Goal: Task Accomplishment & Management: Manage account settings

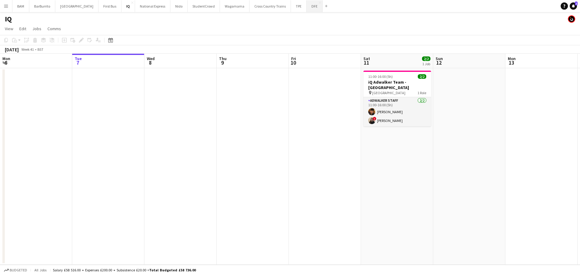
click at [307, 6] on button "DFE Close" at bounding box center [315, 6] width 16 height 12
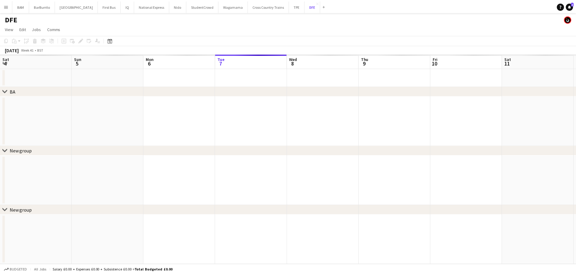
scroll to position [0, 144]
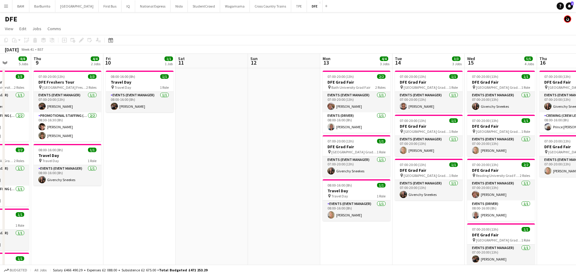
drag, startPoint x: 401, startPoint y: 130, endPoint x: 216, endPoint y: 132, distance: 185.6
click at [216, 132] on app-calendar-viewport "Mon 6 Tue 7 Wed 8 8/8 5 Jobs Thu 9 4/4 2 Jobs Fri 10 1/1 1 Job Sat 11 Sun 12 Mo…" at bounding box center [288, 245] width 576 height 383
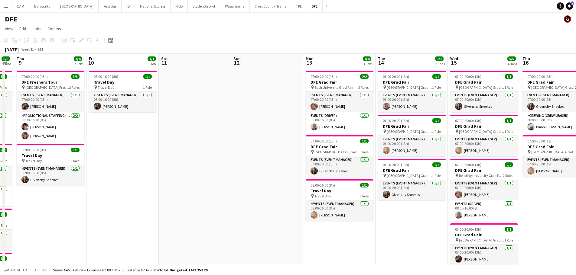
scroll to position [0, 197]
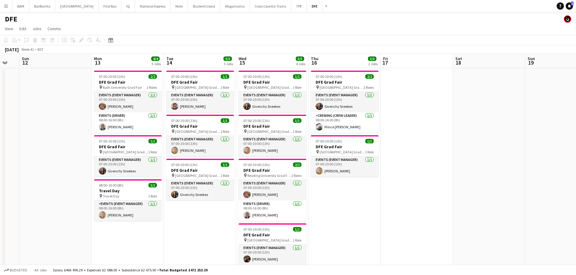
drag, startPoint x: 426, startPoint y: 134, endPoint x: 198, endPoint y: 138, distance: 228.5
click at [198, 138] on app-calendar-viewport "Thu 9 4/4 2 Jobs Fri 10 1/1 1 Job Sat 11 Sun 12 Mon 13 4/4 3 Jobs Tue 14 3/3 3 …" at bounding box center [288, 245] width 576 height 383
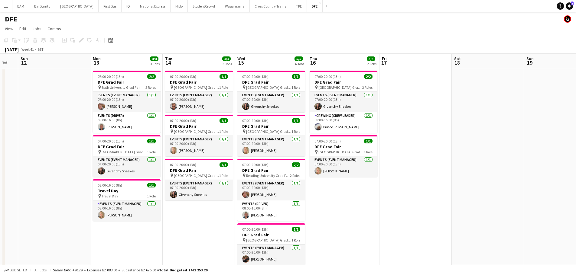
scroll to position [0, 199]
click at [454, 130] on app-date-cell at bounding box center [487, 210] width 72 height 285
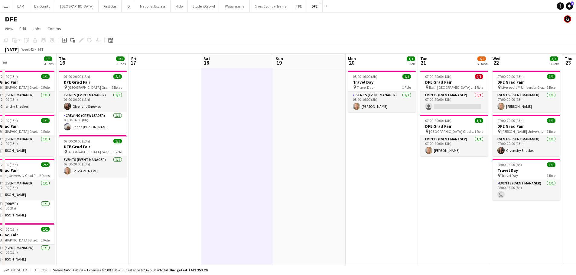
drag, startPoint x: 293, startPoint y: 96, endPoint x: 124, endPoint y: 100, distance: 168.7
click at [124, 100] on app-calendar-viewport "Sun 12 Mon 13 4/4 3 Jobs Tue 14 3/3 3 Jobs Wed 15 5/5 4 Jobs Thu 16 3/3 2 Jobs …" at bounding box center [288, 245] width 576 height 383
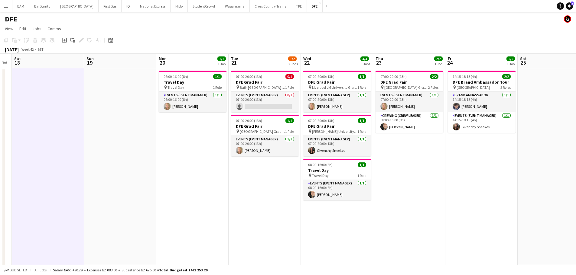
scroll to position [0, 206]
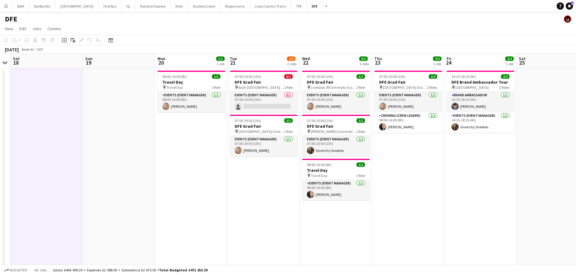
drag, startPoint x: 386, startPoint y: 114, endPoint x: 325, endPoint y: 114, distance: 61.3
click at [325, 114] on app-calendar-viewport "Wed 15 5/5 4 Jobs Thu 16 3/3 2 Jobs Fri 17 Sat 18 Sun 19 Mon 20 1/1 1 Job Tue 2…" at bounding box center [288, 245] width 576 height 383
click at [484, 76] on div "14:15-18:15 (4h) 2/2" at bounding box center [480, 76] width 68 height 5
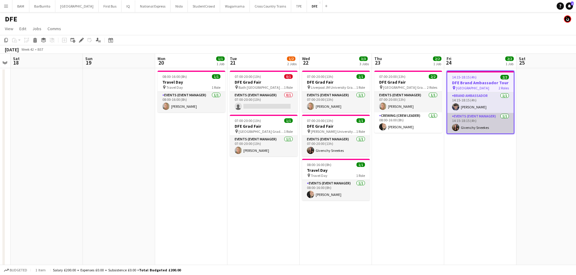
click at [481, 123] on app-card-role "Events (Event Manager) 1/1 14:15-18:15 (4h) Givenchy Sneekes" at bounding box center [480, 123] width 66 height 21
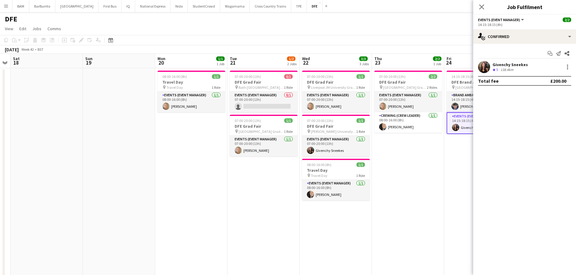
click at [437, 38] on app-toolbar "Copy Paste Paste Ctrl+V Paste with crew Ctrl+Shift+V Paste linked Job Delete Gr…" at bounding box center [288, 40] width 576 height 10
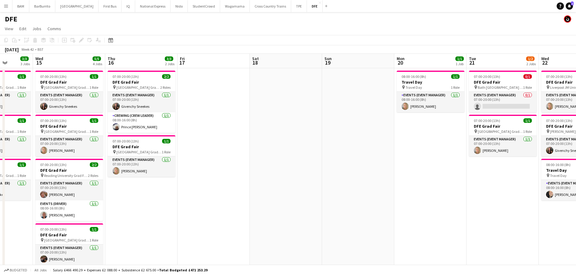
drag, startPoint x: 198, startPoint y: 121, endPoint x: 490, endPoint y: 120, distance: 291.6
click at [490, 120] on app-calendar-viewport "Sun 12 Mon 13 4/4 3 Jobs Tue 14 3/3 3 Jobs Wed 15 5/5 4 Jobs Thu 16 3/3 2 Jobs …" at bounding box center [288, 245] width 576 height 383
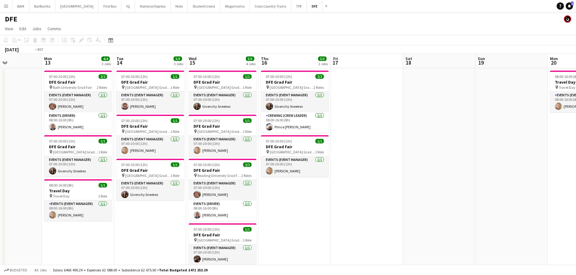
drag, startPoint x: 206, startPoint y: 78, endPoint x: 506, endPoint y: 79, distance: 299.8
click at [506, 79] on app-calendar-viewport "Sat 11 Sun 12 Mon 13 4/4 3 Jobs Tue 14 3/3 3 Jobs Wed 15 5/5 4 Jobs Thu 16 3/3 …" at bounding box center [288, 245] width 576 height 383
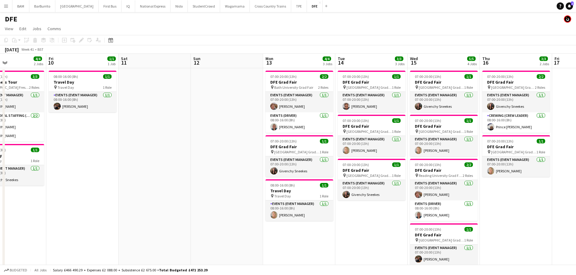
scroll to position [0, 170]
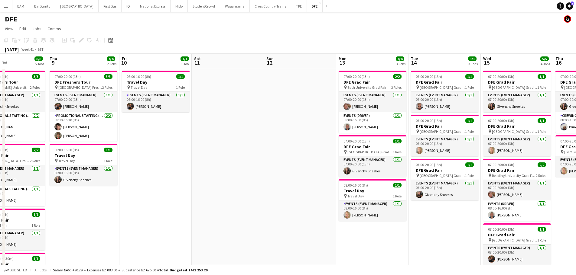
drag, startPoint x: 266, startPoint y: 104, endPoint x: 296, endPoint y: 105, distance: 29.6
click at [296, 105] on app-calendar-viewport "Mon 6 Tue 7 Wed 8 8/8 5 Jobs Thu 9 4/4 2 Jobs Fri 10 1/1 1 Job Sat 11 Sun 12 Mo…" at bounding box center [288, 245] width 576 height 383
click at [157, 118] on app-date-cell "08:00-16:00 (8h) 1/1 Travel Day pin Travel Day 1 Role Events (Event Manager) 1/…" at bounding box center [155, 210] width 72 height 285
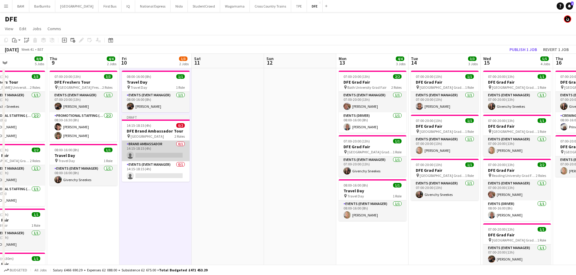
click at [149, 159] on app-card-role "Brand Ambassador 0/1 14:15-18:15 (4h) single-neutral-actions" at bounding box center [156, 151] width 68 height 21
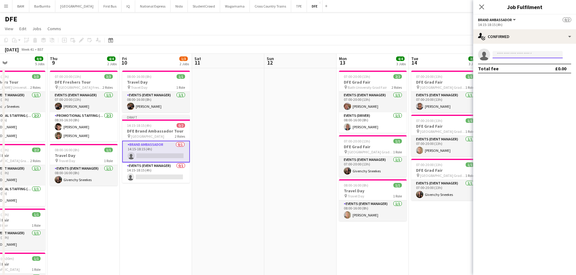
click at [517, 52] on input at bounding box center [527, 54] width 70 height 7
type input "***"
click at [520, 64] on span "Eseosa Abu Active" at bounding box center [527, 63] width 60 height 5
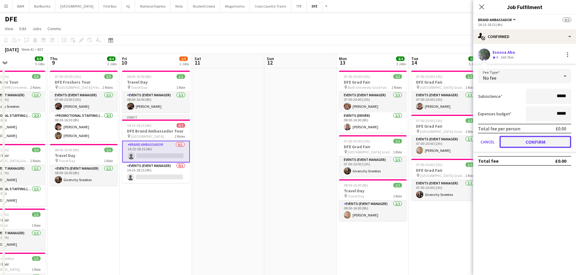
click at [537, 143] on button "Confirm" at bounding box center [535, 142] width 72 height 12
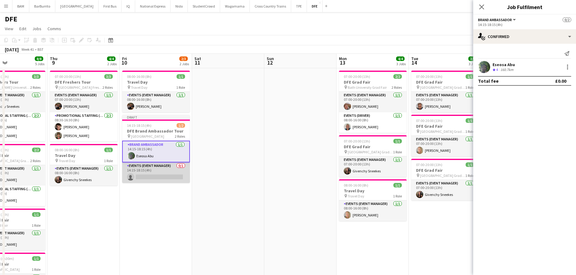
click at [169, 172] on app-card-role "Events (Event Manager) 0/1 14:15-18:15 (4h) single-neutral-actions" at bounding box center [156, 173] width 68 height 21
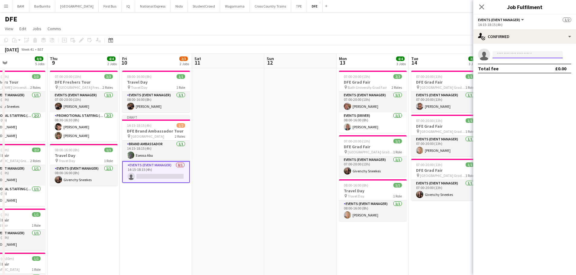
click at [507, 53] on input at bounding box center [527, 54] width 70 height 7
type input "***"
click at [523, 68] on span "g.sneekes@hotmail.co.uk" at bounding box center [527, 68] width 60 height 5
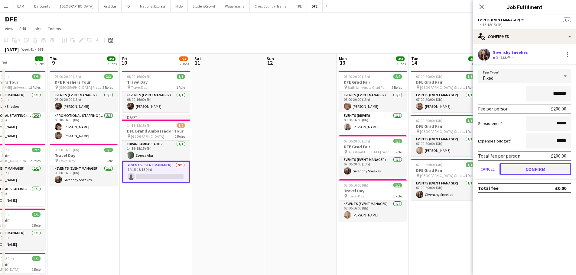
click at [547, 170] on button "Confirm" at bounding box center [535, 169] width 72 height 12
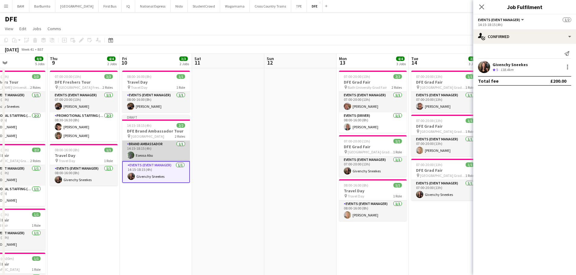
click at [138, 150] on app-card-role "Brand Ambassador 1/1 14:15-18:15 (4h) Eseosa Abu" at bounding box center [156, 151] width 68 height 21
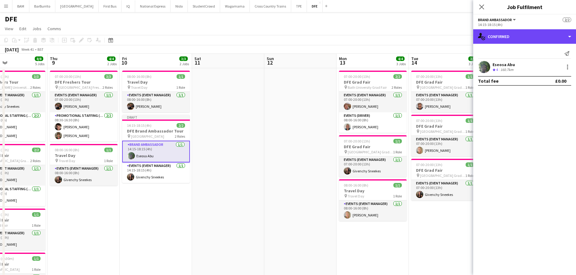
drag, startPoint x: 525, startPoint y: 36, endPoint x: 529, endPoint y: 42, distance: 6.9
click at [526, 37] on div "single-neutral-actions-check-2 Confirmed" at bounding box center [524, 36] width 103 height 15
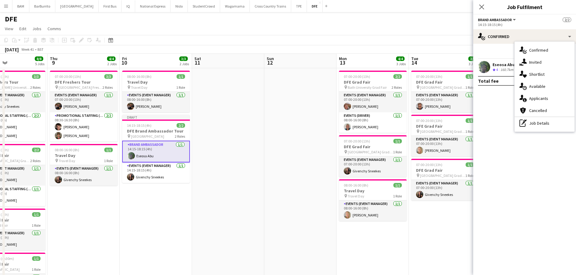
click at [540, 120] on div "pen-write Job Details" at bounding box center [544, 123] width 60 height 12
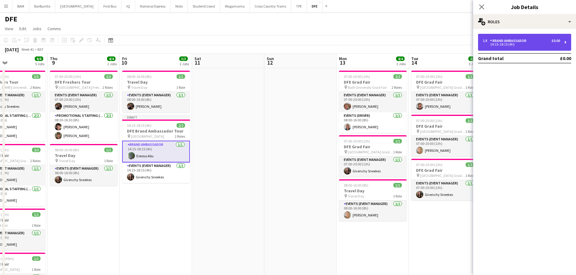
click at [536, 40] on div "1 x Brand Ambassador £0.00" at bounding box center [521, 41] width 77 height 4
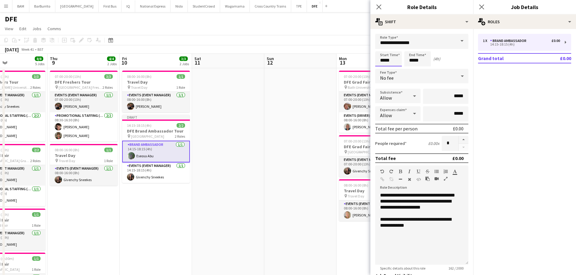
click at [387, 55] on input "*****" at bounding box center [388, 58] width 27 height 15
click at [384, 66] on div at bounding box center [382, 69] width 12 height 6
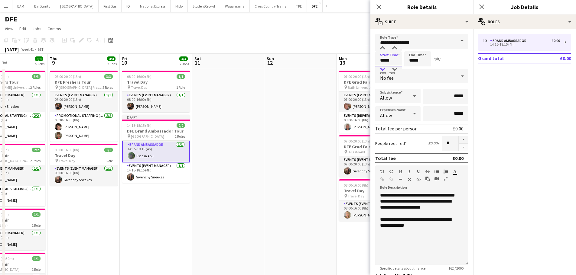
click at [385, 67] on div at bounding box center [382, 69] width 12 height 6
click at [397, 68] on div at bounding box center [394, 69] width 12 height 6
drag, startPoint x: 382, startPoint y: 43, endPoint x: 385, endPoint y: 44, distance: 3.3
click at [383, 43] on input "**********" at bounding box center [421, 41] width 93 height 15
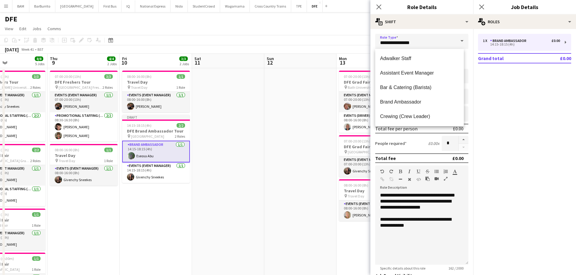
click at [380, 34] on div "**********" at bounding box center [421, 197] width 103 height 336
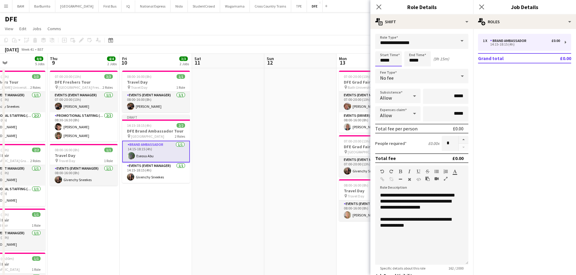
click at [384, 62] on input "*****" at bounding box center [388, 58] width 27 height 15
type input "*****"
click at [380, 48] on div at bounding box center [382, 48] width 12 height 6
click at [408, 57] on input "*****" at bounding box center [417, 58] width 27 height 15
click at [411, 48] on div at bounding box center [411, 48] width 12 height 6
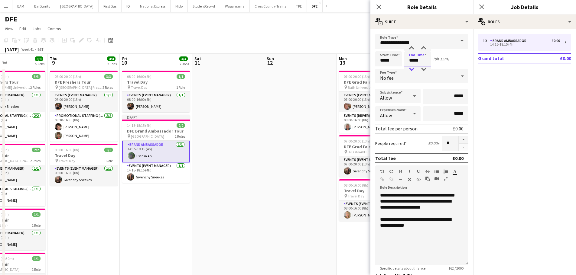
click at [413, 67] on div at bounding box center [411, 69] width 12 height 6
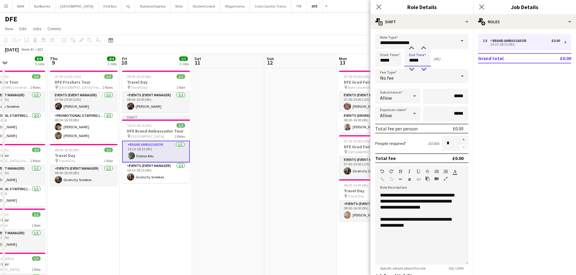
click at [424, 67] on div at bounding box center [423, 69] width 12 height 6
click at [423, 69] on div at bounding box center [423, 69] width 12 height 6
click at [424, 69] on div at bounding box center [423, 69] width 12 height 6
type input "*****"
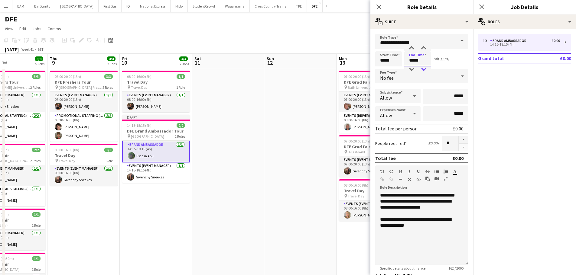
click at [424, 69] on div at bounding box center [423, 69] width 12 height 6
click at [290, 43] on app-toolbar "Copy Paste Paste Ctrl+V Paste with crew Ctrl+Shift+V Paste linked Job Delete Gr…" at bounding box center [288, 40] width 576 height 10
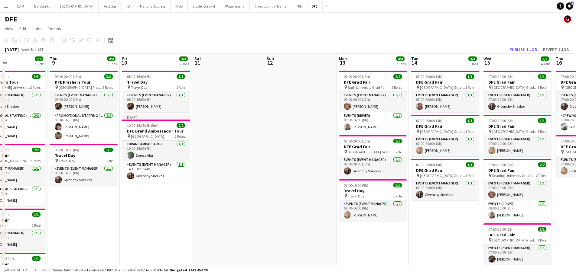
click at [174, 168] on app-card-role "Events (Event Manager) 1/1 14:15-18:15 (4h) Givenchy Sneekes" at bounding box center [156, 171] width 68 height 21
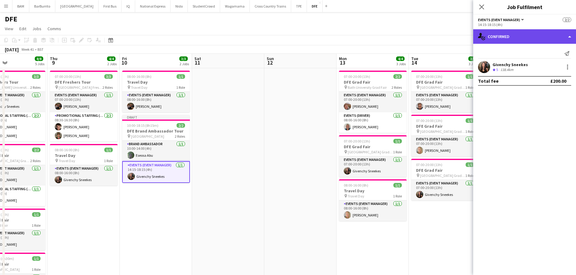
click at [514, 38] on div "single-neutral-actions-check-2 Confirmed" at bounding box center [524, 36] width 103 height 15
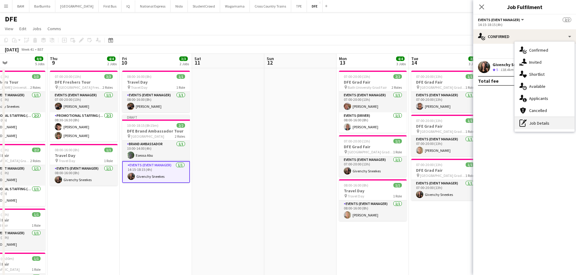
click at [538, 121] on div "pen-write Job Details" at bounding box center [544, 123] width 60 height 12
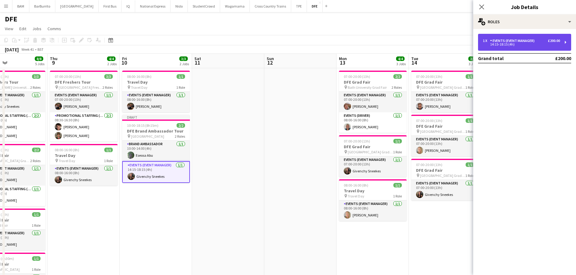
click at [520, 40] on div "Events (Event Manager)" at bounding box center [513, 41] width 47 height 4
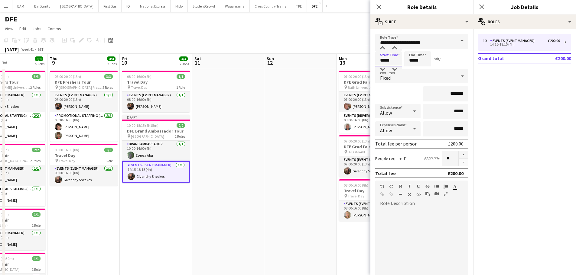
click at [390, 56] on input "*****" at bounding box center [388, 58] width 27 height 15
click at [382, 70] on div at bounding box center [382, 69] width 12 height 6
click at [384, 71] on div at bounding box center [382, 69] width 12 height 6
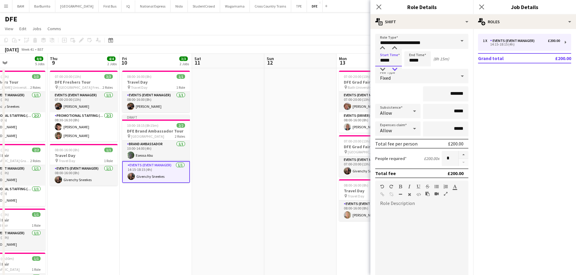
click at [397, 69] on div at bounding box center [394, 69] width 12 height 6
click at [393, 49] on div at bounding box center [394, 48] width 12 height 6
click at [393, 67] on div at bounding box center [394, 69] width 12 height 6
type input "*****"
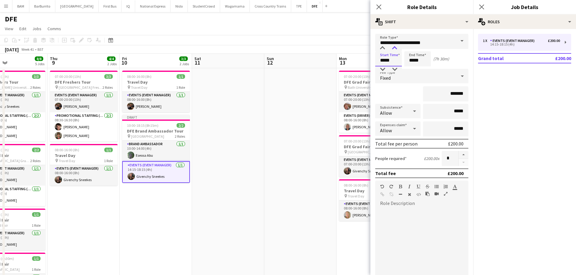
click at [395, 48] on div at bounding box center [394, 48] width 12 height 6
click at [409, 61] on input "*****" at bounding box center [417, 58] width 27 height 15
click at [416, 69] on div at bounding box center [411, 69] width 12 height 6
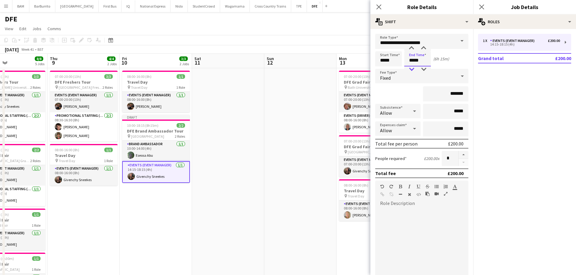
click at [416, 69] on div at bounding box center [411, 69] width 12 height 6
click at [417, 69] on div at bounding box center [411, 69] width 12 height 6
click at [425, 68] on div at bounding box center [423, 69] width 12 height 6
type input "*****"
click at [411, 45] on div at bounding box center [411, 48] width 12 height 6
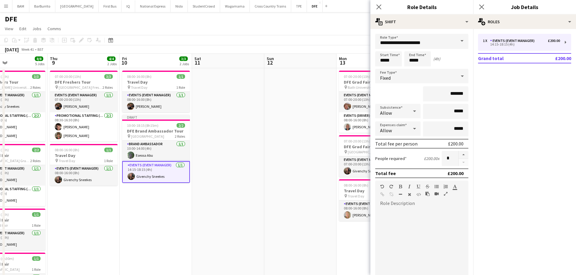
click at [319, 49] on div "October 2025 Week 41 • BST Publish 1 job Revert 1 job" at bounding box center [288, 49] width 576 height 8
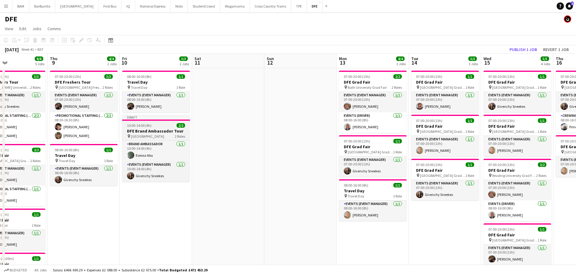
click at [167, 131] on h3 "DFE Brand Ambassador Tour" at bounding box center [156, 130] width 68 height 5
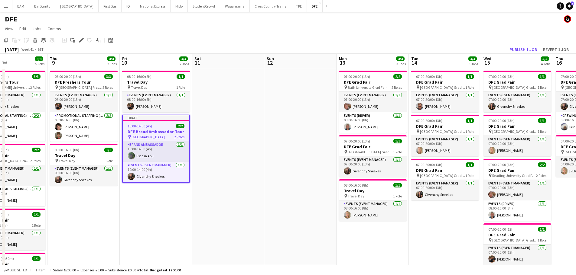
click at [82, 41] on icon at bounding box center [80, 40] width 3 height 3
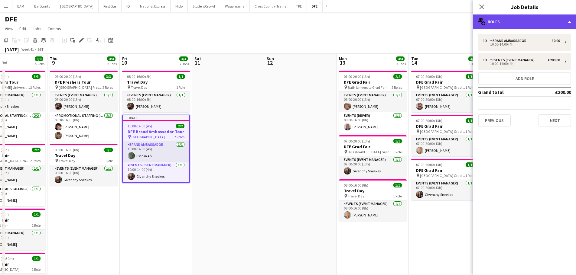
click at [513, 27] on div "multiple-users-add Roles" at bounding box center [524, 22] width 103 height 15
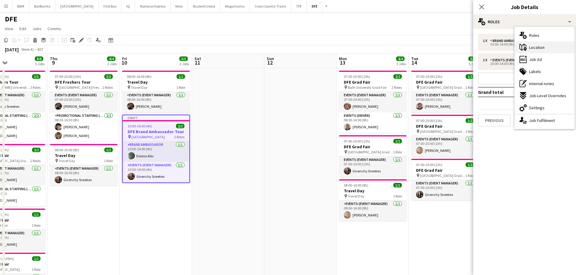
click at [539, 50] on span "Location" at bounding box center [536, 47] width 15 height 5
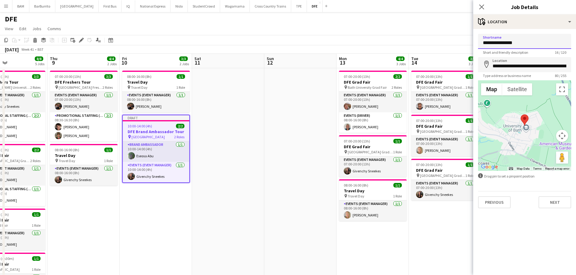
drag, startPoint x: 493, startPoint y: 44, endPoint x: 478, endPoint y: 45, distance: 14.8
click at [478, 45] on input "**********" at bounding box center [524, 41] width 93 height 15
type input "**********"
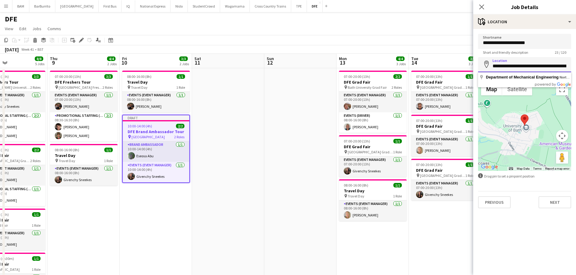
scroll to position [0, 96]
drag, startPoint x: 492, startPoint y: 64, endPoint x: 578, endPoint y: 68, distance: 85.6
click at [576, 68] on html "Menu Boards Boards Boards All jobs Status Workforce Workforce My Workforce Recr…" at bounding box center [288, 223] width 576 height 447
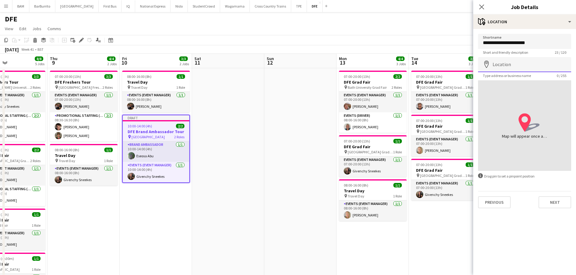
click at [526, 64] on input "Location" at bounding box center [524, 64] width 93 height 15
paste input "**********"
type input "**********"
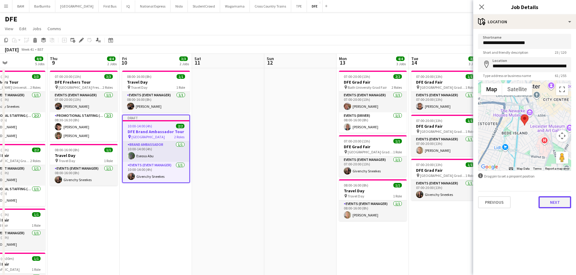
click at [559, 205] on button "Next" at bounding box center [554, 202] width 33 height 12
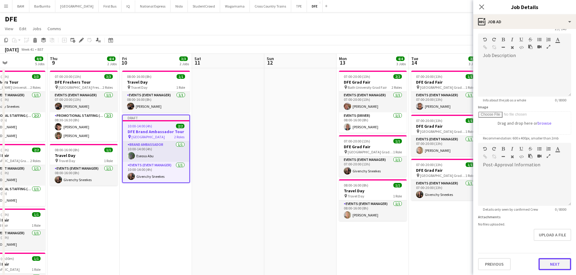
click at [555, 245] on form "**********" at bounding box center [524, 140] width 103 height 260
click at [556, 262] on button "Next" at bounding box center [554, 264] width 33 height 12
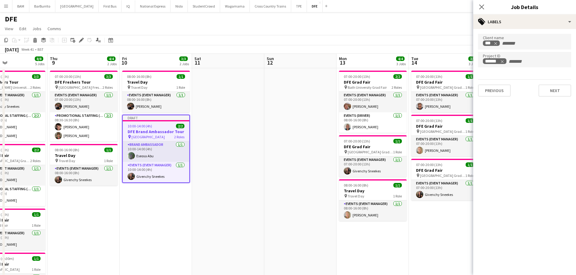
scroll to position [0, 0]
click at [551, 94] on button "Next" at bounding box center [554, 91] width 33 height 12
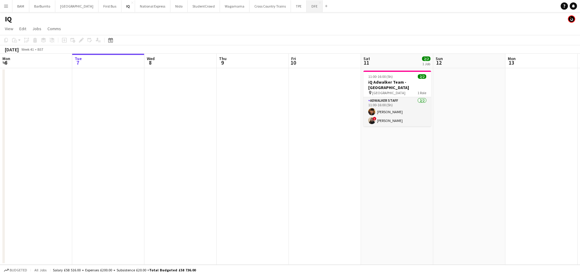
click at [307, 7] on button "DFE Close" at bounding box center [315, 6] width 16 height 12
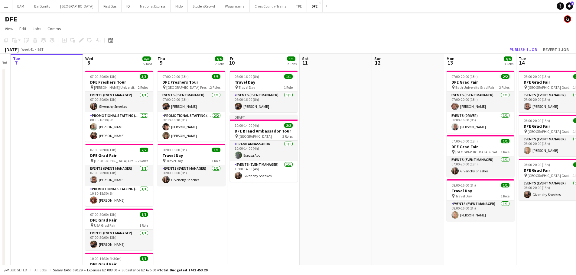
scroll to position [0, 171]
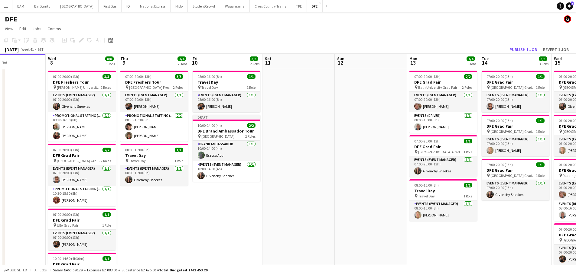
drag, startPoint x: 402, startPoint y: 113, endPoint x: 316, endPoint y: 114, distance: 85.8
click at [316, 114] on app-calendar-viewport "Sun 5 Mon 6 Tue 7 Wed 8 8/8 5 Jobs Thu 9 4/4 2 Jobs Fri 10 3/3 2 Jobs Sat 11 Su…" at bounding box center [288, 245] width 576 height 383
click at [227, 133] on h3 "DFE Brand Ambassador Tour" at bounding box center [226, 130] width 68 height 5
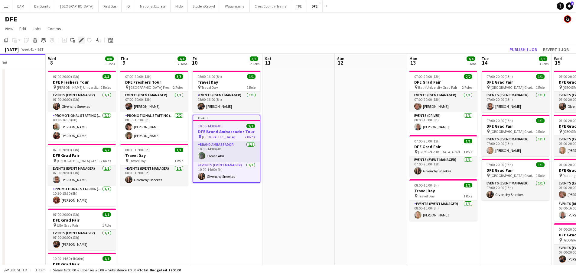
click at [79, 40] on icon "Edit" at bounding box center [81, 40] width 5 height 5
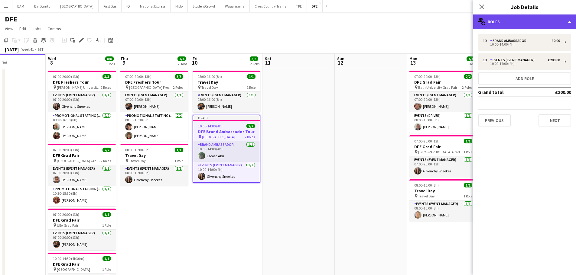
click at [512, 25] on div "multiple-users-add Roles" at bounding box center [524, 22] width 103 height 15
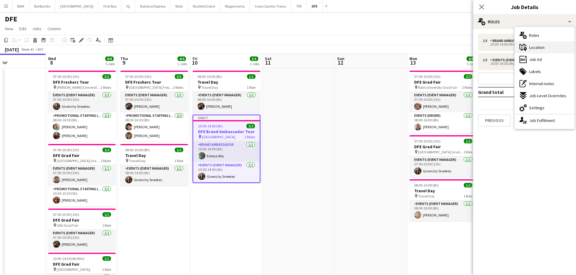
click at [538, 48] on span "Location" at bounding box center [536, 47] width 15 height 5
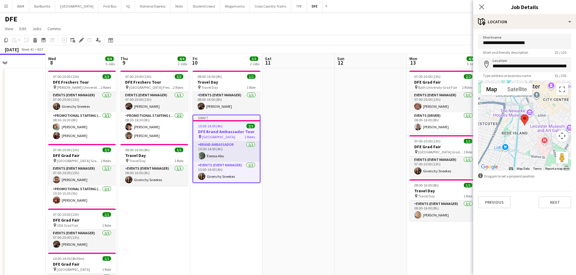
click at [372, 26] on app-page-menu "View Day view expanded Day view collapsed Month view Date picker Jump to today …" at bounding box center [288, 29] width 576 height 11
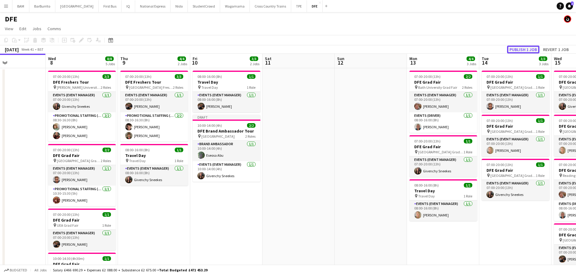
click at [519, 50] on button "Publish 1 job" at bounding box center [523, 50] width 32 height 8
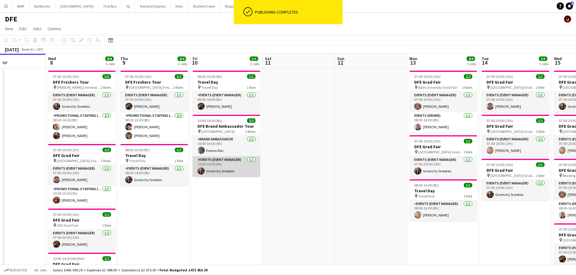
click at [221, 176] on app-card-role "Events (Event Manager) 1/1 10:00-14:00 (4h) Givenchy Sneekes" at bounding box center [226, 167] width 68 height 21
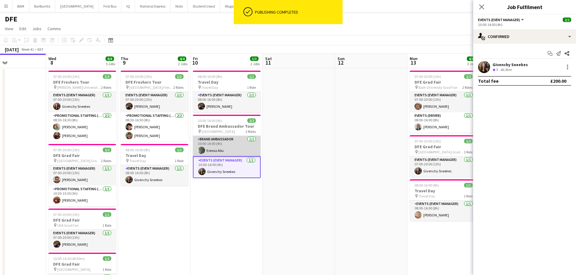
click at [222, 147] on app-card-role "Brand Ambassador 1/1 10:00-14:00 (4h) Eseosa Abu" at bounding box center [227, 146] width 68 height 21
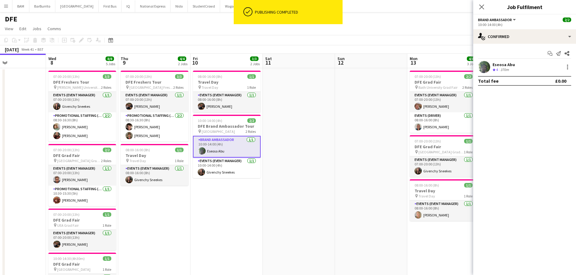
click at [357, 40] on app-toolbar "Copy Paste Paste Ctrl+V Paste with crew Ctrl+Shift+V Paste linked Job Delete Gr…" at bounding box center [288, 40] width 576 height 10
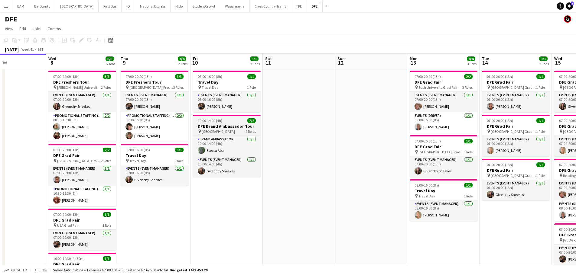
click at [230, 131] on span "[GEOGRAPHIC_DATA]" at bounding box center [218, 131] width 33 height 5
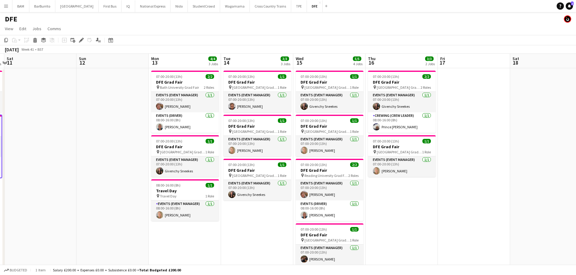
drag, startPoint x: 365, startPoint y: 132, endPoint x: 108, endPoint y: 135, distance: 257.2
click at [108, 135] on app-calendar-viewport "Wed 8 8/8 5 Jobs Thu 9 4/4 2 Jobs Fri 10 3/3 2 Jobs Sat 11 Sun 12 Mon 13 4/4 3 …" at bounding box center [288, 245] width 576 height 383
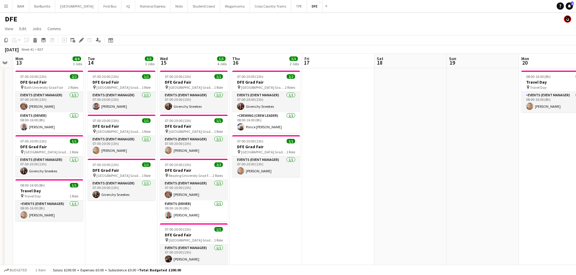
drag, startPoint x: 437, startPoint y: 137, endPoint x: 250, endPoint y: 137, distance: 187.1
click at [249, 137] on app-calendar-viewport "Fri 10 3/3 2 Jobs Sat 11 Sun 12 Mon 13 4/4 3 Jobs Tue 14 3/3 3 Jobs Wed 15 5/5 …" at bounding box center [288, 245] width 576 height 383
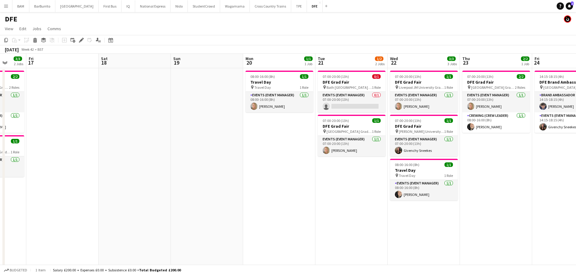
drag, startPoint x: 417, startPoint y: 137, endPoint x: 283, endPoint y: 137, distance: 133.9
click at [283, 137] on app-calendar-viewport "Tue 14 3/3 3 Jobs Wed 15 5/5 4 Jobs Thu 16 3/3 2 Jobs Fri 17 Sat 18 Sun 19 Mon …" at bounding box center [288, 245] width 576 height 383
click at [358, 167] on app-date-cell "07:00-20:00 (13h) 0/1 DFE Grad Fair pin Bath Spa University Grad Fair 1 Role Ev…" at bounding box center [351, 210] width 72 height 285
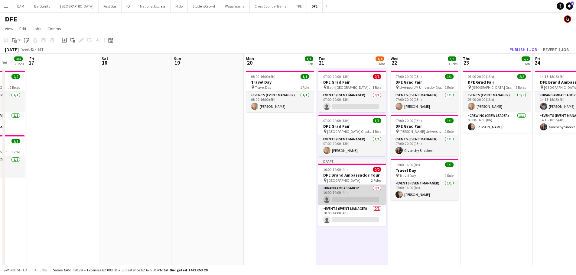
click at [353, 194] on app-card-role "Brand Ambassador 0/1 10:00-14:00 (4h) single-neutral-actions" at bounding box center [352, 195] width 68 height 21
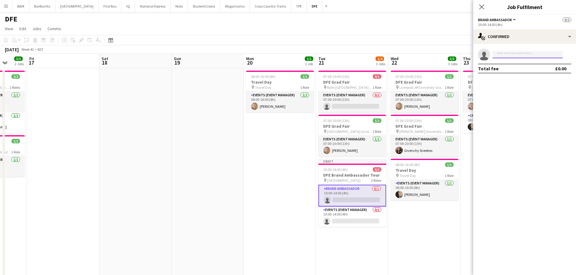
click at [529, 57] on input at bounding box center [527, 54] width 70 height 7
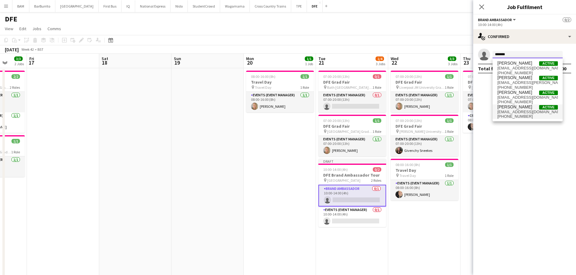
type input "*******"
click at [532, 108] on span "Patrick Uche Active" at bounding box center [527, 107] width 60 height 5
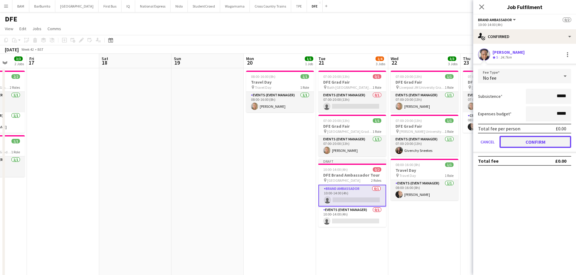
click at [536, 142] on button "Confirm" at bounding box center [535, 142] width 72 height 12
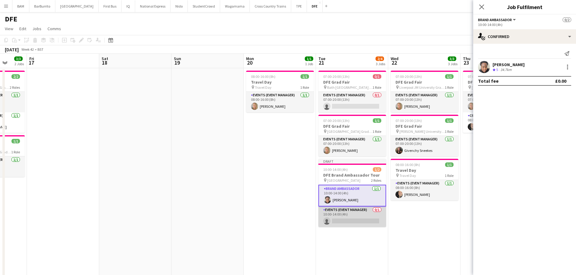
click at [362, 220] on app-card-role "Events (Event Manager) 0/1 10:00-14:00 (4h) single-neutral-actions" at bounding box center [352, 217] width 68 height 21
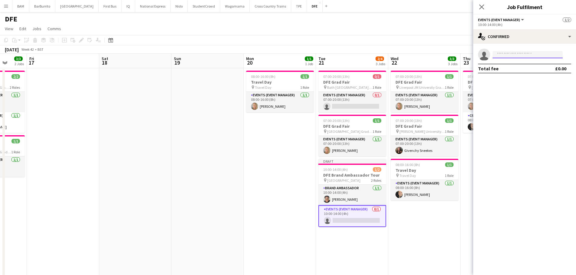
click at [533, 57] on input at bounding box center [527, 54] width 70 height 7
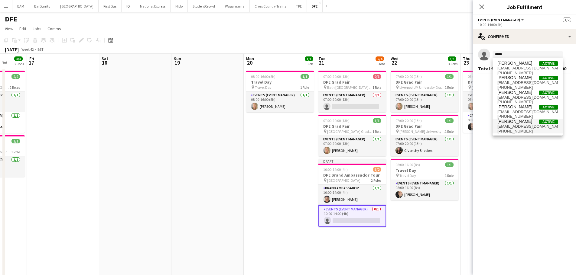
type input "*****"
click at [528, 122] on span "Jamie Yip Active" at bounding box center [527, 121] width 60 height 5
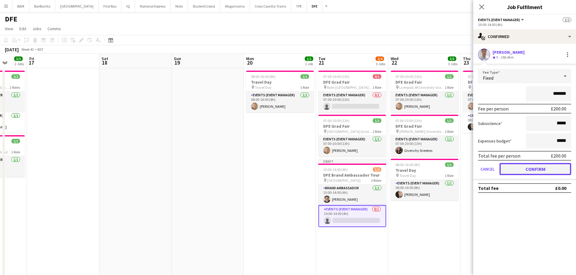
click at [539, 171] on button "Confirm" at bounding box center [535, 169] width 72 height 12
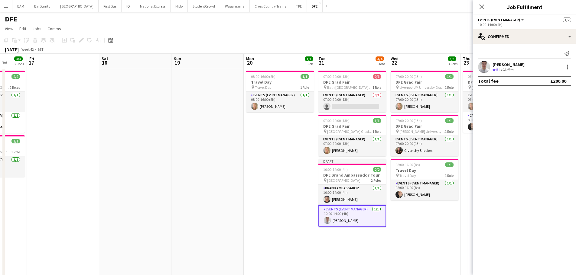
click at [414, 40] on app-toolbar "Copy Paste Paste Ctrl+V Paste with crew Ctrl+Shift+V Paste linked Job Delete Gr…" at bounding box center [288, 40] width 576 height 10
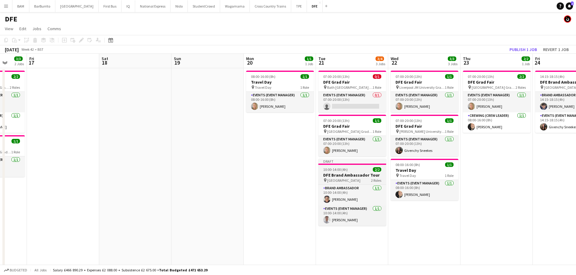
click at [338, 178] on h3 "DFE Brand Ambassador Tour" at bounding box center [352, 175] width 68 height 5
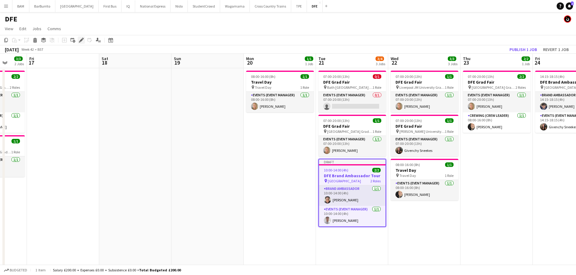
click at [81, 38] on icon "Edit" at bounding box center [81, 40] width 5 height 5
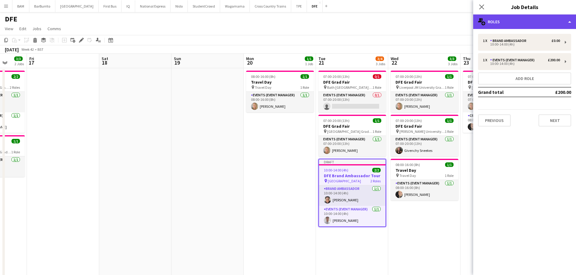
click at [503, 21] on div "multiple-users-add Roles" at bounding box center [524, 22] width 103 height 15
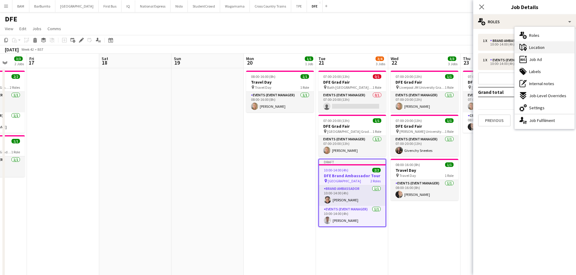
click at [545, 46] on div "maps-pin-1 Location" at bounding box center [544, 47] width 60 height 12
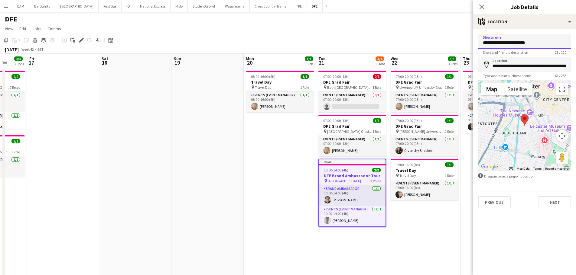
drag, startPoint x: 506, startPoint y: 43, endPoint x: 450, endPoint y: 46, distance: 56.3
click at [450, 46] on body "Menu Boards Boards Boards All jobs Status Workforce Workforce My Workforce Recr…" at bounding box center [288, 223] width 576 height 447
type input "**********"
click button "Next" at bounding box center [554, 202] width 33 height 12
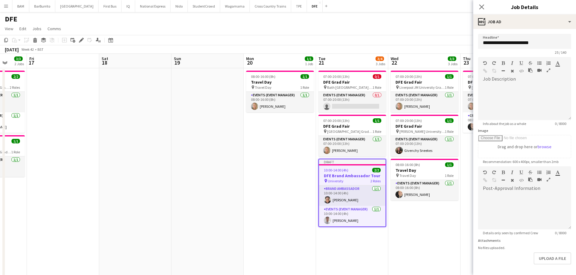
click at [437, 40] on app-toolbar "Copy Paste Paste Ctrl+V Paste with crew Ctrl+Shift+V Paste linked Job Delete Gr…" at bounding box center [288, 40] width 576 height 10
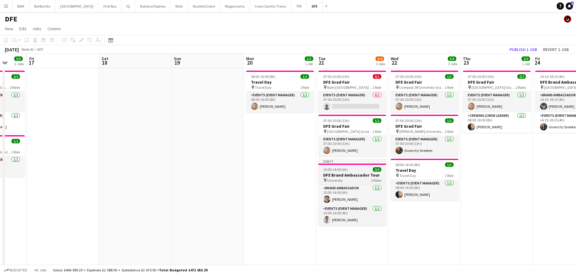
click at [353, 173] on h3 "DFE Brand Ambassador Tour" at bounding box center [352, 175] width 68 height 5
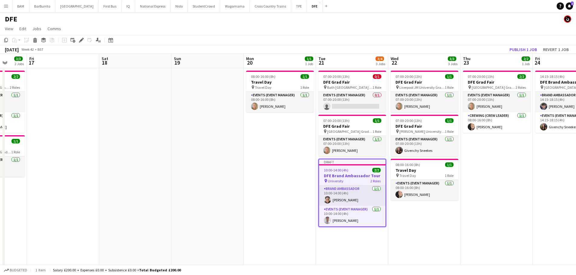
scroll to position [0, 190]
click at [84, 40] on div "Edit" at bounding box center [81, 40] width 7 height 7
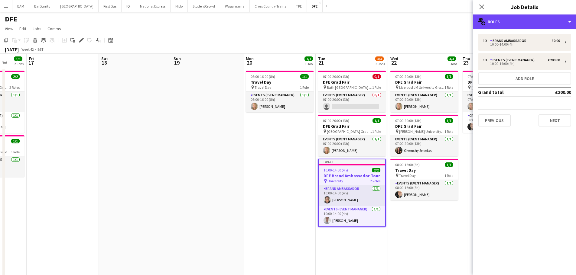
click at [509, 26] on div "multiple-users-add Roles" at bounding box center [524, 22] width 103 height 15
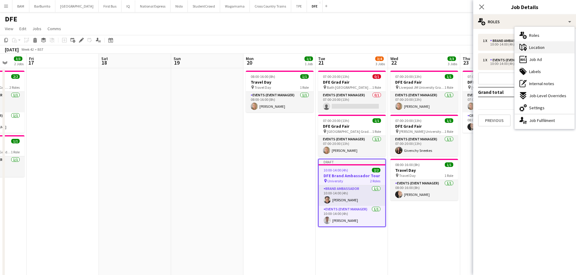
click at [538, 48] on span "Location" at bounding box center [536, 47] width 15 height 5
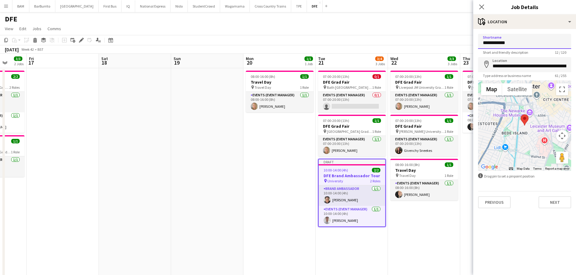
click at [483, 43] on input "**********" at bounding box center [524, 41] width 93 height 15
click at [490, 42] on input "**********" at bounding box center [524, 41] width 93 height 15
type input "**********"
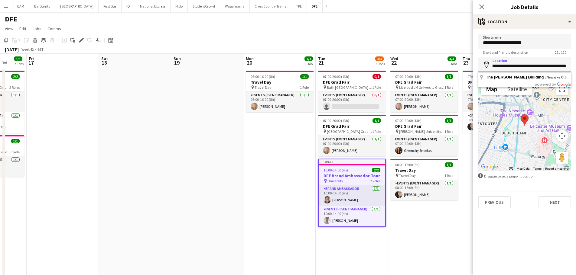
drag, startPoint x: 494, startPoint y: 66, endPoint x: 580, endPoint y: 65, distance: 85.8
click at [576, 65] on html "Menu Boards Boards Boards All jobs Status Workforce Workforce My Workforce Recr…" at bounding box center [288, 223] width 576 height 447
type input "*"
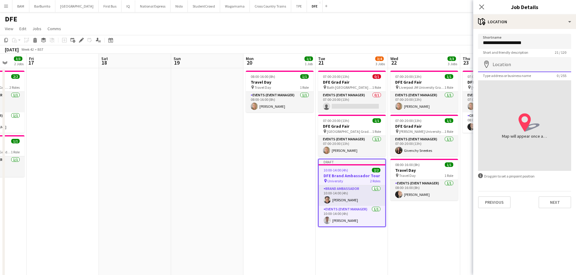
click at [492, 60] on input "Location" at bounding box center [524, 64] width 93 height 15
paste input "**********"
type input "**********"
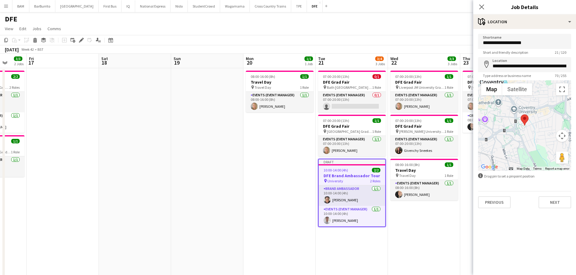
click at [422, 44] on app-toolbar "Copy Paste Paste Ctrl+V Paste with crew Ctrl+Shift+V Paste linked Job Delete Gr…" at bounding box center [288, 40] width 576 height 10
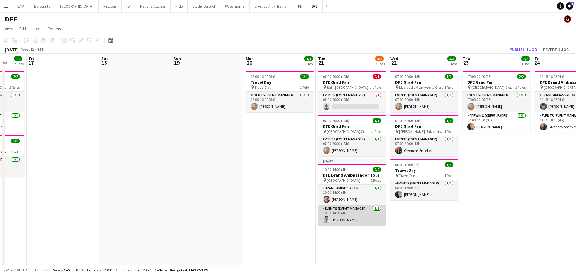
click at [350, 223] on app-card-role "Events (Event Manager) 1/1 10:00-14:00 (4h) Jamie Yip" at bounding box center [352, 215] width 68 height 21
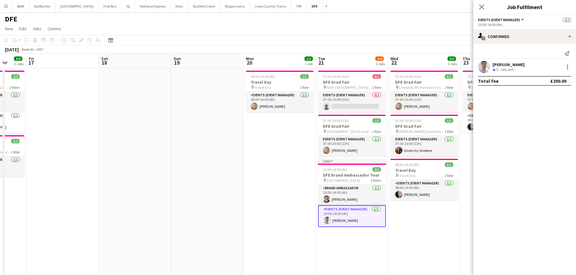
click at [506, 68] on div "164.1km" at bounding box center [506, 69] width 15 height 5
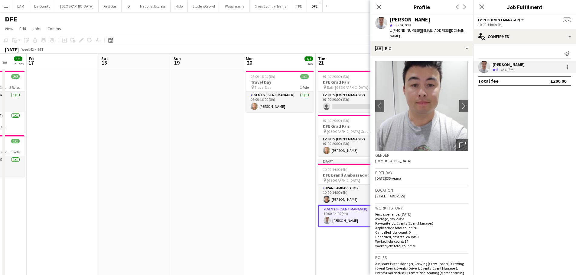
click at [335, 35] on app-toolbar "Copy Paste Paste Ctrl+V Paste with crew Ctrl+Shift+V Paste linked Job Delete Gr…" at bounding box center [288, 40] width 576 height 10
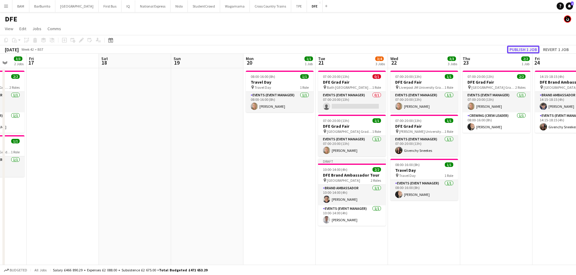
click at [539, 49] on button "Publish 1 job" at bounding box center [523, 50] width 32 height 8
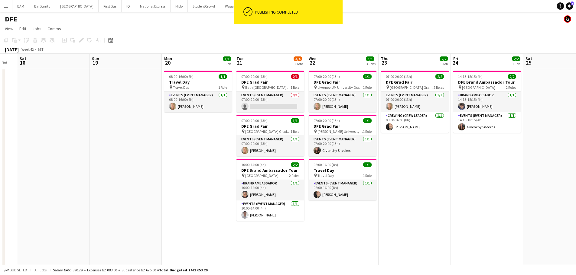
scroll to position [0, 203]
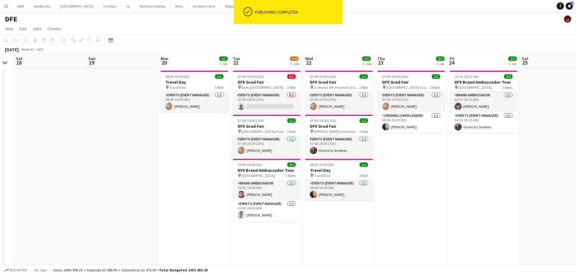
drag, startPoint x: 512, startPoint y: 175, endPoint x: 447, endPoint y: 177, distance: 64.4
click at [447, 177] on app-calendar-viewport "Wed 15 5/5 4 Jobs Thu 16 3/3 2 Jobs Fri 17 Sat 18 Sun 19 Mon 20 1/1 1 Job Tue 2…" at bounding box center [288, 245] width 576 height 383
click at [463, 121] on app-card-role "Events (Event Manager) 1/1 14:15-18:15 (4h) Givenchy Sneekes" at bounding box center [483, 122] width 68 height 21
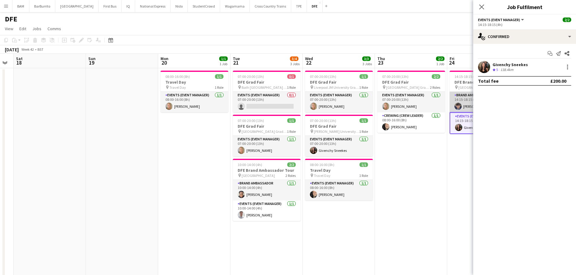
click at [463, 105] on app-card-role "Brand Ambassador 1/1 14:15-18:15 (4h) Oleksandr Pylypenko" at bounding box center [483, 102] width 68 height 21
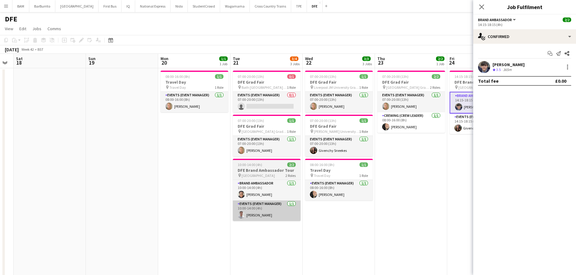
click at [254, 210] on app-card-role "Events (Event Manager) 1/1 10:00-14:00 (4h) Jamie Yip" at bounding box center [267, 211] width 68 height 21
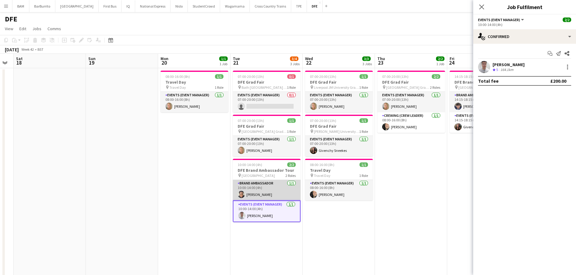
click at [259, 196] on app-card-role "Brand Ambassador 1/1 10:00-14:00 (4h) Patrick Uche" at bounding box center [267, 190] width 68 height 21
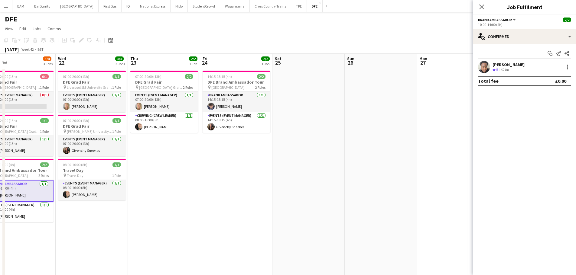
drag, startPoint x: 392, startPoint y: 201, endPoint x: 189, endPoint y: 192, distance: 203.5
click at [144, 202] on app-calendar-viewport "Sat 18 Sun 19 Mon 20 1/1 1 Job Tue 21 3/4 3 Jobs Wed 22 3/3 3 Jobs Thu 23 2/2 1…" at bounding box center [288, 245] width 576 height 383
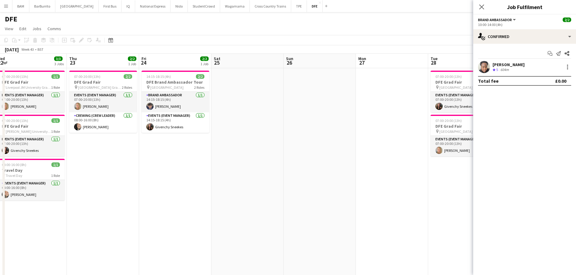
drag, startPoint x: 321, startPoint y: 173, endPoint x: 257, endPoint y: 177, distance: 63.9
click at [257, 177] on app-calendar-viewport "Sun 19 Mon 20 1/1 1 Job Tue 21 3/4 3 Jobs Wed 22 3/3 3 Jobs Thu 23 2/2 1 Job Fr…" at bounding box center [288, 245] width 576 height 383
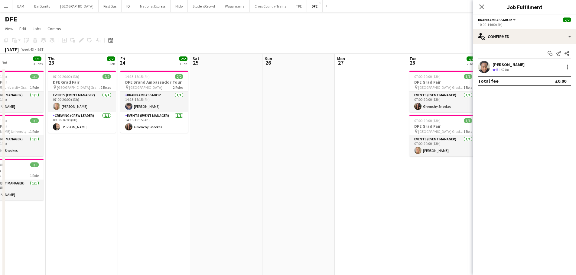
drag, startPoint x: 296, startPoint y: 110, endPoint x: 259, endPoint y: 57, distance: 64.4
click at [281, 111] on app-calendar-viewport "Mon 20 1/1 1 Job Tue 21 3/4 3 Jobs Wed 22 3/3 3 Jobs Thu 23 2/2 1 Job Fri 24 2/…" at bounding box center [288, 245] width 576 height 383
click at [256, 43] on app-toolbar "Copy Paste Paste Ctrl+V Paste with crew Ctrl+Shift+V Paste linked Job Delete Gr…" at bounding box center [288, 40] width 576 height 10
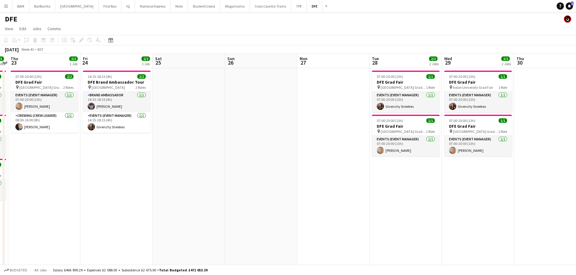
drag, startPoint x: 240, startPoint y: 110, endPoint x: 138, endPoint y: 109, distance: 101.5
click at [138, 109] on app-calendar-viewport "Mon 20 1/1 1 Job Tue 21 3/4 3 Jobs Wed 22 3/3 3 Jobs Thu 23 2/2 1 Job Fri 24 2/…" at bounding box center [288, 245] width 576 height 383
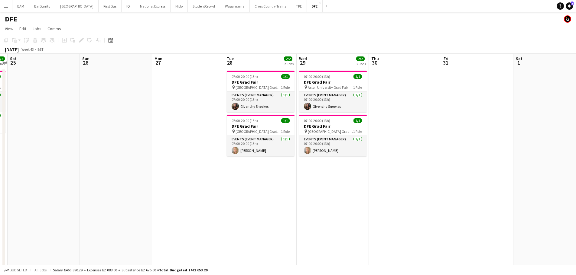
scroll to position [0, 222]
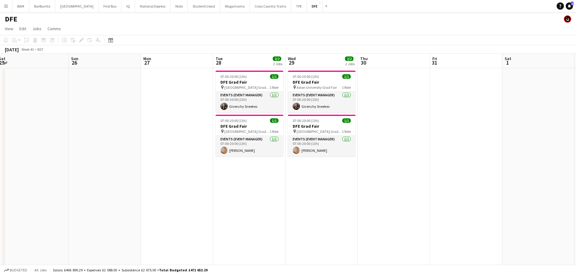
drag, startPoint x: 326, startPoint y: 122, endPoint x: 314, endPoint y: 124, distance: 12.1
click at [314, 124] on app-calendar-viewport "Wed 22 3/3 3 Jobs Thu 23 2/2 1 Job Fri 24 2/2 1 Job Sat 25 Sun 26 Mon 27 Tue 28…" at bounding box center [288, 245] width 576 height 383
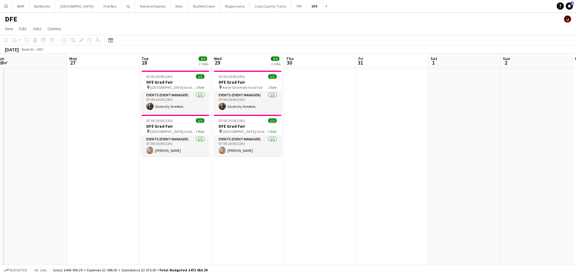
click at [396, 79] on app-date-cell at bounding box center [392, 210] width 72 height 285
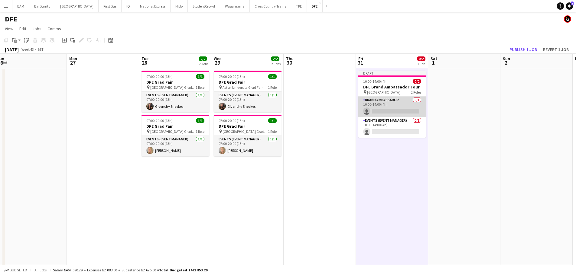
click at [403, 109] on app-card-role "Brand Ambassador 0/1 10:00-14:00 (4h) single-neutral-actions" at bounding box center [392, 107] width 68 height 21
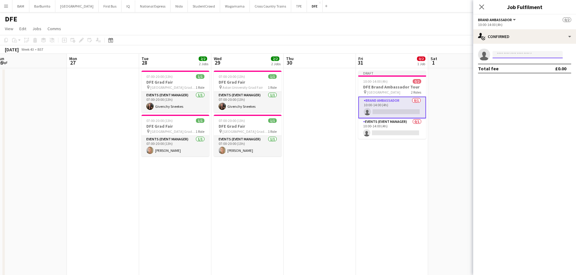
click at [522, 52] on input at bounding box center [527, 54] width 70 height 7
type input "*****"
click at [523, 66] on span "Abida Hoque Active" at bounding box center [527, 63] width 60 height 5
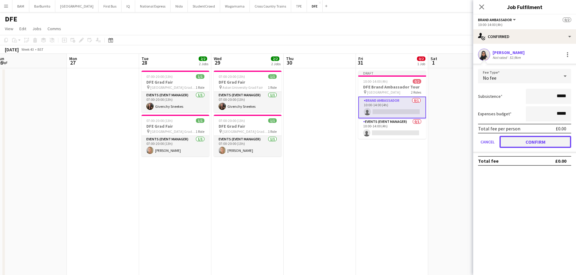
click at [537, 142] on button "Confirm" at bounding box center [535, 142] width 72 height 12
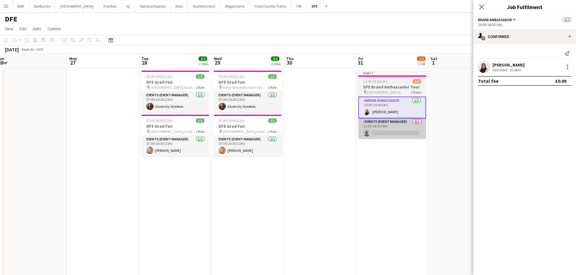
click at [398, 134] on app-card-role "Events (Event Manager) 0/1 10:00-14:00 (4h) single-neutral-actions" at bounding box center [392, 128] width 68 height 21
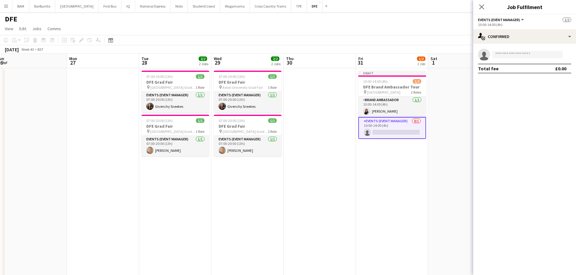
click at [532, 50] on app-invite-slot "single-neutral-actions" at bounding box center [524, 55] width 103 height 12
click at [535, 53] on input at bounding box center [527, 54] width 70 height 7
type input "***"
click at [519, 61] on span "Givenchy Sneekes" at bounding box center [514, 63] width 35 height 5
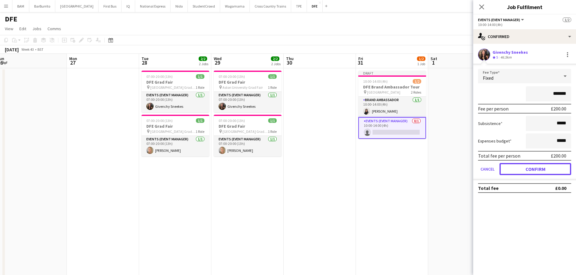
click at [539, 170] on button "Confirm" at bounding box center [535, 169] width 72 height 12
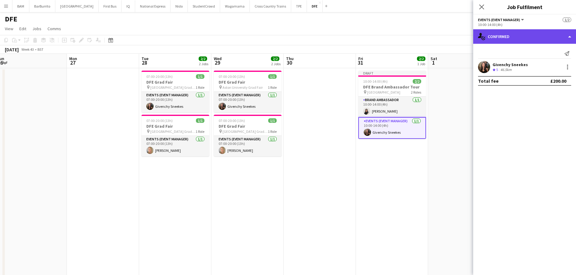
click at [503, 36] on div "single-neutral-actions-check-2 Confirmed" at bounding box center [524, 36] width 103 height 15
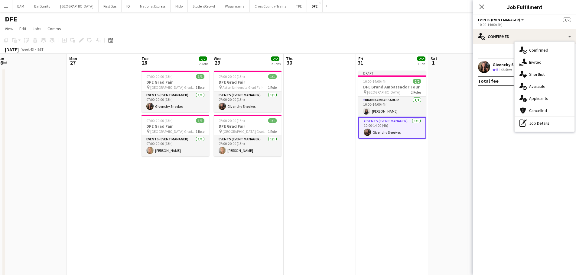
click at [542, 60] on div "single-neutral-actions-share-1 Invited" at bounding box center [544, 62] width 60 height 12
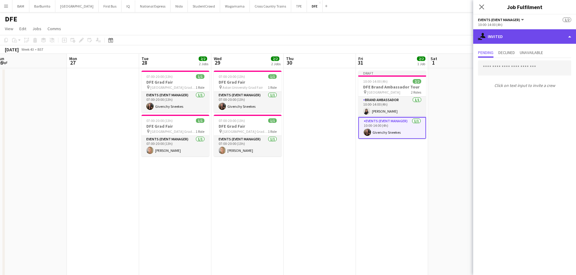
click at [523, 37] on div "single-neutral-actions-share-1 Invited" at bounding box center [524, 36] width 103 height 15
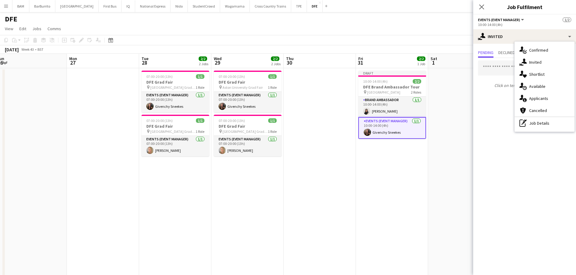
click at [404, 34] on app-page-menu "View Day view expanded Day view collapsed Month view Date picker Jump to today …" at bounding box center [288, 29] width 576 height 11
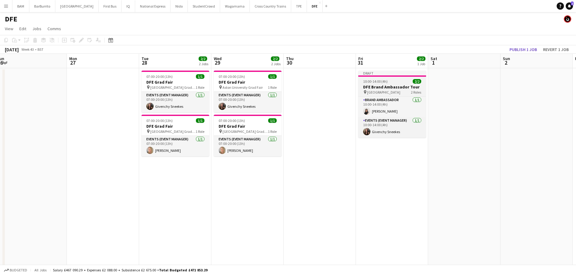
click at [397, 83] on div "10:00-14:00 (4h) 2/2" at bounding box center [392, 81] width 68 height 5
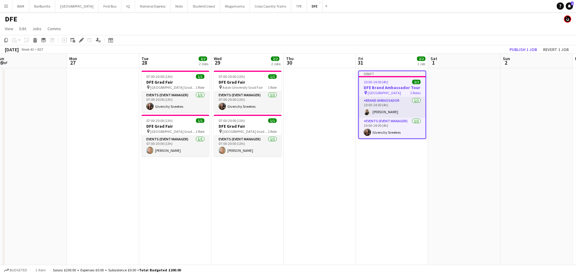
scroll to position [0, 222]
click at [78, 39] on div "Edit" at bounding box center [81, 40] width 7 height 7
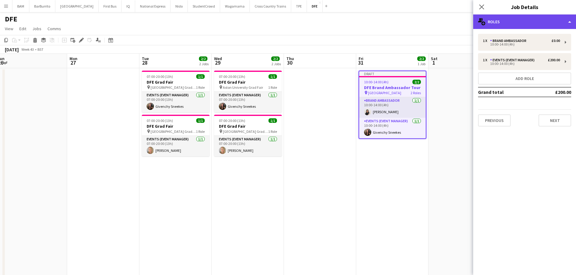
click at [501, 23] on div "multiple-users-add Roles" at bounding box center [524, 22] width 103 height 15
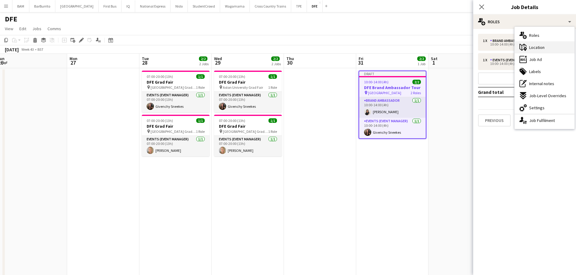
click at [532, 49] on span "Location" at bounding box center [536, 47] width 15 height 5
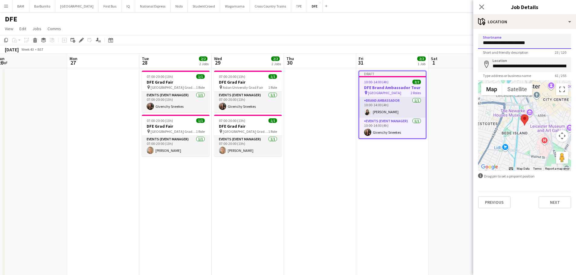
drag, startPoint x: 506, startPoint y: 44, endPoint x: 467, endPoint y: 44, distance: 39.9
click at [467, 44] on body "Menu Boards Boards Boards All jobs Status Workforce Workforce My Workforce Recr…" at bounding box center [288, 223] width 576 height 447
type input "**********"
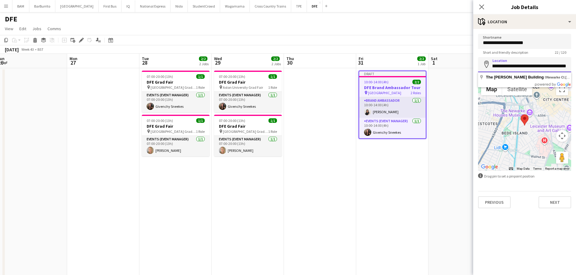
drag, startPoint x: 493, startPoint y: 66, endPoint x: 580, endPoint y: 65, distance: 87.3
click at [576, 65] on html "Menu Boards Boards Boards All jobs Status Workforce Workforce My Workforce Recr…" at bounding box center [288, 223] width 576 height 447
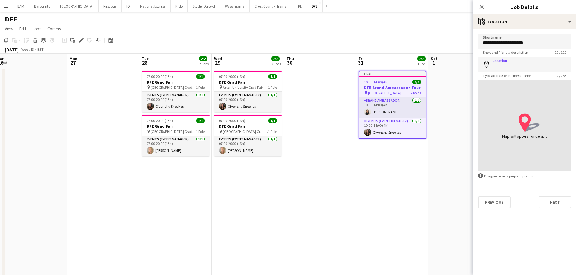
click at [514, 65] on input "Location" at bounding box center [524, 64] width 93 height 15
paste input "**********"
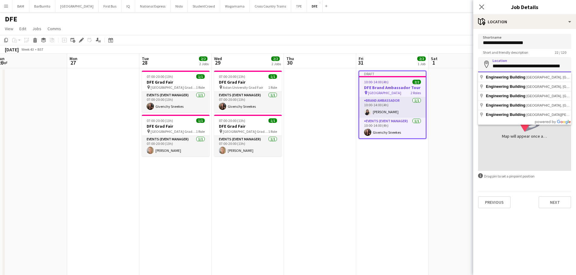
scroll to position [0, 3]
drag, startPoint x: 536, startPoint y: 65, endPoint x: 575, endPoint y: 66, distance: 39.3
click at [575, 66] on form "**********" at bounding box center [524, 121] width 103 height 175
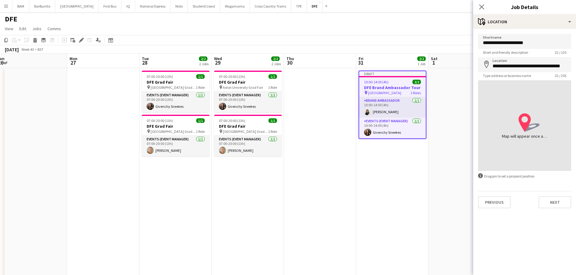
type input "**********"
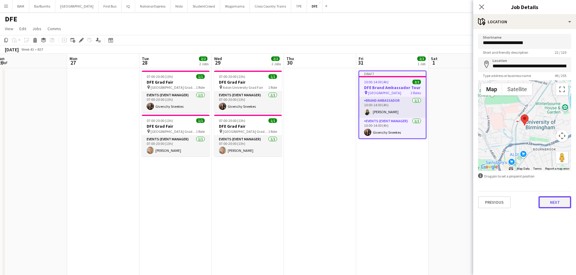
click at [564, 203] on button "Next" at bounding box center [554, 202] width 33 height 12
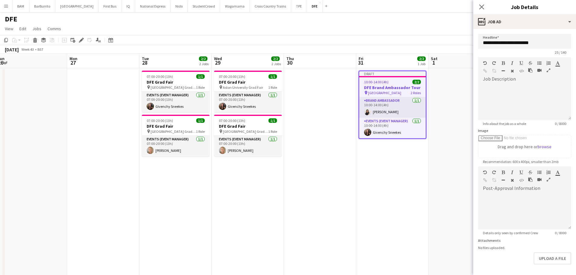
click at [420, 41] on app-toolbar "Copy Paste Paste Ctrl+V Paste with crew Ctrl+Shift+V Paste linked Job Delete Gr…" at bounding box center [288, 40] width 576 height 10
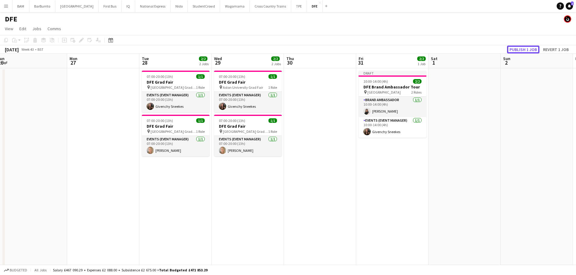
click at [523, 51] on button "Publish 1 job" at bounding box center [523, 50] width 32 height 8
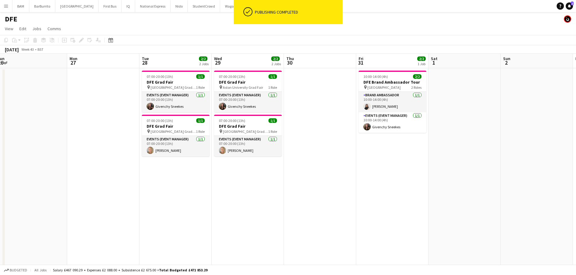
click at [378, 138] on app-date-cell "10:00-14:00 (4h) 2/2 DFE Brand Ambassador Tour pin Birmingham University 2 Role…" at bounding box center [392, 210] width 72 height 285
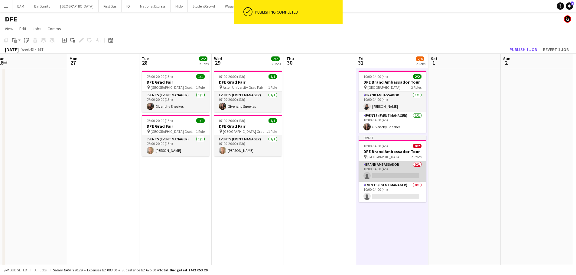
click at [407, 166] on app-card-role "Brand Ambassador 0/1 10:00-14:00 (4h) single-neutral-actions" at bounding box center [392, 171] width 68 height 21
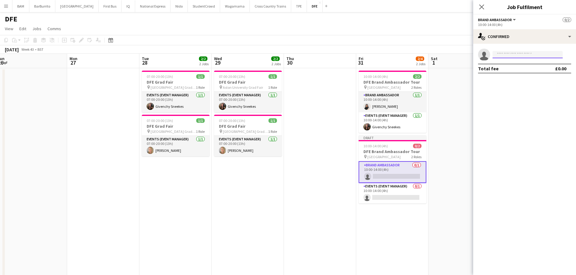
click at [509, 51] on input at bounding box center [527, 54] width 70 height 7
type input "****"
click at [525, 70] on span "caramcgrenaghan@hotmail.com" at bounding box center [527, 68] width 60 height 5
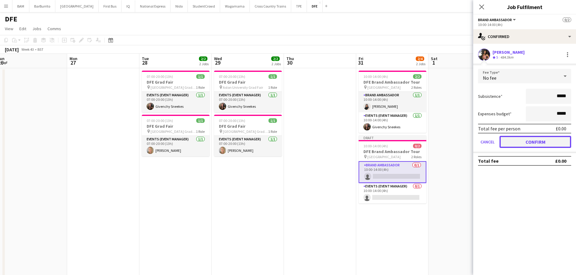
click at [532, 140] on button "Confirm" at bounding box center [535, 142] width 72 height 12
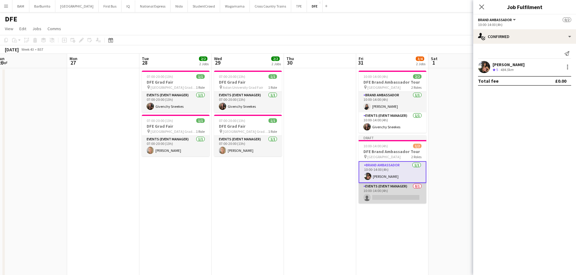
click at [410, 191] on app-card-role "Events (Event Manager) 0/1 10:00-14:00 (4h) single-neutral-actions" at bounding box center [392, 193] width 68 height 21
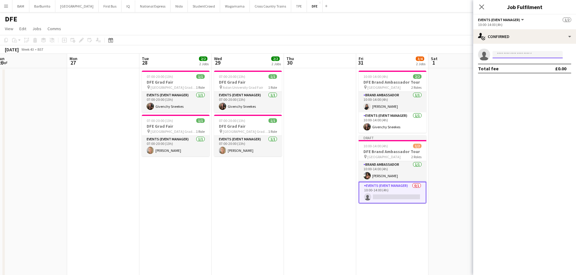
click at [526, 58] on input at bounding box center [527, 54] width 70 height 7
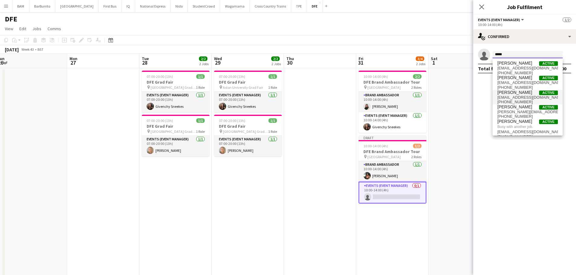
type input "*****"
click at [526, 97] on span "lauracutts33@hotmail.com" at bounding box center [527, 97] width 60 height 5
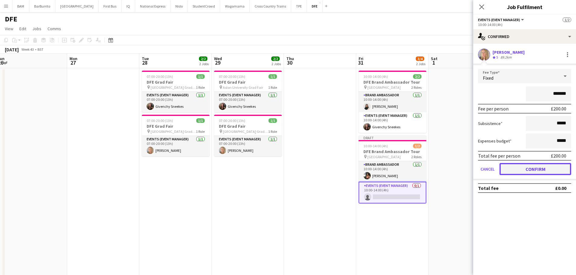
click at [541, 166] on button "Confirm" at bounding box center [535, 169] width 72 height 12
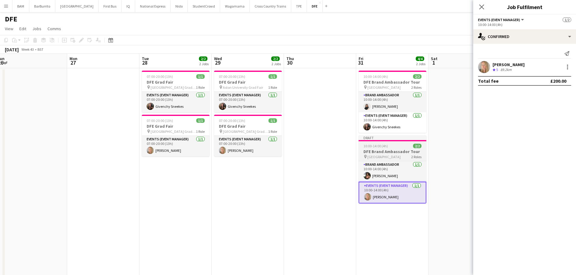
click at [411, 157] on span "2 Roles" at bounding box center [416, 157] width 10 height 5
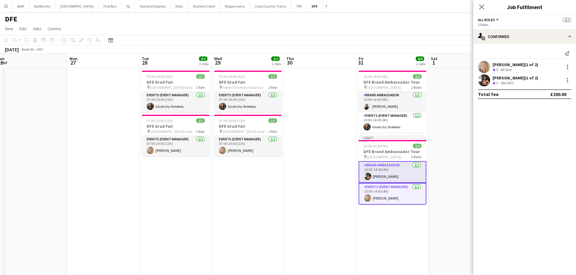
click at [380, 28] on app-page-menu "View Day view expanded Day view collapsed Month view Date picker Jump to today …" at bounding box center [288, 29] width 576 height 11
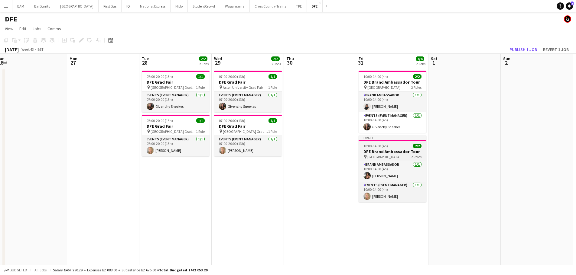
click at [403, 143] on app-job-card "Draft 10:00-14:00 (4h) 2/2 DFE Brand Ambassador Tour pin De Montfort University…" at bounding box center [392, 168] width 68 height 67
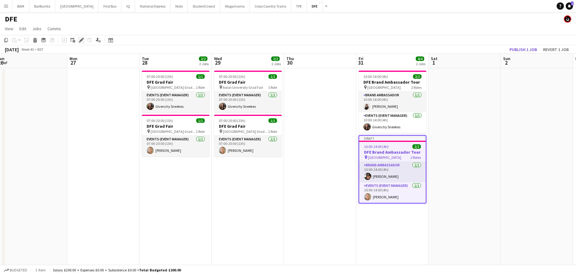
click at [79, 40] on div "Edit" at bounding box center [81, 40] width 7 height 7
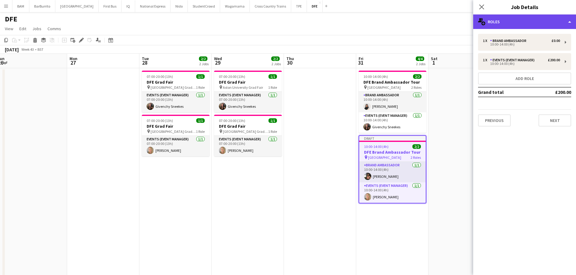
click at [500, 23] on div "multiple-users-add Roles" at bounding box center [524, 22] width 103 height 15
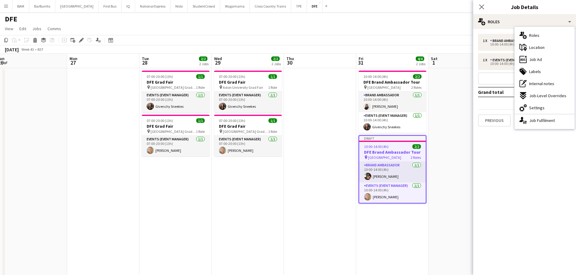
click at [531, 49] on span "Location" at bounding box center [536, 47] width 15 height 5
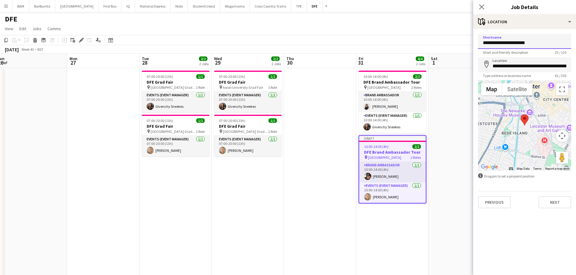
drag, startPoint x: 506, startPoint y: 43, endPoint x: 450, endPoint y: 49, distance: 56.5
click at [450, 49] on body "Menu Boards Boards Boards All jobs Status Workforce Workforce My Workforce Recr…" at bounding box center [288, 223] width 576 height 447
type input "**********"
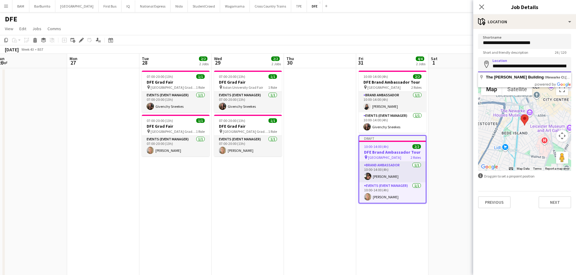
scroll to position [0, 47]
drag, startPoint x: 515, startPoint y: 67, endPoint x: 580, endPoint y: 65, distance: 65.3
click at [576, 65] on html "Menu Boards Boards Boards All jobs Status Workforce Workforce My Workforce Recr…" at bounding box center [288, 223] width 576 height 447
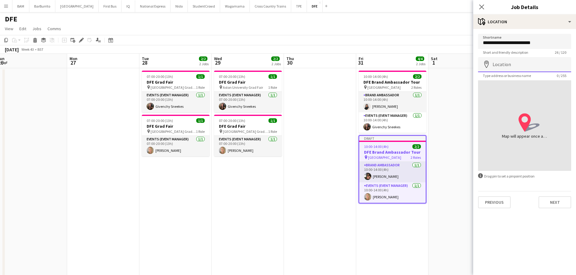
click at [504, 66] on input "Location" at bounding box center [524, 64] width 93 height 15
paste input "**********"
drag, startPoint x: 530, startPoint y: 66, endPoint x: 577, endPoint y: 64, distance: 46.6
click at [576, 64] on html "Menu Boards Boards Boards All jobs Status Workforce Workforce My Workforce Recr…" at bounding box center [288, 223] width 576 height 447
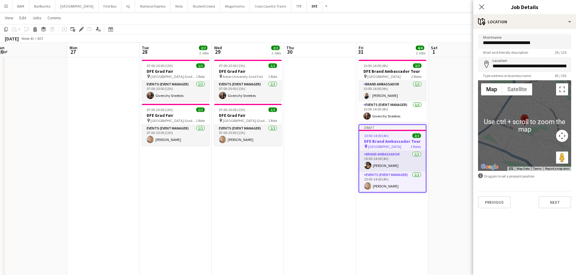
scroll to position [0, 0]
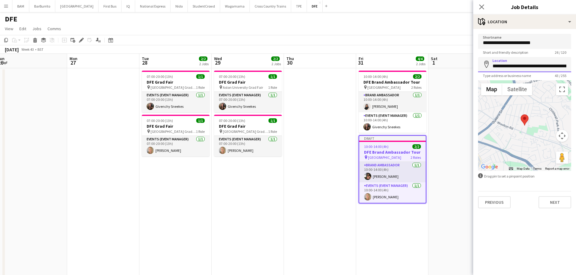
click at [547, 66] on input "**********" at bounding box center [524, 64] width 93 height 15
drag, startPoint x: 566, startPoint y: 65, endPoint x: 474, endPoint y: 69, distance: 92.3
click at [474, 69] on form "**********" at bounding box center [524, 121] width 103 height 175
paste input "********"
type input "**********"
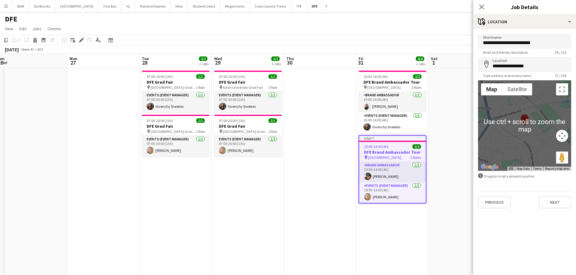
click at [526, 127] on div at bounding box center [524, 125] width 93 height 91
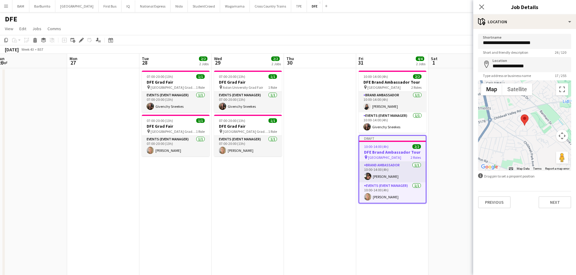
click at [520, 115] on area at bounding box center [520, 115] width 0 height 0
drag, startPoint x: 533, startPoint y: 68, endPoint x: 468, endPoint y: 68, distance: 64.7
click at [468, 68] on body "Menu Boards Boards Boards All jobs Status Workforce Workforce My Workforce Recr…" at bounding box center [288, 223] width 576 height 447
click at [552, 68] on input "**********" at bounding box center [524, 64] width 93 height 15
drag, startPoint x: 532, startPoint y: 67, endPoint x: 490, endPoint y: 67, distance: 42.6
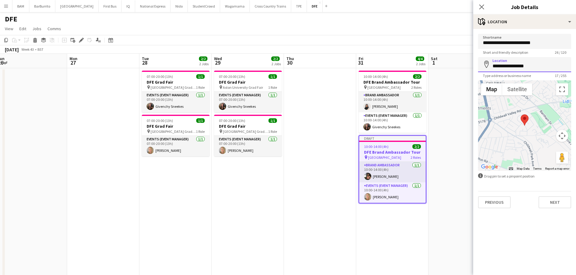
click at [490, 67] on input "**********" at bounding box center [524, 64] width 93 height 15
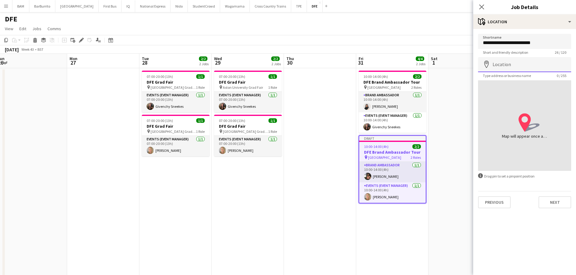
click at [520, 68] on input "Location" at bounding box center [524, 64] width 93 height 15
paste input "**********"
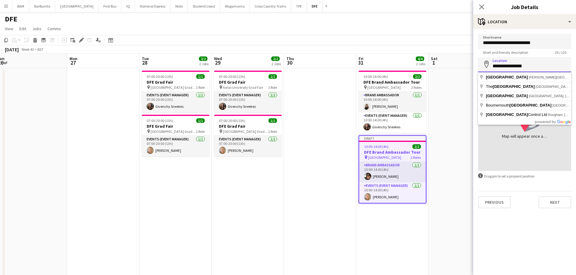
click at [543, 66] on input "**********" at bounding box center [524, 64] width 93 height 15
paste input "**********"
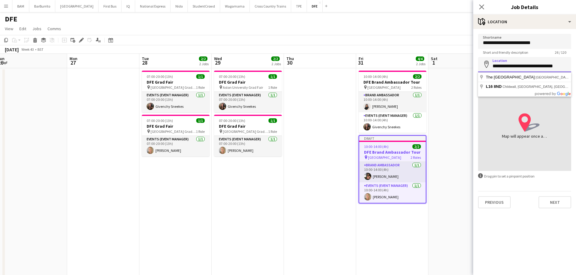
click at [529, 66] on input "**********" at bounding box center [524, 64] width 93 height 15
click at [527, 67] on input "**********" at bounding box center [524, 64] width 93 height 15
type input "**********"
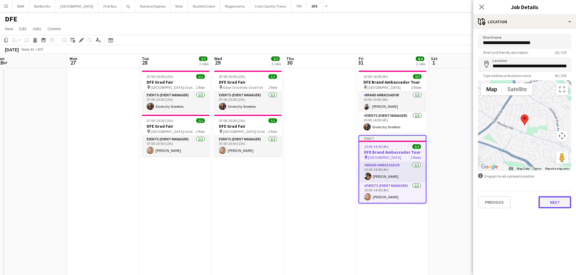
click at [557, 197] on button "Next" at bounding box center [554, 202] width 33 height 12
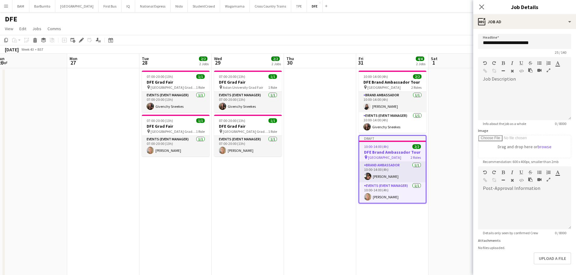
click at [438, 30] on app-page-menu "View Day view expanded Day view collapsed Month view Date picker Jump to today …" at bounding box center [288, 29] width 576 height 11
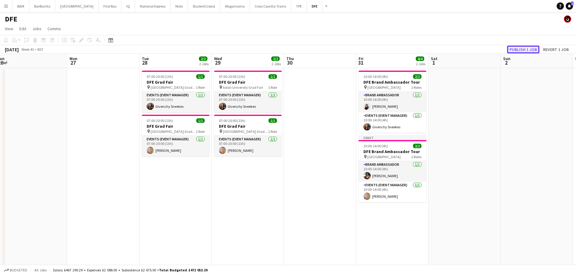
click at [520, 50] on button "Publish 1 job" at bounding box center [523, 50] width 32 height 8
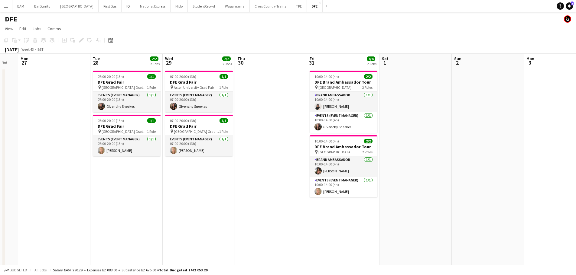
drag, startPoint x: 481, startPoint y: 63, endPoint x: 434, endPoint y: 73, distance: 48.0
click at [434, 73] on app-calendar-viewport "Fri 24 2/2 1 Job Sat 25 Sun 26 Mon 27 Tue 28 2/2 2 Jobs Wed 29 2/2 2 Jobs Thu 3…" at bounding box center [288, 245] width 576 height 383
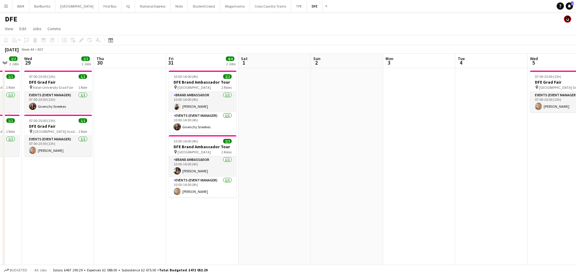
drag, startPoint x: 411, startPoint y: 129, endPoint x: 270, endPoint y: 133, distance: 140.6
click at [270, 133] on app-calendar-viewport "Sun 26 Mon 27 Tue 28 2/2 2 Jobs Wed 29 2/2 2 Jobs Thu 30 Fri 31 4/4 2 Jobs Sat …" at bounding box center [288, 245] width 576 height 383
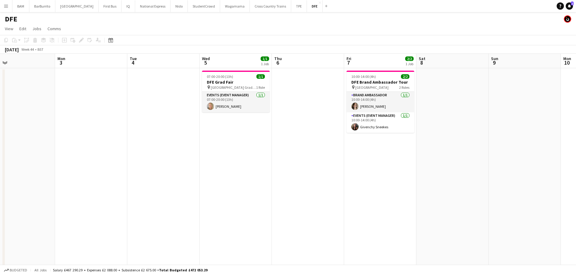
drag, startPoint x: 245, startPoint y: 145, endPoint x: 104, endPoint y: 147, distance: 140.5
click at [103, 148] on app-calendar-viewport "Thu 30 Fri 31 4/4 2 Jobs Sat 1 Sun 2 Mon 3 Tue 4 Wed 5 1/1 1 Job Thu 6 Fri 7 2/…" at bounding box center [288, 245] width 576 height 383
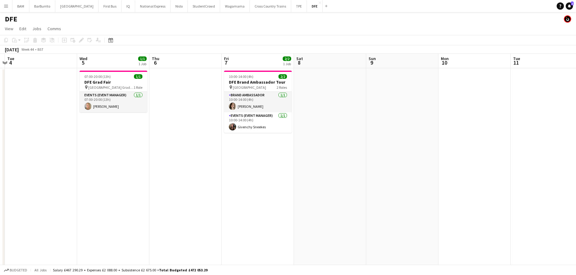
scroll to position [0, 232]
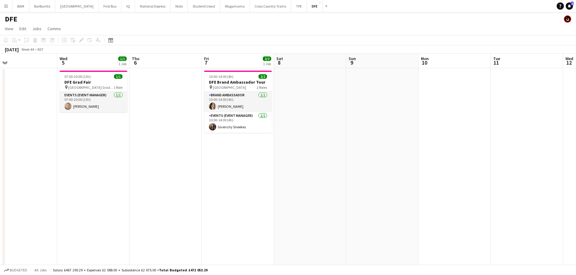
drag, startPoint x: 191, startPoint y: 159, endPoint x: 171, endPoint y: 159, distance: 19.9
click at [171, 159] on app-calendar-viewport "Sat 1 Sun 2 Mon 3 Tue 4 Wed 5 1/1 1 Job Thu 6 Fri 7 2/2 1 Job Sat 8 Sun 9 Mon 1…" at bounding box center [288, 245] width 576 height 383
click at [227, 82] on h3 "DFE Brand Ambassador Tour" at bounding box center [238, 81] width 68 height 5
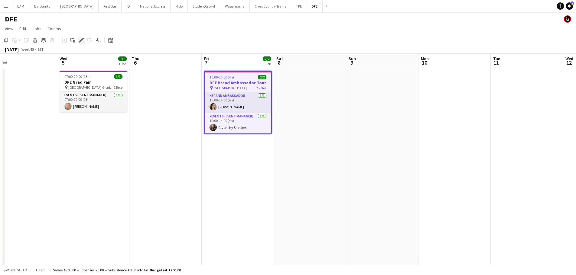
click at [81, 40] on icon at bounding box center [80, 40] width 3 height 3
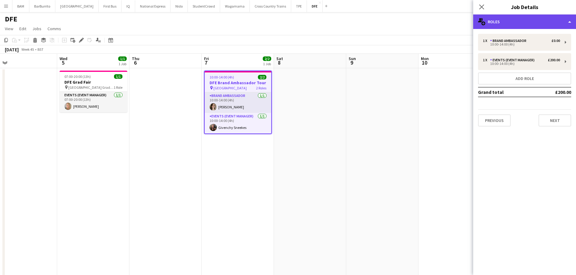
click at [514, 27] on div "multiple-users-add Roles" at bounding box center [524, 22] width 103 height 15
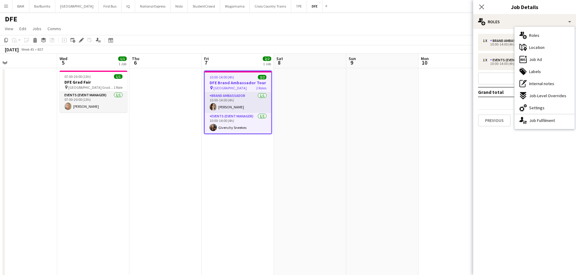
click at [535, 48] on span "Location" at bounding box center [536, 47] width 15 height 5
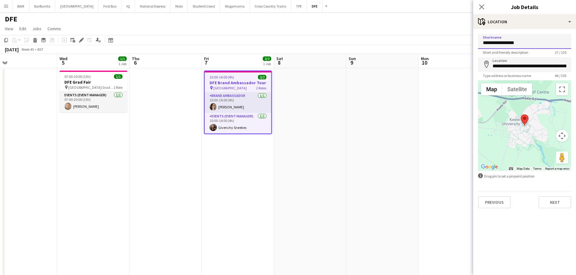
drag, startPoint x: 496, startPoint y: 43, endPoint x: 477, endPoint y: 44, distance: 18.8
click at [477, 44] on form "**********" at bounding box center [524, 121] width 103 height 175
type input "**********"
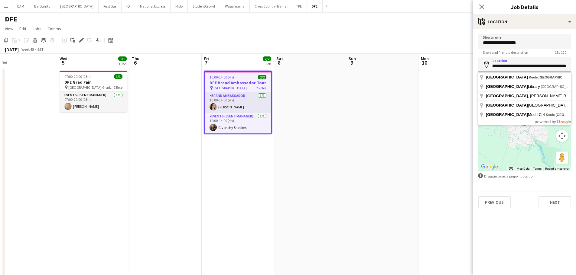
drag, startPoint x: 492, startPoint y: 67, endPoint x: 580, endPoint y: 66, distance: 87.6
click at [576, 66] on html "Menu Boards Boards Boards All jobs Status Workforce Workforce My Workforce Recr…" at bounding box center [288, 223] width 576 height 447
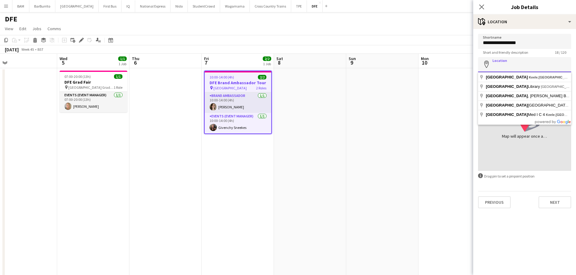
scroll to position [0, 0]
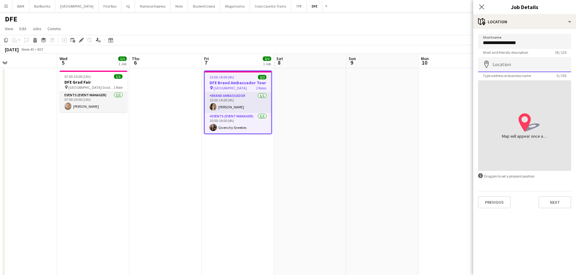
click at [522, 66] on input "Location" at bounding box center [524, 64] width 93 height 15
paste input "**********"
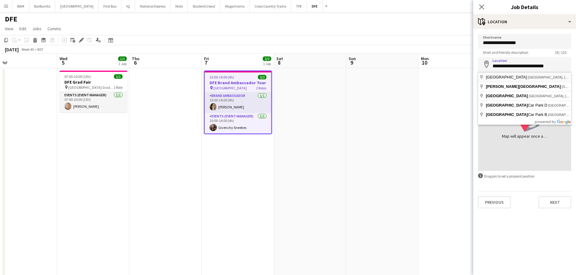
type input "**********"
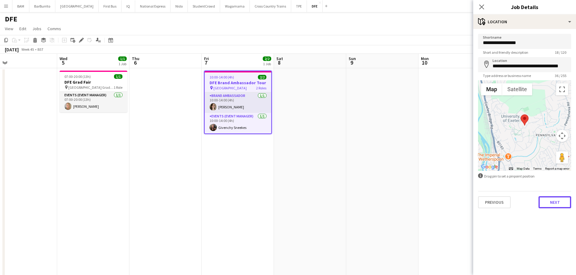
click at [557, 197] on button "Next" at bounding box center [554, 202] width 33 height 12
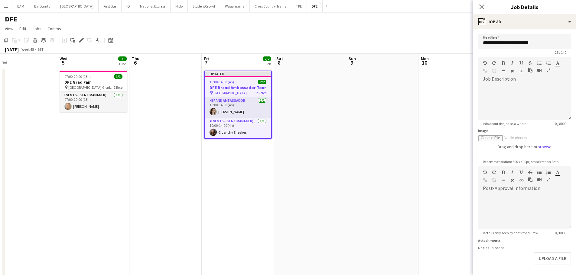
click at [389, 48] on div "November 2025 Week 45 • BST Publish 1 job Revert 1 job" at bounding box center [288, 49] width 576 height 8
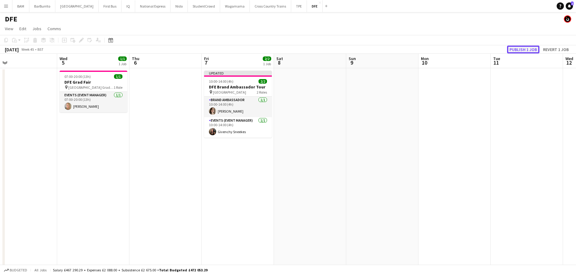
click at [529, 48] on button "Publish 1 job" at bounding box center [523, 50] width 32 height 8
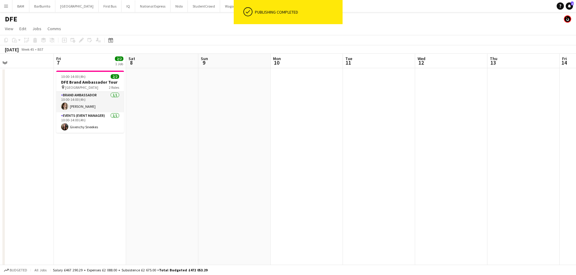
drag, startPoint x: 385, startPoint y: 121, endPoint x: 243, endPoint y: 120, distance: 142.0
click at [243, 120] on app-calendar-viewport "Mon 3 Tue 4 Wed 5 1/1 1 Job Thu 6 Fri 7 2/2 1 Job Sat 8 Sun 9 Mon 10 Tue 11 Wed…" at bounding box center [288, 245] width 576 height 383
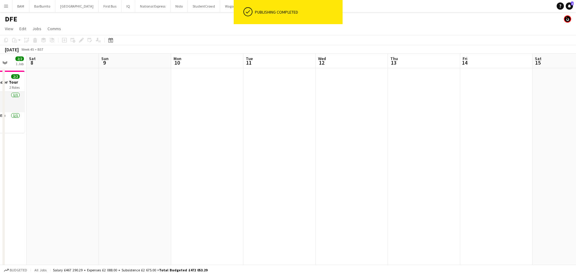
drag, startPoint x: 296, startPoint y: 127, endPoint x: 166, endPoint y: 125, distance: 129.3
click at [166, 126] on app-calendar-viewport "Wed 5 1/1 1 Job Thu 6 Fri 7 2/2 1 Job Sat 8 Sun 9 Mon 10 Tue 11 Wed 12 Thu 13 F…" at bounding box center [288, 245] width 576 height 383
click at [342, 85] on app-date-cell at bounding box center [351, 210] width 72 height 285
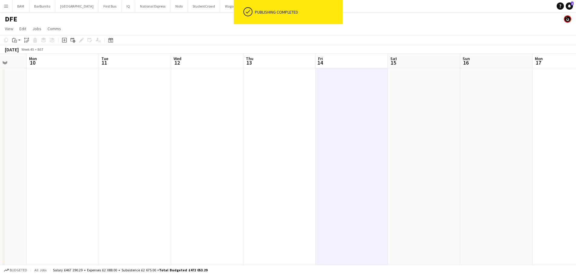
scroll to position [0, 190]
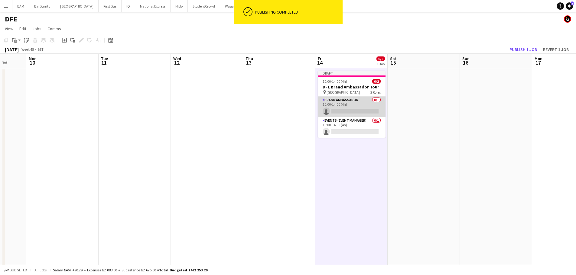
click at [357, 113] on app-card-role "Brand Ambassador 0/1 10:00-14:00 (4h) single-neutral-actions" at bounding box center [352, 107] width 68 height 21
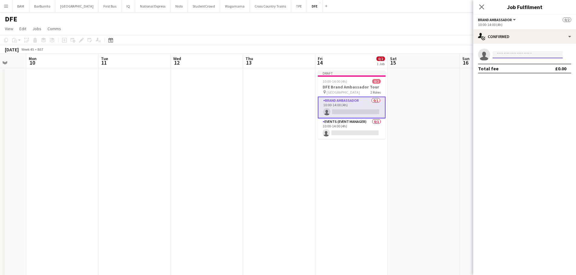
click at [529, 53] on input at bounding box center [527, 54] width 70 height 7
drag, startPoint x: 512, startPoint y: 50, endPoint x: 481, endPoint y: 55, distance: 30.8
click at [481, 55] on app-invite-slot "single-neutral-actions ****" at bounding box center [524, 55] width 103 height 12
click at [501, 57] on input "****" at bounding box center [527, 54] width 70 height 7
type input "*"
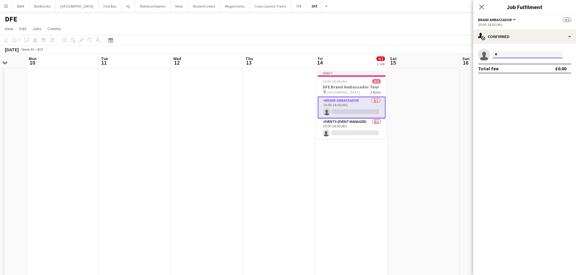
type input "**"
drag, startPoint x: 502, startPoint y: 56, endPoint x: 480, endPoint y: 58, distance: 21.6
click at [488, 56] on app-invite-slot "single-neutral-actions **" at bounding box center [524, 55] width 103 height 12
click at [378, 50] on div "November 2025 Week 45 • BST Publish 1 job Revert 1 job" at bounding box center [288, 49] width 576 height 8
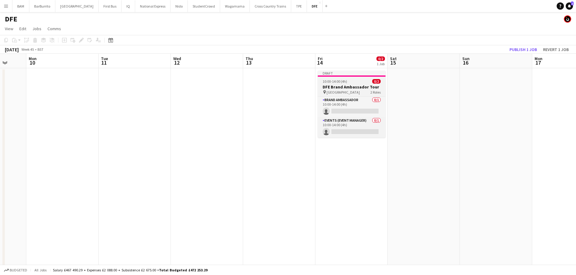
click at [353, 75] on div "Draft" at bounding box center [352, 73] width 68 height 5
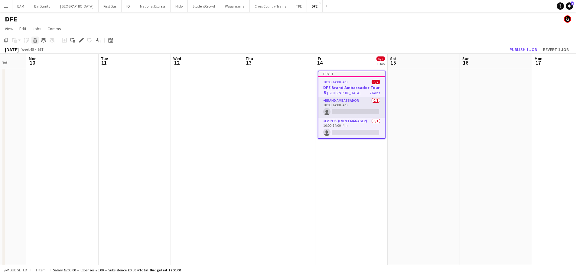
click at [35, 40] on icon at bounding box center [35, 41] width 3 height 3
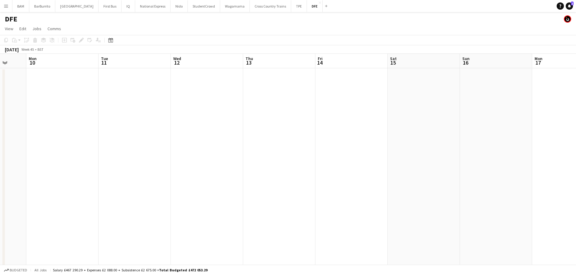
click at [4, 5] on app-icon "Menu" at bounding box center [6, 6] width 5 height 5
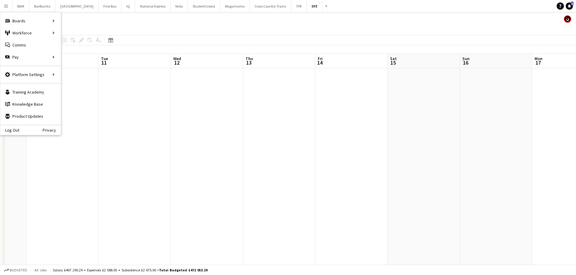
click at [180, 97] on app-date-cell at bounding box center [207, 210] width 72 height 285
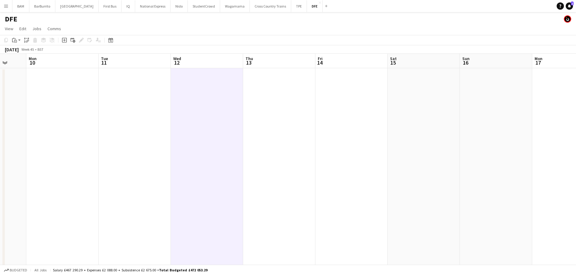
click at [290, 88] on app-date-cell at bounding box center [279, 210] width 72 height 285
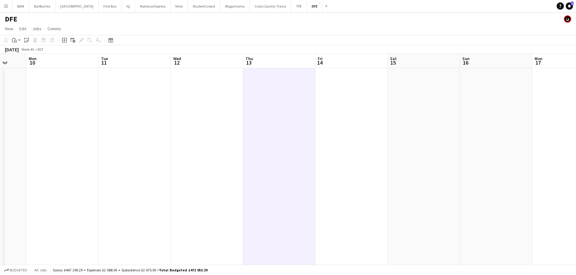
click at [345, 88] on app-date-cell at bounding box center [351, 210] width 72 height 285
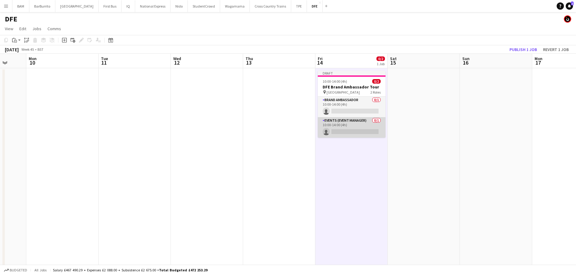
click at [351, 129] on app-card-role "Events (Event Manager) 0/1 10:00-14:00 (4h) single-neutral-actions" at bounding box center [352, 127] width 68 height 21
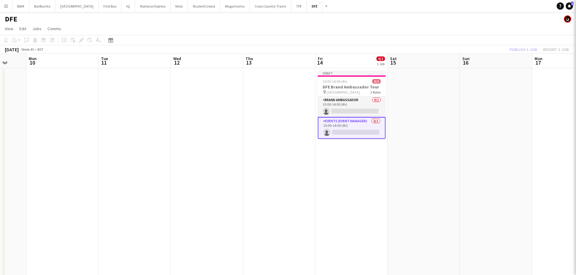
scroll to position [0, 190]
click at [356, 110] on app-card-role "Brand Ambassador 0/1 10:00-14:00 (4h) single-neutral-actions" at bounding box center [352, 107] width 68 height 21
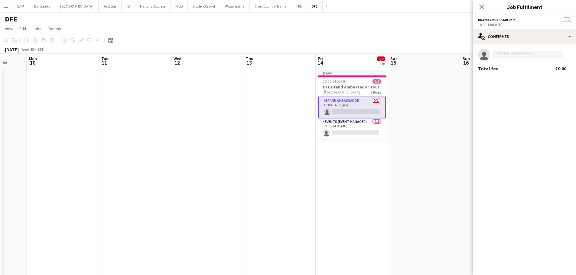
click at [530, 53] on input at bounding box center [527, 54] width 70 height 7
paste input "********"
type input "********"
click at [518, 76] on div "single-neutral-actions ******** Total fee £0.00" at bounding box center [524, 61] width 103 height 34
click at [518, 57] on input "********" at bounding box center [527, 54] width 70 height 7
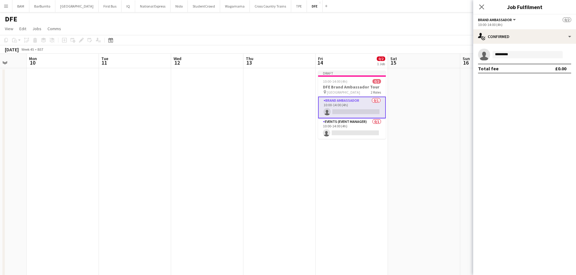
click at [395, 34] on app-page-menu "View Day view expanded Day view collapsed Month view Date picker Jump to today …" at bounding box center [288, 29] width 576 height 11
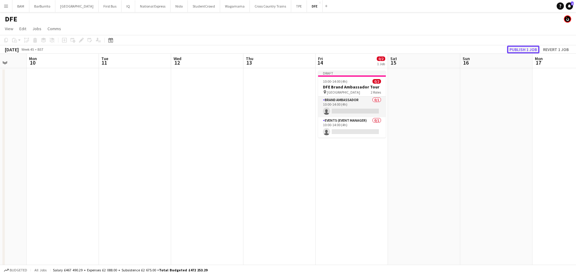
click at [514, 52] on button "Publish 1 job" at bounding box center [523, 50] width 32 height 8
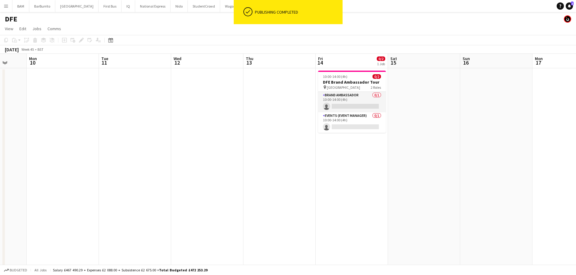
drag, startPoint x: 351, startPoint y: 107, endPoint x: 403, endPoint y: 100, distance: 51.9
click at [353, 108] on app-card-role "Brand Ambassador 0/1 10:00-14:00 (4h) single-neutral-actions" at bounding box center [352, 102] width 68 height 21
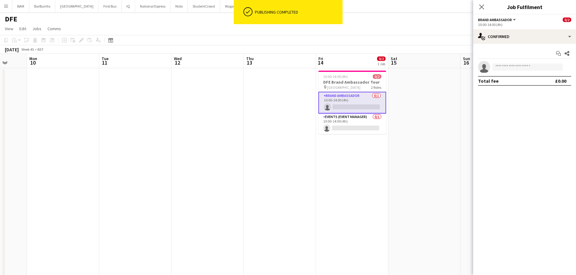
click at [524, 72] on app-invite-slot "single-neutral-actions" at bounding box center [524, 67] width 103 height 12
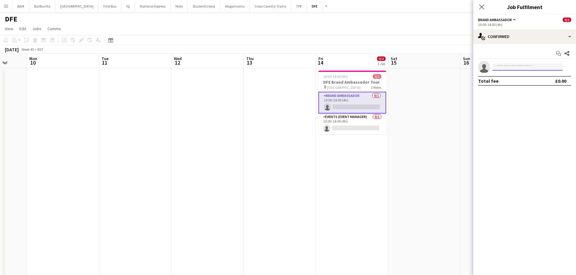
click at [523, 66] on input at bounding box center [527, 66] width 70 height 7
type input "********"
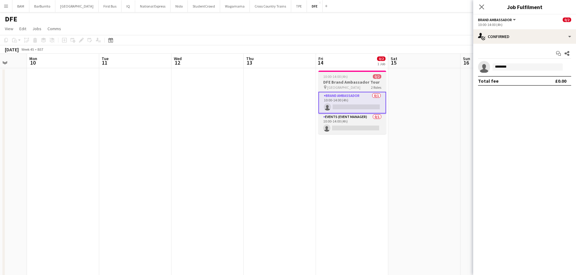
click at [356, 76] on div "10:00-14:00 (4h) 0/2" at bounding box center [352, 76] width 68 height 5
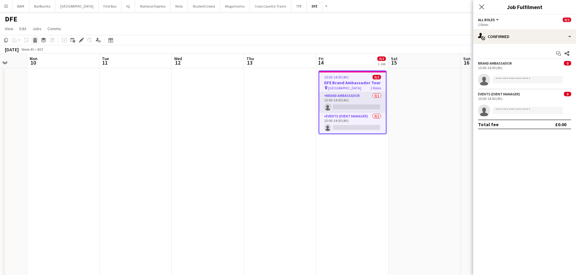
click at [35, 41] on icon at bounding box center [35, 41] width 3 height 3
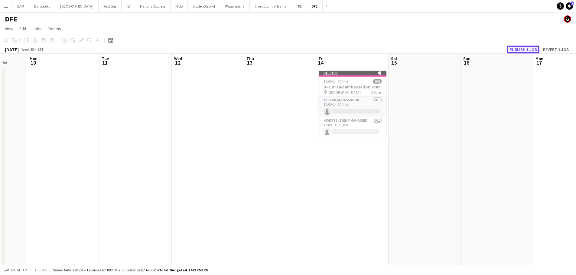
click at [520, 50] on button "Publish 1 job" at bounding box center [523, 50] width 32 height 8
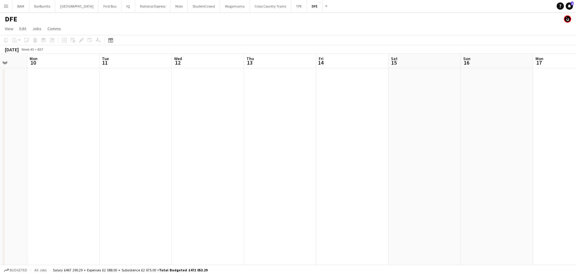
click at [353, 89] on app-date-cell at bounding box center [352, 210] width 72 height 285
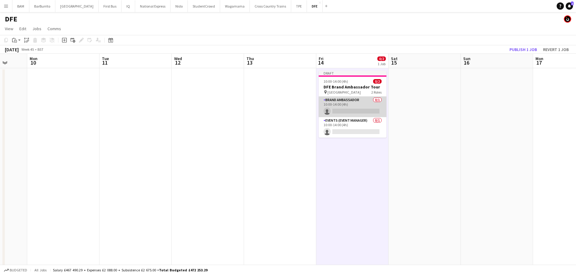
click at [350, 107] on app-card-role "Brand Ambassador 0/1 10:00-14:00 (4h) single-neutral-actions" at bounding box center [353, 107] width 68 height 21
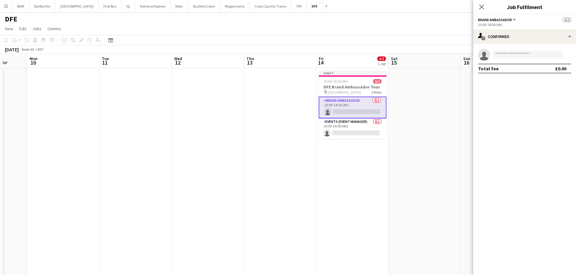
click at [537, 50] on app-invite-slot "single-neutral-actions" at bounding box center [524, 55] width 103 height 12
click at [539, 51] on input at bounding box center [527, 54] width 70 height 7
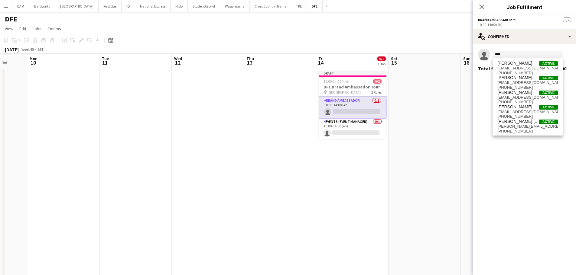
click at [511, 55] on input "****" at bounding box center [527, 54] width 70 height 7
type input "*"
type input "********"
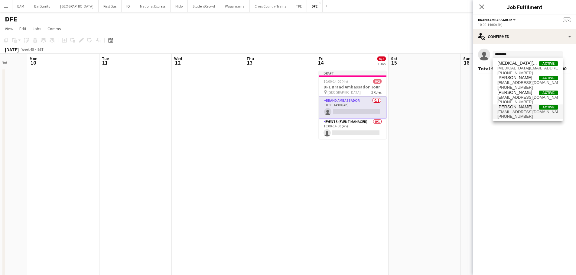
click at [512, 108] on span "Charlotte Fletcher" at bounding box center [514, 107] width 35 height 5
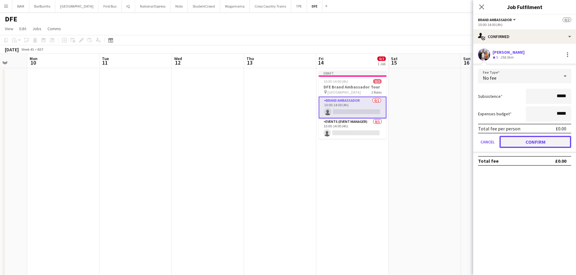
click at [546, 138] on button "Confirm" at bounding box center [535, 142] width 72 height 12
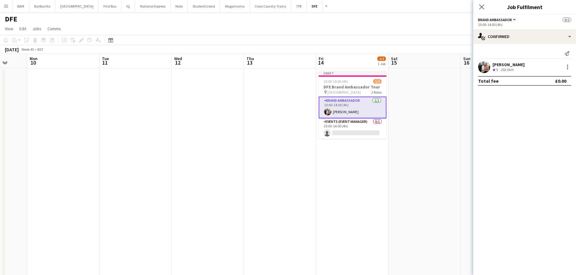
click at [360, 139] on app-date-cell "Draft 10:00-14:00 (4h) 1/2 DFE Brand Ambassador Tour pin De Montfort University…" at bounding box center [352, 210] width 72 height 285
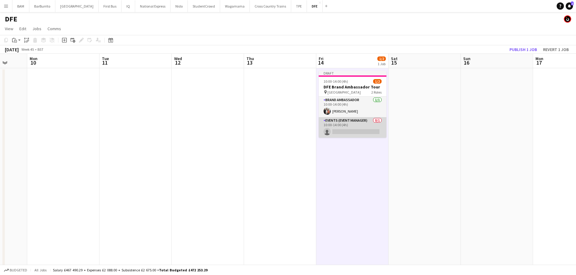
click at [358, 131] on app-card-role "Events (Event Manager) 0/1 10:00-14:00 (4h) single-neutral-actions" at bounding box center [353, 127] width 68 height 21
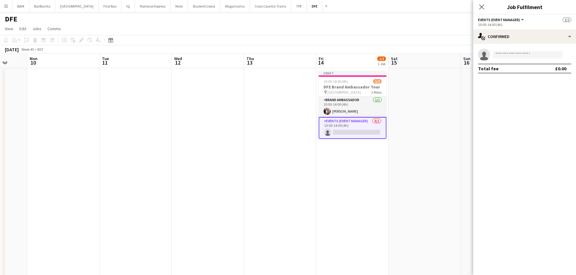
click at [533, 59] on app-invite-slot "single-neutral-actions" at bounding box center [524, 55] width 103 height 12
click at [533, 56] on input at bounding box center [527, 54] width 70 height 7
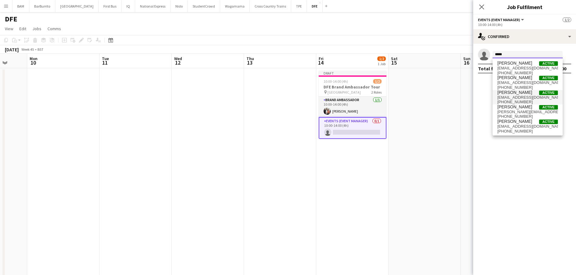
type input "*****"
click at [524, 97] on span "lauracutts33@hotmail.com" at bounding box center [527, 97] width 60 height 5
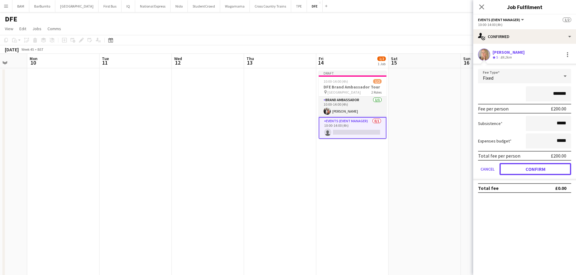
click at [530, 164] on button "Confirm" at bounding box center [535, 169] width 72 height 12
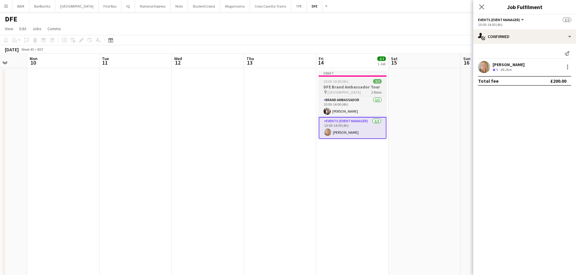
click at [347, 80] on span "10:00-14:00 (4h)" at bounding box center [335, 81] width 24 height 5
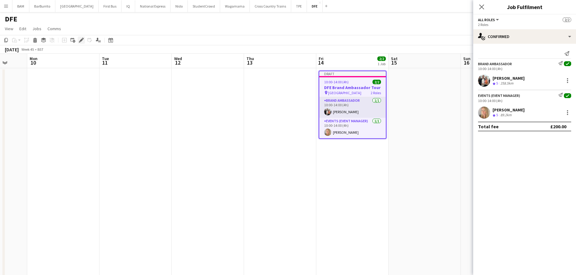
click at [84, 39] on div "Edit" at bounding box center [81, 40] width 7 height 7
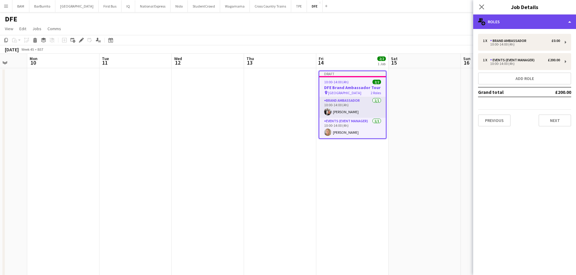
click at [510, 24] on div "multiple-users-add Roles" at bounding box center [524, 22] width 103 height 15
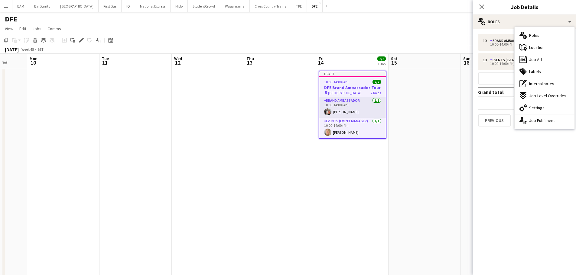
click at [536, 47] on span "Location" at bounding box center [536, 47] width 15 height 5
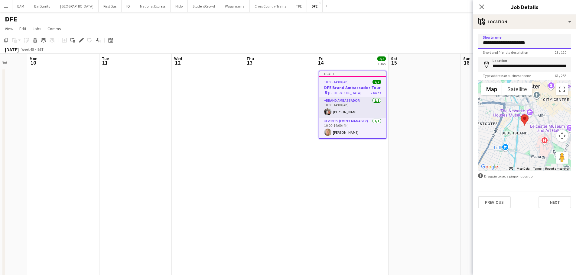
drag, startPoint x: 507, startPoint y: 43, endPoint x: 449, endPoint y: 47, distance: 58.5
click at [449, 47] on body "Menu Boards Boards Boards All jobs Status Workforce Workforce My Workforce Recr…" at bounding box center [288, 223] width 576 height 447
type input "**********"
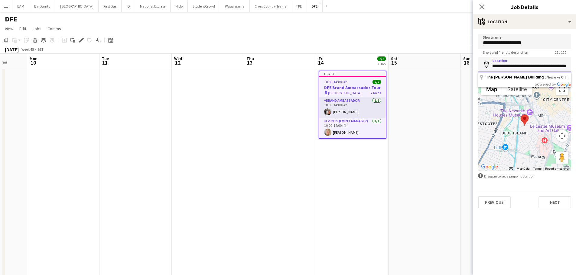
drag, startPoint x: 491, startPoint y: 64, endPoint x: 569, endPoint y: 64, distance: 77.7
click at [569, 64] on input "**********" at bounding box center [524, 64] width 93 height 15
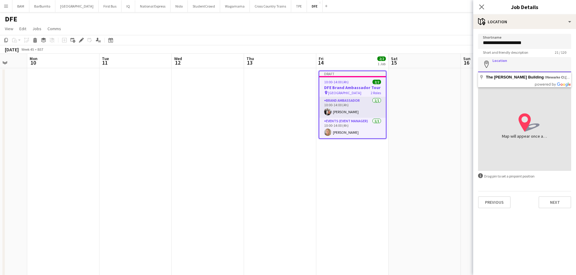
scroll to position [0, 0]
click at [520, 64] on input "Location" at bounding box center [524, 64] width 93 height 15
paste input "**********"
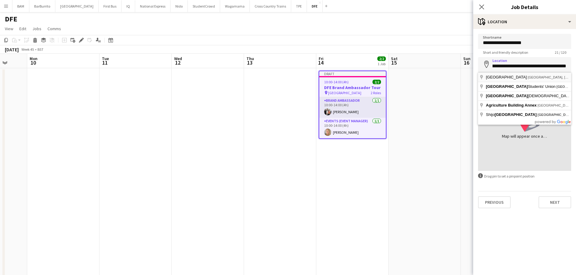
type input "**********"
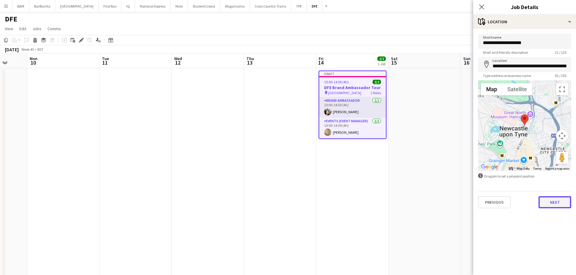
click at [560, 202] on button "Next" at bounding box center [554, 202] width 33 height 12
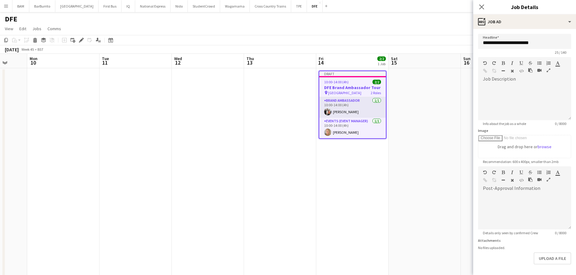
click at [418, 31] on app-page-menu "View Day view expanded Day view collapsed Month view Date picker Jump to today …" at bounding box center [288, 29] width 576 height 11
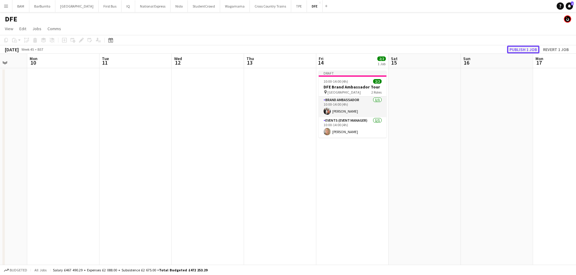
click at [522, 47] on button "Publish 1 job" at bounding box center [523, 50] width 32 height 8
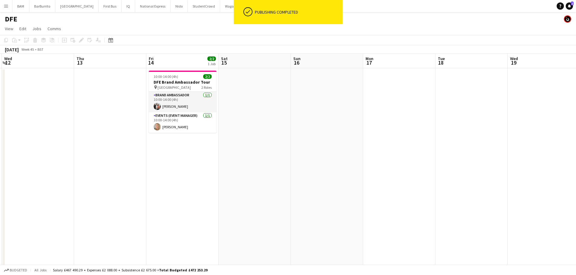
drag, startPoint x: 412, startPoint y: 138, endPoint x: 241, endPoint y: 148, distance: 171.9
click at [241, 148] on app-calendar-viewport "Sun 9 Mon 10 Tue 11 Wed 12 Thu 13 Fri 14 2/2 1 Job Sat 15 Sun 16 Mon 17 Tue 18 …" at bounding box center [288, 245] width 576 height 383
drag, startPoint x: 386, startPoint y: 95, endPoint x: 389, endPoint y: 96, distance: 3.5
click at [388, 96] on app-calendar-viewport "Sun 9 Mon 10 Tue 11 Wed 12 Thu 13 Fri 14 2/2 1 Job Sat 15 Sun 16 Mon 17 Tue 18 …" at bounding box center [288, 245] width 576 height 383
click at [397, 87] on app-date-cell at bounding box center [400, 210] width 72 height 285
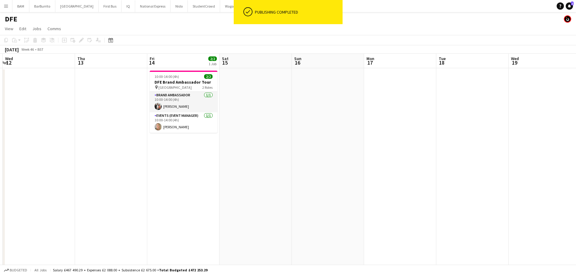
scroll to position [0, 214]
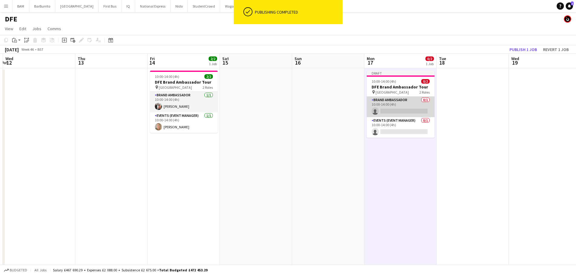
click at [403, 108] on app-card-role "Brand Ambassador 0/1 10:00-14:00 (4h) single-neutral-actions" at bounding box center [401, 107] width 68 height 21
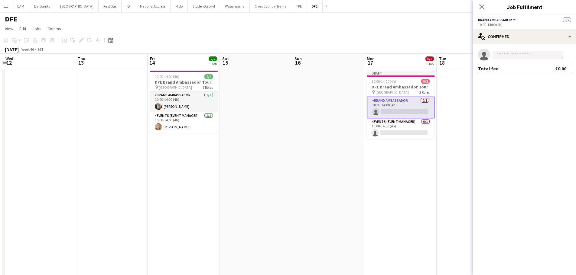
click at [511, 52] on input at bounding box center [527, 54] width 70 height 7
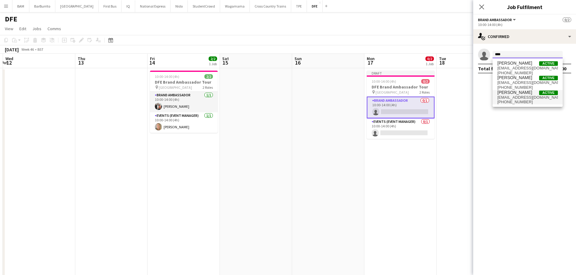
type input "****"
click at [526, 94] on span "Lola Wheeler Active" at bounding box center [527, 92] width 60 height 5
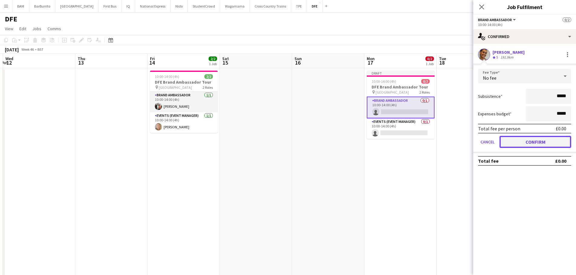
click at [545, 144] on button "Confirm" at bounding box center [535, 142] width 72 height 12
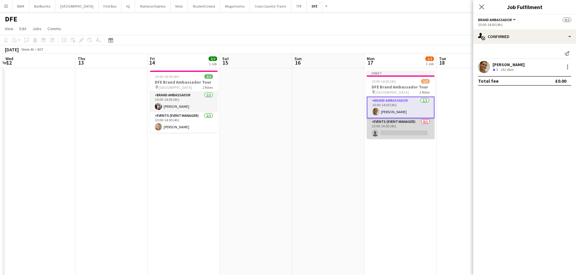
click at [402, 132] on app-card-role "Events (Event Manager) 0/1 10:00-14:00 (4h) single-neutral-actions" at bounding box center [401, 128] width 68 height 21
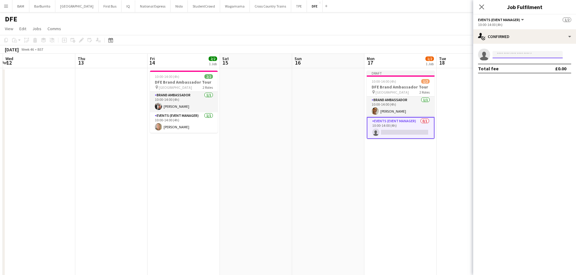
click at [536, 55] on input at bounding box center [527, 54] width 70 height 7
type input "*"
type input "****"
click at [532, 63] on span "Givenchy Sneekes" at bounding box center [514, 63] width 35 height 5
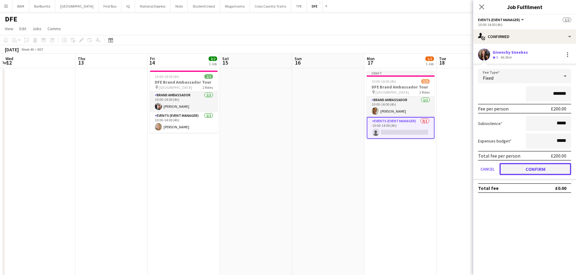
click at [540, 168] on button "Confirm" at bounding box center [535, 169] width 72 height 12
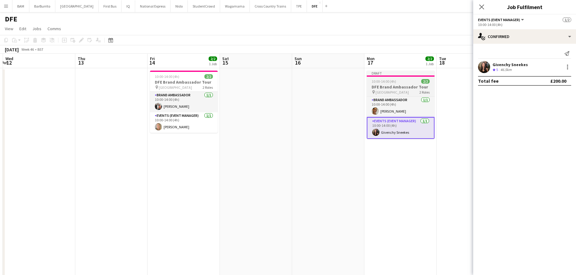
click at [401, 83] on div "10:00-14:00 (4h) 2/2" at bounding box center [401, 81] width 68 height 5
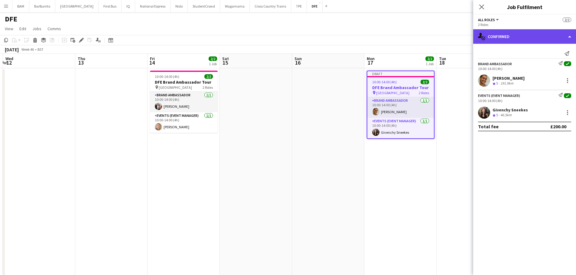
click at [487, 39] on div "single-neutral-actions-check-2 Confirmed" at bounding box center [524, 36] width 103 height 15
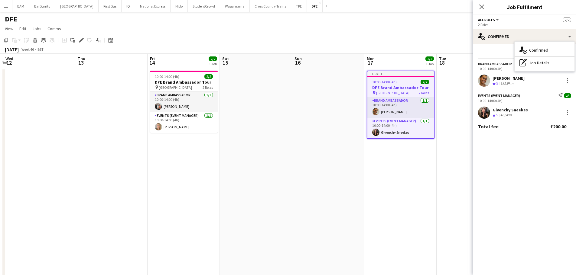
click at [386, 39] on app-toolbar "Copy Paste Paste Ctrl+V Paste with crew Ctrl+Shift+V Paste linked Job Delete Gr…" at bounding box center [288, 40] width 576 height 10
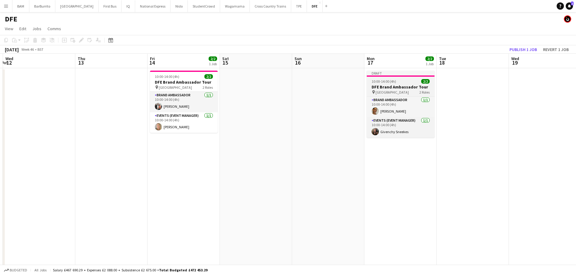
click at [400, 80] on div "10:00-14:00 (4h) 2/2" at bounding box center [401, 81] width 68 height 5
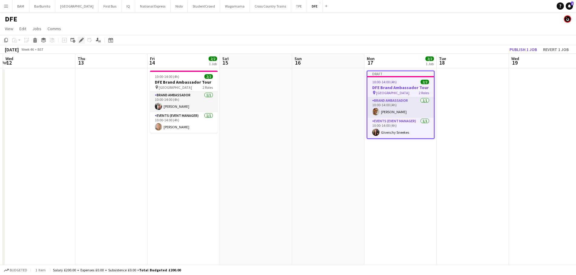
click at [81, 41] on icon at bounding box center [80, 40] width 3 height 3
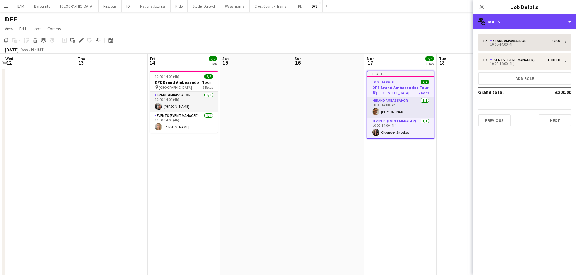
click at [492, 24] on div "multiple-users-add Roles" at bounding box center [524, 22] width 103 height 15
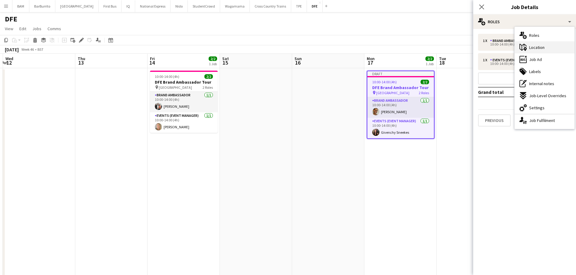
click at [529, 51] on div "maps-pin-1 Location" at bounding box center [544, 47] width 60 height 12
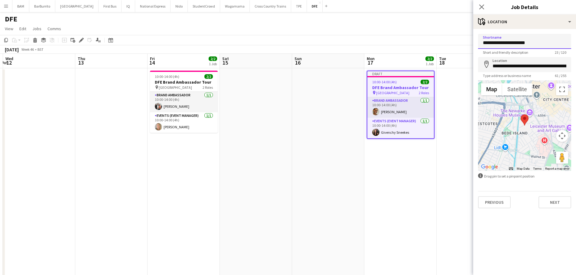
drag, startPoint x: 496, startPoint y: 43, endPoint x: 456, endPoint y: 45, distance: 40.0
click at [456, 45] on body "Menu Boards Boards Boards All jobs Status Workforce Workforce My Workforce Recr…" at bounding box center [288, 223] width 576 height 447
type input "**********"
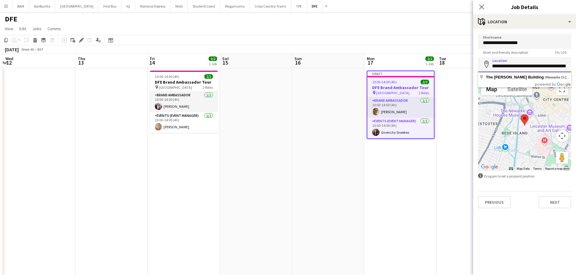
drag, startPoint x: 493, startPoint y: 67, endPoint x: 580, endPoint y: 66, distance: 86.4
click at [576, 66] on html "Menu Boards Boards Boards All jobs Status Workforce Workforce My Workforce Recr…" at bounding box center [288, 223] width 576 height 447
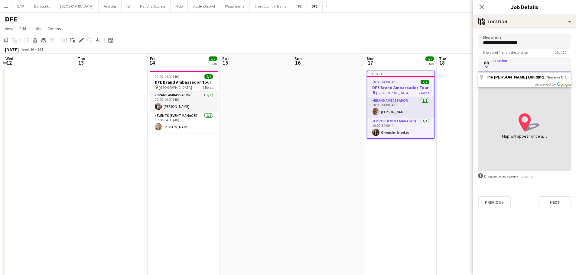
scroll to position [0, 0]
click at [498, 67] on input "Location" at bounding box center [524, 64] width 93 height 15
paste input "**********"
type input "**********"
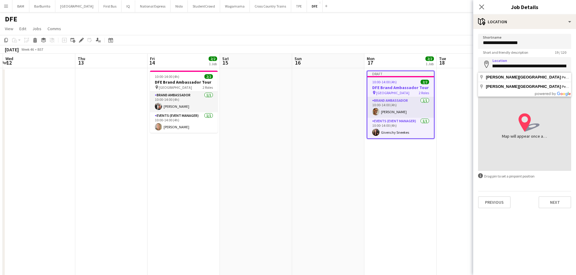
scroll to position [0, 0]
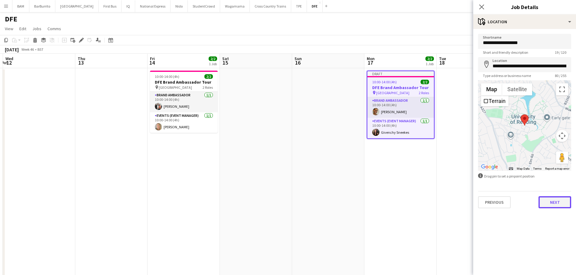
click at [551, 202] on button "Next" at bounding box center [554, 202] width 33 height 12
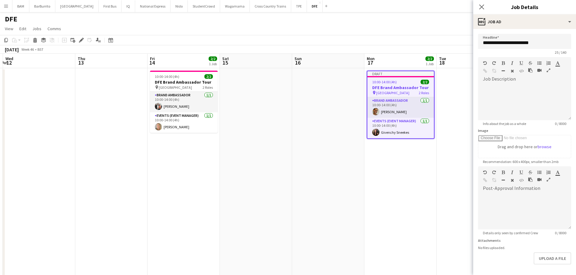
click at [401, 48] on div "November 2025 Week 46 • BST Publish 1 job Revert 1 job" at bounding box center [288, 49] width 576 height 8
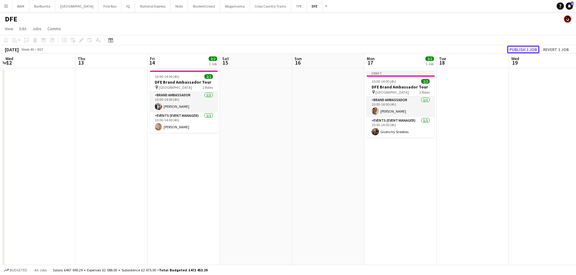
click at [526, 50] on button "Publish 1 job" at bounding box center [523, 50] width 32 height 8
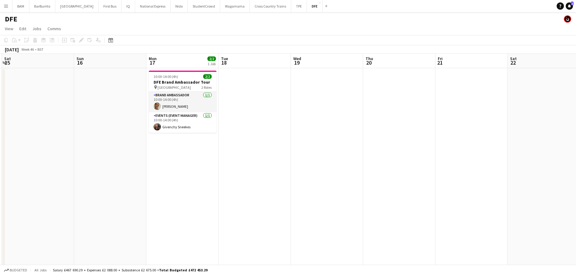
drag, startPoint x: 477, startPoint y: 101, endPoint x: 258, endPoint y: 102, distance: 218.2
click at [258, 102] on app-calendar-viewport "Wed 12 Thu 13 Fri 14 2/2 1 Job Sat 15 Sun 16 Mon 17 2/2 1 Job Tue 18 Wed 19 Thu…" at bounding box center [288, 245] width 576 height 383
click at [387, 83] on app-date-cell at bounding box center [399, 210] width 72 height 285
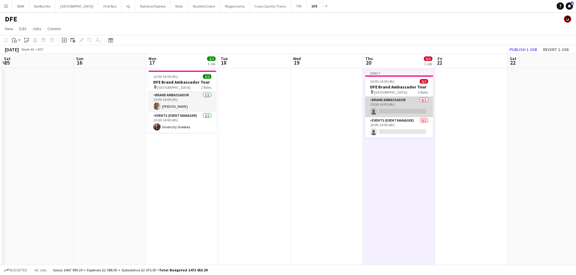
click at [402, 108] on app-card-role "Brand Ambassador 0/1 10:00-14:00 (4h) single-neutral-actions" at bounding box center [399, 107] width 68 height 21
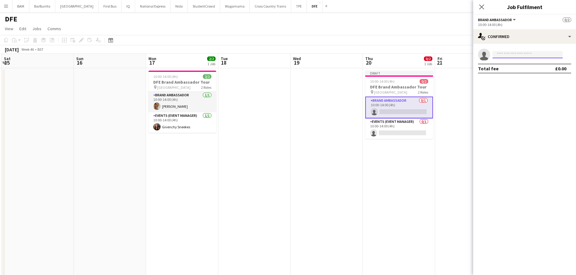
click at [531, 53] on input at bounding box center [527, 54] width 70 height 7
type input "*****"
click at [530, 65] on span "Alena Jones Active" at bounding box center [527, 63] width 60 height 5
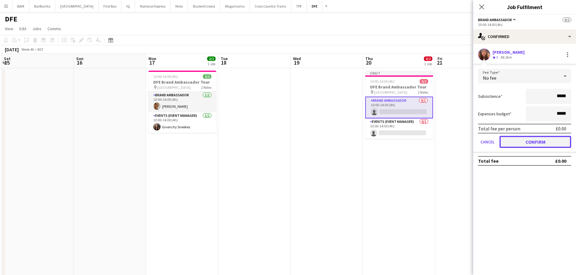
click at [543, 144] on button "Confirm" at bounding box center [535, 142] width 72 height 12
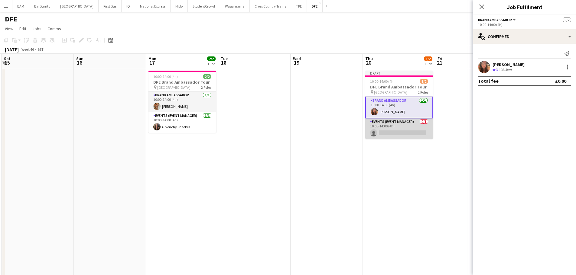
click at [395, 130] on app-card-role "Events (Event Manager) 0/1 10:00-14:00 (4h) single-neutral-actions" at bounding box center [399, 128] width 68 height 21
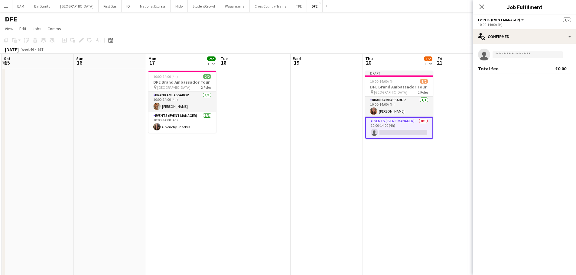
click at [513, 59] on app-invite-slot "single-neutral-actions" at bounding box center [524, 55] width 103 height 12
click at [511, 56] on input at bounding box center [527, 54] width 70 height 7
type input "***"
click at [520, 63] on span "Givenchy Sneekes" at bounding box center [514, 63] width 35 height 5
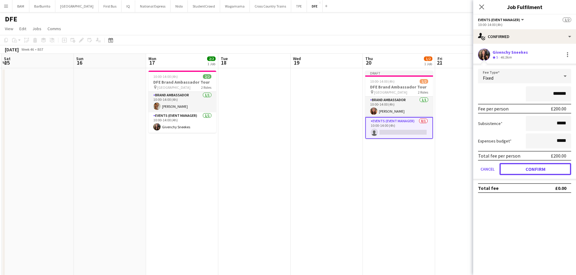
click at [538, 171] on button "Confirm" at bounding box center [535, 169] width 72 height 12
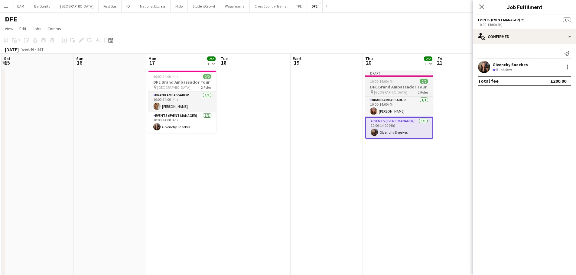
click at [398, 95] on app-job-card "Draft 10:00-14:00 (4h) 2/2 DFE Brand Ambassador Tour pin De Montfort University…" at bounding box center [399, 105] width 68 height 68
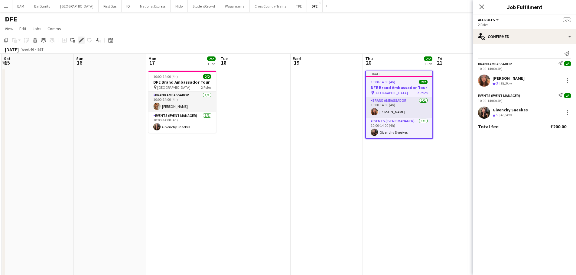
click at [81, 40] on icon at bounding box center [80, 40] width 3 height 3
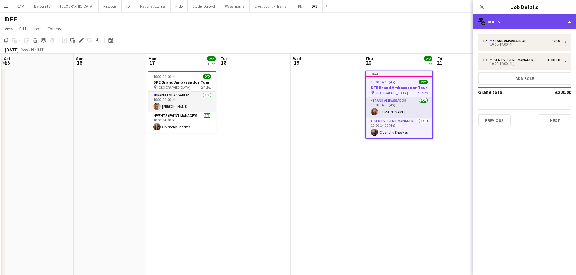
click at [511, 22] on div "multiple-users-add Roles" at bounding box center [524, 22] width 103 height 15
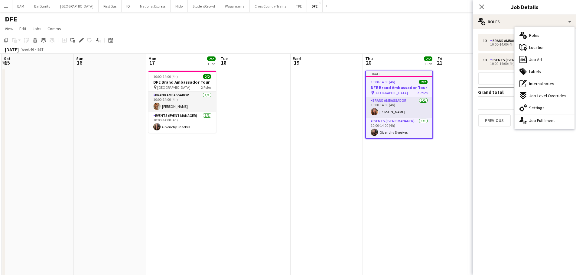
click at [542, 45] on span "Location" at bounding box center [536, 47] width 15 height 5
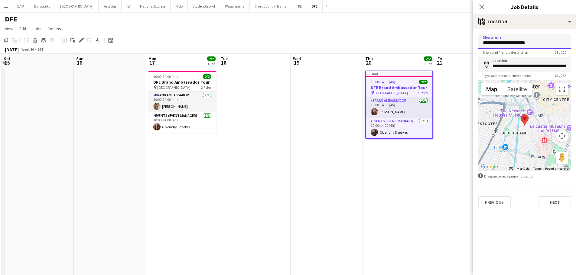
drag, startPoint x: 508, startPoint y: 43, endPoint x: 445, endPoint y: 44, distance: 62.9
click at [451, 46] on body "Menu Boards Boards Boards All jobs Status Workforce Workforce My Workforce Recr…" at bounding box center [288, 223] width 576 height 447
type input "**********"
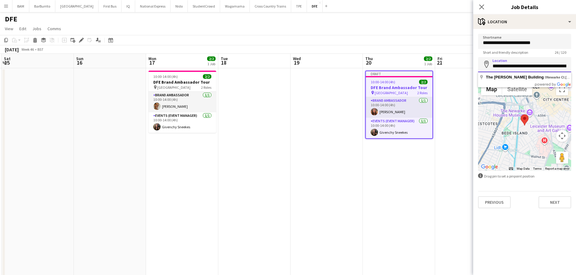
scroll to position [0, 47]
drag, startPoint x: 491, startPoint y: 67, endPoint x: 580, endPoint y: 65, distance: 88.6
click at [576, 65] on html "Menu Boards Boards Boards All jobs Status Workforce Workforce My Workforce Recr…" at bounding box center [288, 223] width 576 height 447
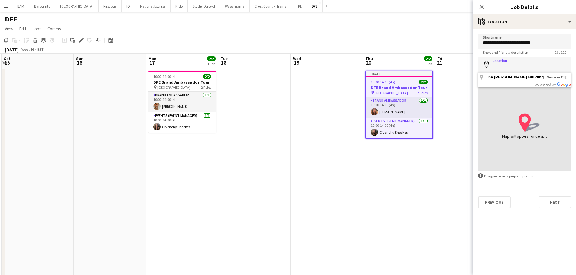
scroll to position [0, 0]
click at [517, 61] on input "Location" at bounding box center [524, 64] width 93 height 15
paste input "**********"
type input "**********"
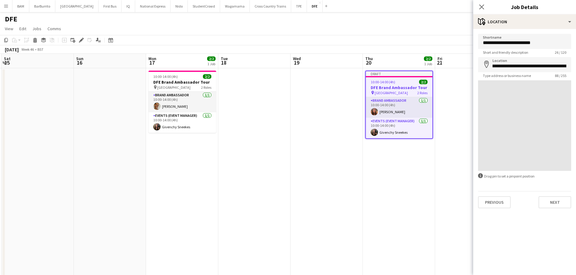
scroll to position [0, 0]
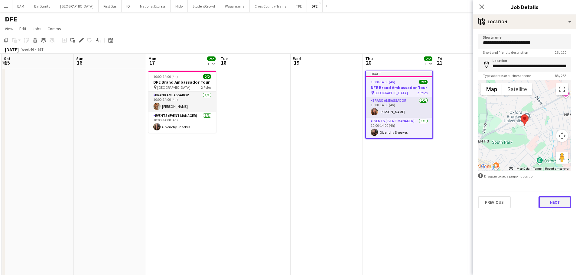
click at [557, 196] on button "Next" at bounding box center [554, 202] width 33 height 12
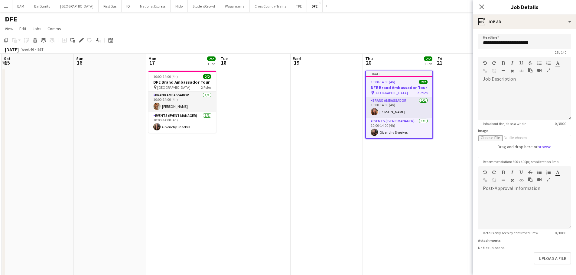
click at [411, 46] on div "November 2025 Week 46 • BST Publish 1 job Revert 1 job" at bounding box center [288, 49] width 576 height 8
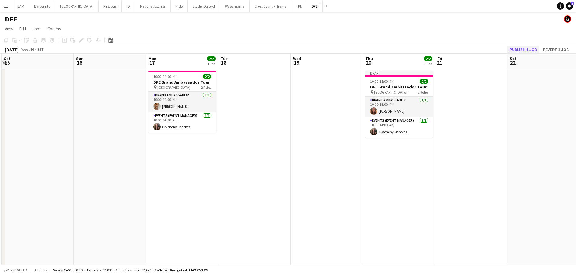
click at [522, 45] on app-toolbar "Copy Paste Paste Ctrl+V Paste with crew Ctrl+Shift+V Paste linked Job Delete Gr…" at bounding box center [288, 40] width 576 height 10
click at [526, 47] on button "Publish 1 job" at bounding box center [523, 50] width 32 height 8
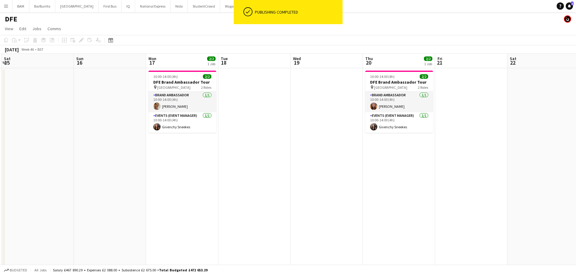
click at [406, 160] on app-date-cell "10:00-14:00 (4h) 2/2 DFE Brand Ambassador Tour pin Oxford Brookes University 2 …" at bounding box center [399, 210] width 72 height 285
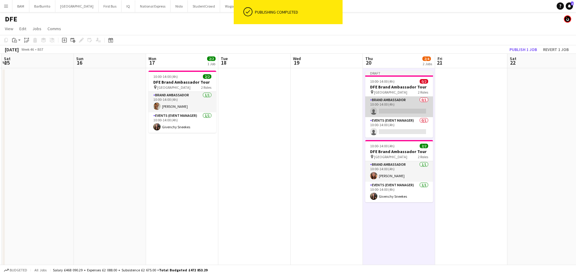
click at [398, 109] on app-card-role "Brand Ambassador 0/1 10:00-14:00 (4h) single-neutral-actions" at bounding box center [399, 107] width 68 height 21
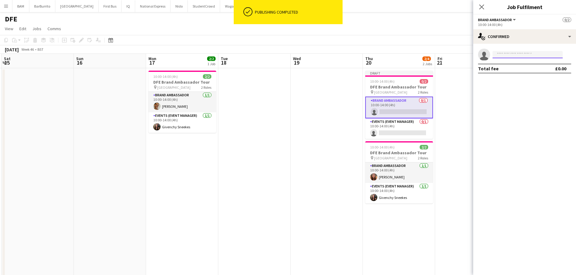
click at [520, 56] on input at bounding box center [527, 54] width 70 height 7
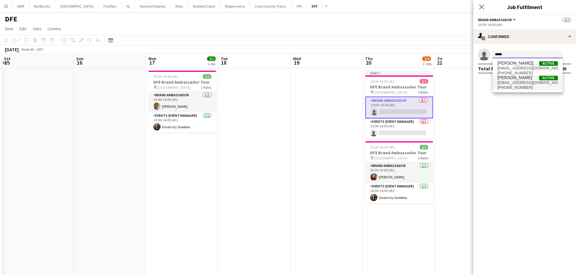
type input "*****"
click at [522, 84] on span "aimeemurden@gmail.com" at bounding box center [527, 82] width 60 height 5
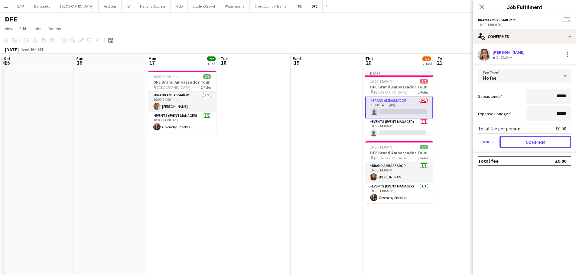
click at [553, 143] on button "Confirm" at bounding box center [535, 142] width 72 height 12
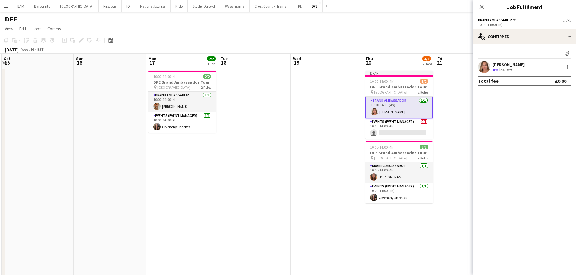
click at [383, 134] on app-card-role "Events (Event Manager) 0/1 10:00-14:00 (4h) single-neutral-actions" at bounding box center [399, 128] width 68 height 21
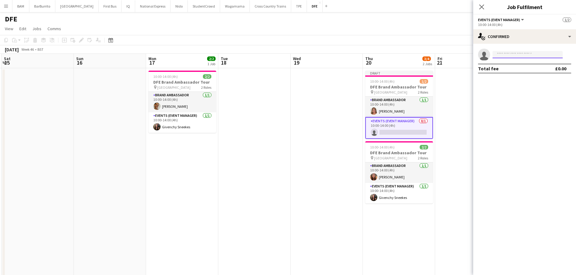
click at [528, 57] on input at bounding box center [527, 54] width 70 height 7
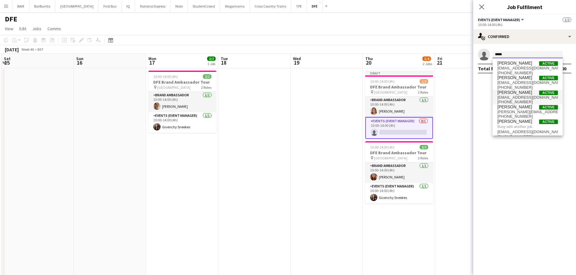
type input "*****"
click at [522, 90] on span "Laura cutts Active" at bounding box center [527, 92] width 60 height 5
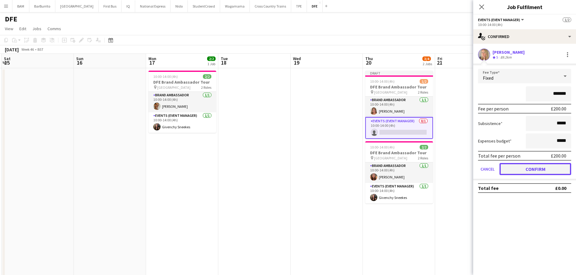
click at [542, 166] on button "Confirm" at bounding box center [535, 169] width 72 height 12
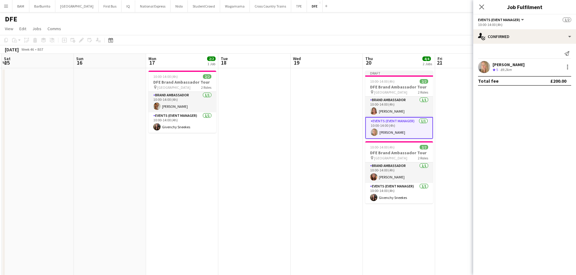
click at [385, 45] on app-toolbar "Copy Paste Paste Ctrl+V Paste with crew Ctrl+Shift+V Paste linked Job Delete Gr…" at bounding box center [288, 40] width 576 height 10
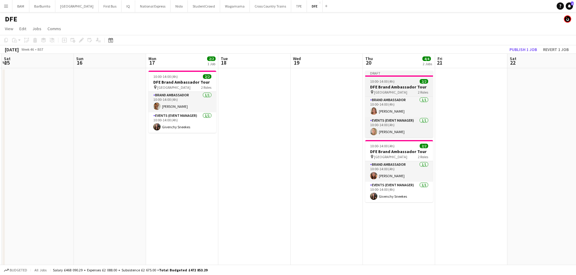
click at [395, 81] on div "10:00-14:00 (4h) 2/2" at bounding box center [399, 81] width 68 height 5
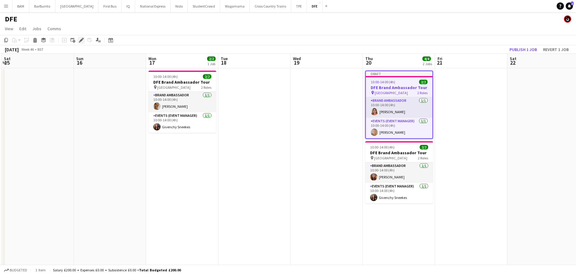
click at [82, 40] on icon at bounding box center [80, 40] width 3 height 3
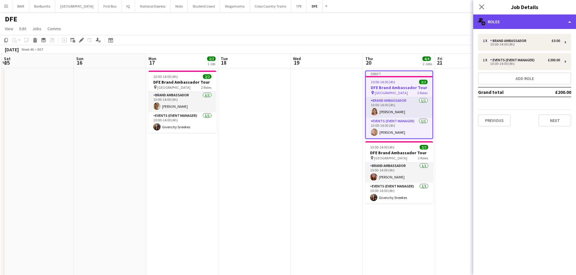
click at [504, 26] on div "multiple-users-add Roles" at bounding box center [524, 22] width 103 height 15
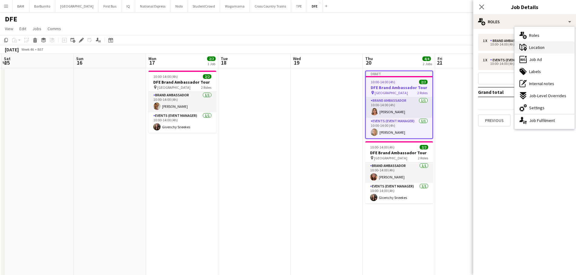
click at [542, 49] on span "Location" at bounding box center [536, 47] width 15 height 5
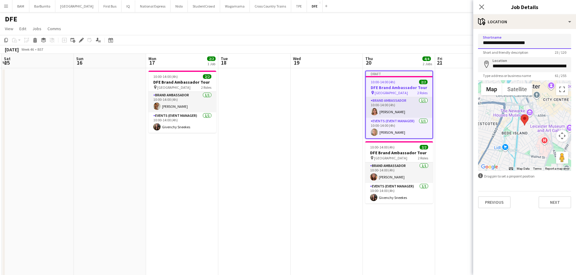
drag, startPoint x: 506, startPoint y: 44, endPoint x: 450, endPoint y: 49, distance: 55.8
click at [454, 46] on body "Menu Boards Boards Boards All jobs Status Workforce Workforce My Workforce Recr…" at bounding box center [288, 223] width 576 height 447
type input "**********"
drag, startPoint x: 490, startPoint y: 67, endPoint x: 573, endPoint y: 63, distance: 83.2
click at [573, 63] on form "**********" at bounding box center [524, 121] width 103 height 175
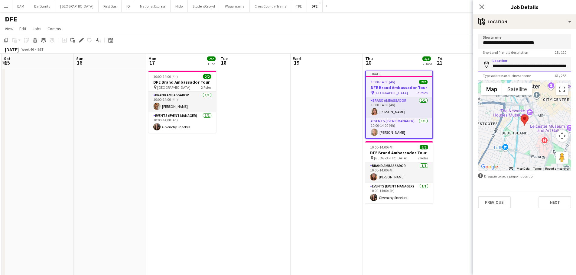
click at [501, 63] on input "**********" at bounding box center [524, 64] width 93 height 15
drag, startPoint x: 492, startPoint y: 66, endPoint x: 580, endPoint y: 66, distance: 88.2
click at [576, 66] on html "Menu Boards Boards Boards All jobs Status Workforce Workforce My Workforce Recr…" at bounding box center [288, 223] width 576 height 447
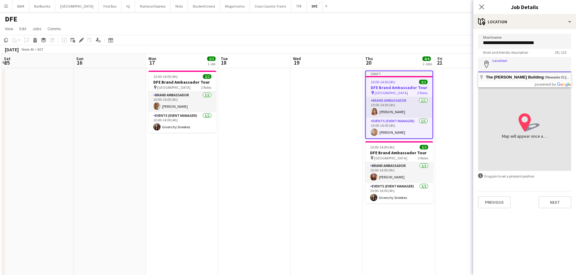
scroll to position [0, 0]
click at [498, 63] on input "Location" at bounding box center [524, 64] width 93 height 15
paste input "**********"
drag, startPoint x: 554, startPoint y: 67, endPoint x: 523, endPoint y: 71, distance: 31.3
click at [523, 71] on input "**********" at bounding box center [524, 64] width 93 height 15
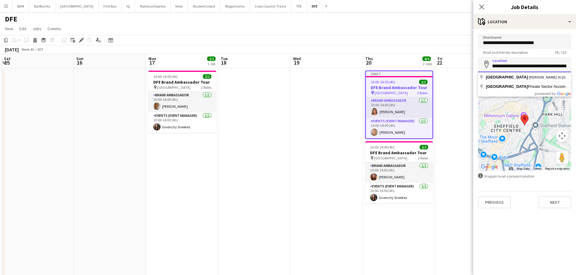
scroll to position [0, 92]
drag, startPoint x: 549, startPoint y: 65, endPoint x: 573, endPoint y: 65, distance: 23.9
click at [573, 65] on form "**********" at bounding box center [524, 121] width 103 height 175
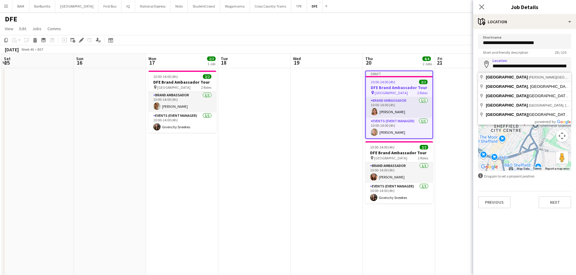
type input "**********"
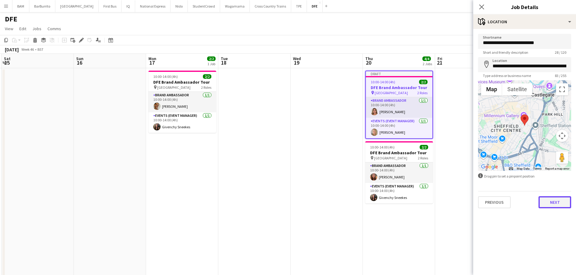
click at [554, 207] on button "Next" at bounding box center [554, 202] width 33 height 12
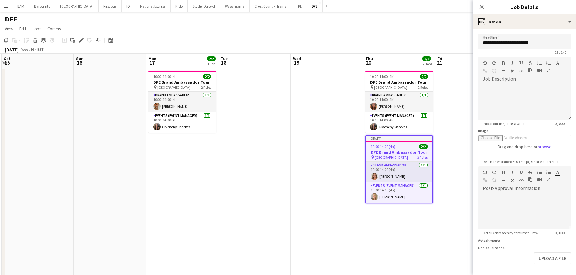
click at [436, 55] on app-board-header-date "Fri 21" at bounding box center [471, 61] width 72 height 15
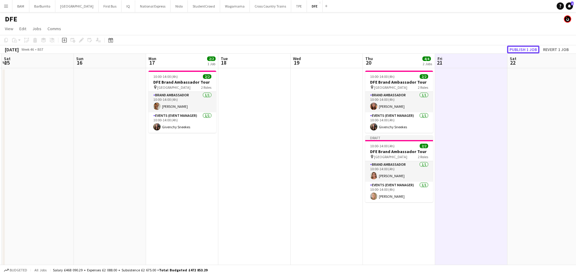
click at [516, 48] on button "Publish 1 job" at bounding box center [523, 50] width 32 height 8
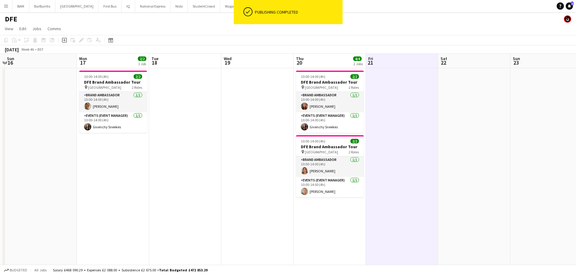
drag, startPoint x: 490, startPoint y: 131, endPoint x: 276, endPoint y: 129, distance: 214.0
click at [276, 129] on app-calendar-viewport "Thu 13 Fri 14 2/2 1 Job Sat 15 Sun 16 Mon 17 2/2 1 Job Tue 18 Wed 19 Thu 20 4/4…" at bounding box center [288, 245] width 576 height 383
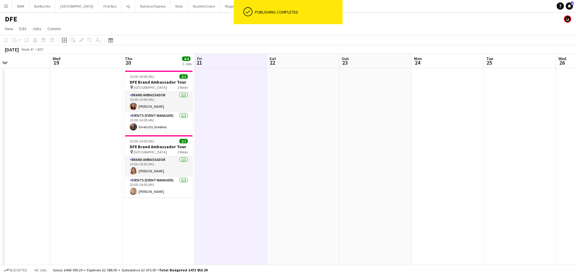
drag, startPoint x: 408, startPoint y: 132, endPoint x: 308, endPoint y: 130, distance: 100.3
click at [308, 130] on app-calendar-viewport "Sat 15 Sun 16 Mon 17 2/2 1 Job Tue 18 Wed 19 Thu 20 4/4 2 Jobs Fri 21 Sat 22 Su…" at bounding box center [288, 245] width 576 height 383
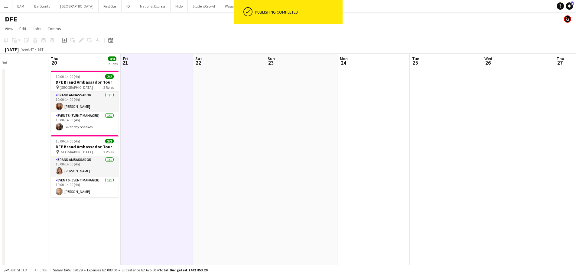
click at [362, 88] on app-date-cell at bounding box center [373, 210] width 72 height 285
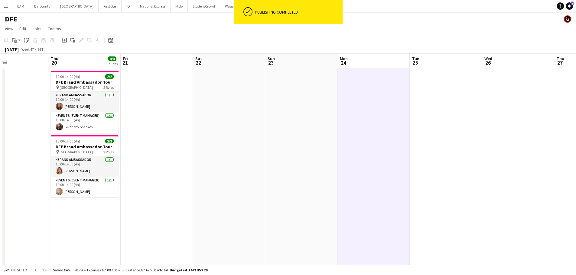
scroll to position [0, 240]
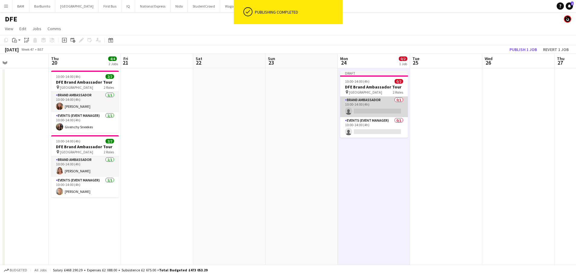
click at [377, 104] on app-card-role "Brand Ambassador 0/1 10:00-14:00 (4h) single-neutral-actions" at bounding box center [374, 107] width 68 height 21
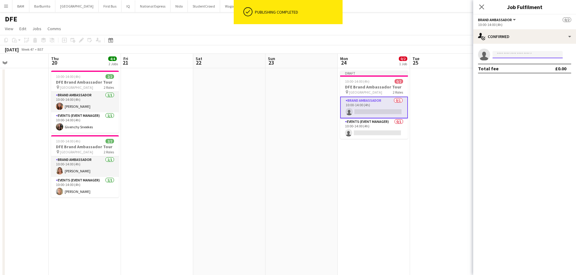
click at [511, 54] on input at bounding box center [527, 54] width 70 height 7
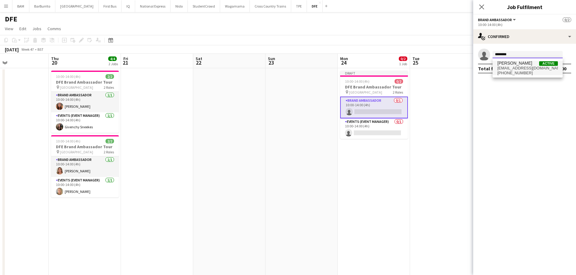
type input "********"
click at [516, 68] on span "sarah170413@yahoo.com" at bounding box center [527, 68] width 60 height 5
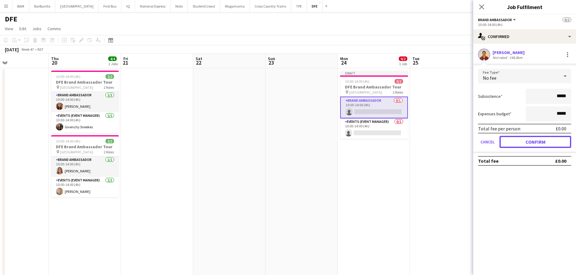
click at [534, 140] on button "Confirm" at bounding box center [535, 142] width 72 height 12
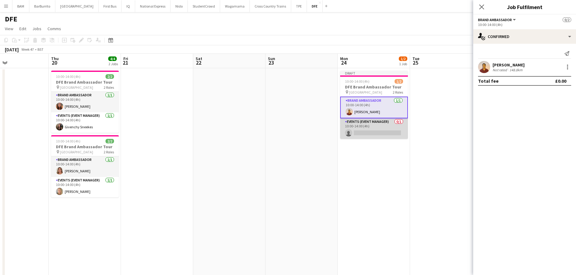
click at [371, 127] on app-card-role "Events (Event Manager) 0/1 10:00-14:00 (4h) single-neutral-actions" at bounding box center [374, 128] width 68 height 21
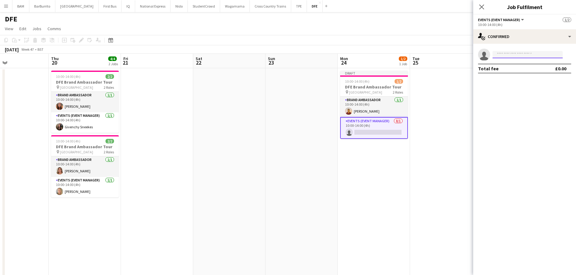
click at [552, 58] on input at bounding box center [527, 54] width 70 height 7
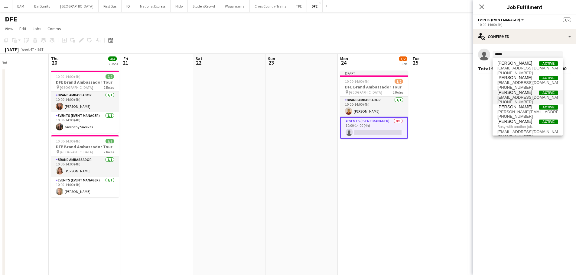
type input "*****"
click at [529, 95] on span "Laura cutts Active" at bounding box center [527, 92] width 60 height 5
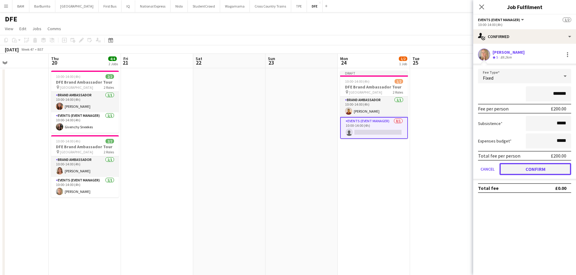
click at [529, 168] on button "Confirm" at bounding box center [535, 169] width 72 height 12
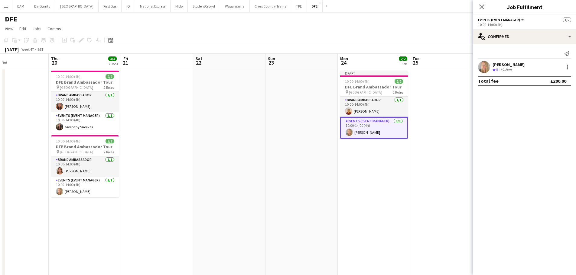
click at [375, 57] on app-board-header-date "Mon 24 2/2 1 Job" at bounding box center [374, 61] width 72 height 15
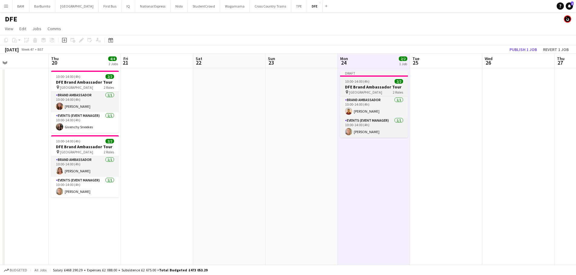
click at [377, 77] on app-job-card "Draft 10:00-14:00 (4h) 2/2 DFE Brand Ambassador Tour pin De Montfort University…" at bounding box center [374, 104] width 68 height 67
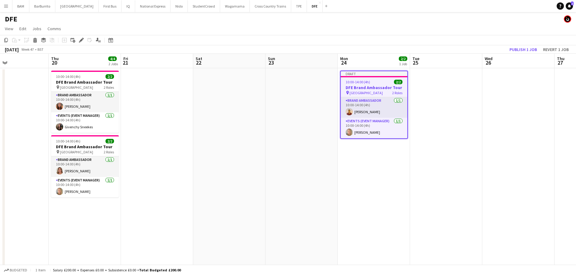
click at [84, 40] on div "Edit" at bounding box center [81, 40] width 7 height 7
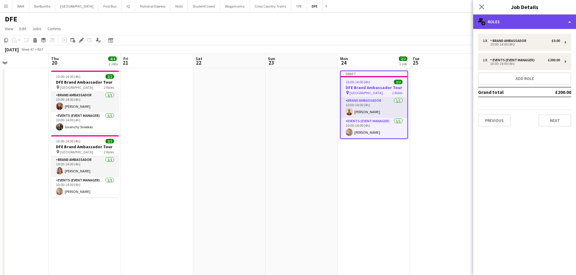
click at [503, 23] on div "multiple-users-add Roles" at bounding box center [524, 22] width 103 height 15
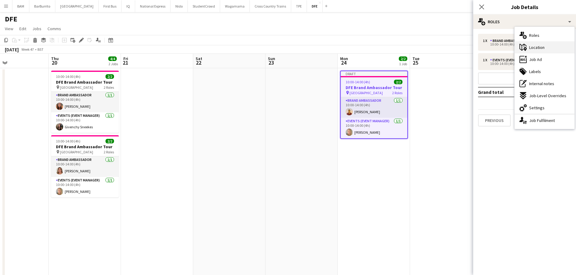
click at [540, 49] on span "Location" at bounding box center [536, 47] width 15 height 5
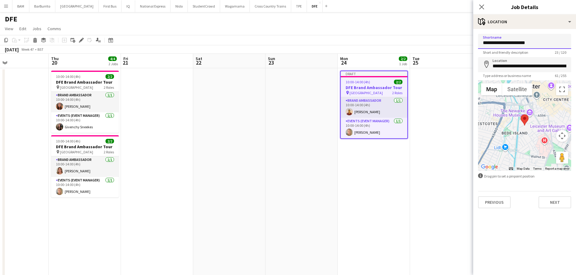
drag, startPoint x: 489, startPoint y: 46, endPoint x: 437, endPoint y: 51, distance: 51.7
click at [440, 50] on body "Menu Boards Boards Boards All jobs Status Workforce Workforce My Workforce Recr…" at bounding box center [288, 223] width 576 height 447
type input "**********"
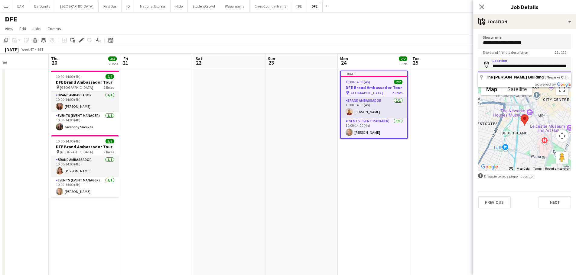
scroll to position [0, 47]
drag, startPoint x: 535, startPoint y: 65, endPoint x: 580, endPoint y: 61, distance: 45.2
click at [576, 61] on html "Menu Boards Boards Boards All jobs Status Workforce Workforce My Workforce Recr…" at bounding box center [288, 223] width 576 height 447
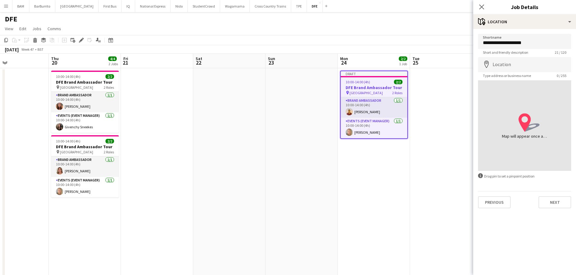
click at [521, 57] on form "**********" at bounding box center [524, 121] width 103 height 175
click at [516, 63] on input "Location" at bounding box center [524, 64] width 93 height 15
paste input "**********"
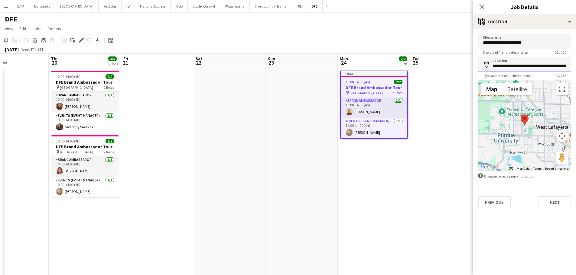
click at [544, 65] on input "**********" at bounding box center [524, 64] width 93 height 15
drag, startPoint x: 567, startPoint y: 67, endPoint x: 432, endPoint y: 70, distance: 134.5
click at [432, 70] on body "Menu Boards Boards Boards All jobs Status Workforce Workforce My Workforce Recr…" at bounding box center [288, 223] width 576 height 447
type input "***"
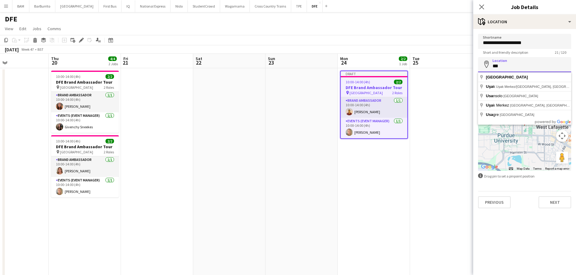
drag, startPoint x: 516, startPoint y: 66, endPoint x: 454, endPoint y: 70, distance: 61.8
click at [455, 69] on body "Menu Boards Boards Boards All jobs Status Workforce Workforce My Workforce Recr…" at bounding box center [288, 223] width 576 height 447
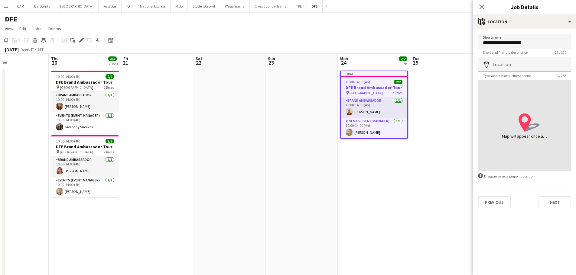
click at [519, 70] on input "Location" at bounding box center [524, 64] width 93 height 15
paste input "**********"
type input "**********"
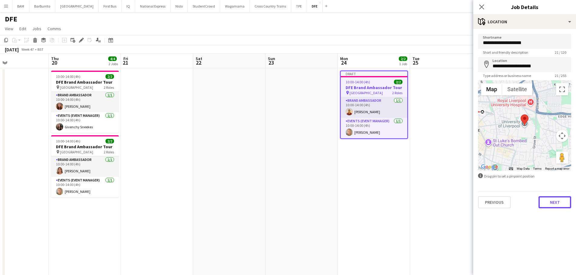
click at [551, 199] on button "Next" at bounding box center [554, 202] width 33 height 12
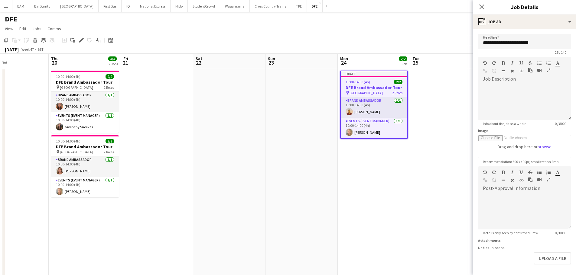
click at [427, 50] on div "November 2025 Week 47 • BST Publish 1 job Revert 1 job" at bounding box center [288, 49] width 576 height 8
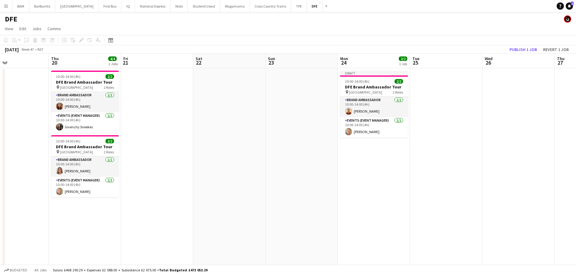
click at [536, 45] on app-toolbar "Copy Paste Paste Ctrl+V Paste with crew Ctrl+Shift+V Paste linked Job Delete Gr…" at bounding box center [288, 40] width 576 height 10
click at [530, 49] on button "Publish 1 job" at bounding box center [523, 50] width 32 height 8
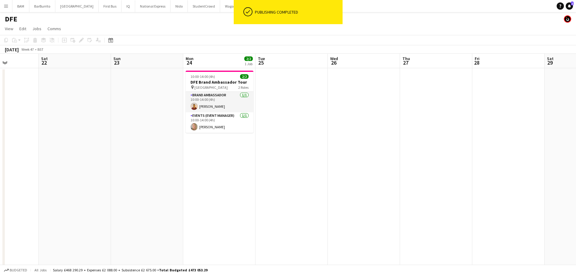
drag, startPoint x: 438, startPoint y: 99, endPoint x: 295, endPoint y: 96, distance: 142.4
click at [283, 99] on app-calendar-viewport "Wed 19 Thu 20 4/4 2 Jobs Fri 21 Sat 22 Sun 23 Mon 24 2/2 1 Job Tue 25 Wed 26 Th…" at bounding box center [288, 245] width 576 height 383
drag, startPoint x: 424, startPoint y: 82, endPoint x: 348, endPoint y: 86, distance: 76.3
click at [335, 86] on app-calendar-viewport "Wed 19 Thu 20 4/4 2 Jobs Fri 21 Sat 22 Sun 23 Mon 24 2/2 1 Job Tue 25 Wed 26 Th…" at bounding box center [288, 245] width 576 height 383
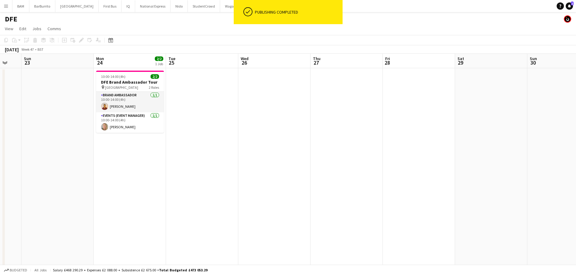
click at [398, 84] on app-date-cell at bounding box center [419, 210] width 72 height 285
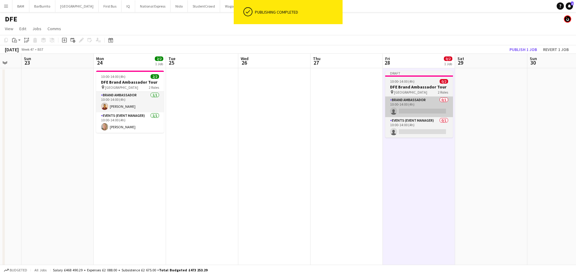
click at [428, 105] on app-card-role "Brand Ambassador 0/1 10:00-14:00 (4h) single-neutral-actions" at bounding box center [419, 107] width 68 height 21
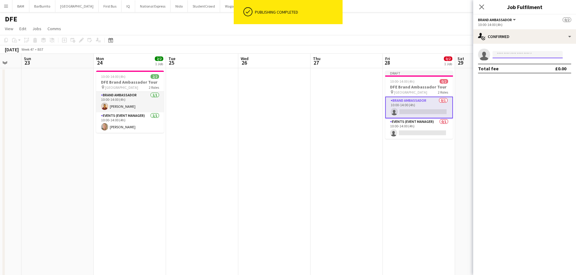
click at [515, 57] on input at bounding box center [527, 54] width 70 height 7
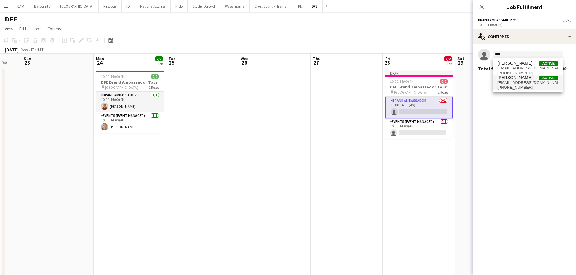
type input "****"
click at [533, 84] on span "rosesinger102@gmail.com" at bounding box center [527, 82] width 60 height 5
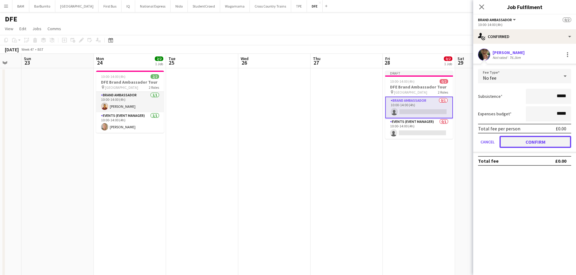
click at [541, 144] on button "Confirm" at bounding box center [535, 142] width 72 height 12
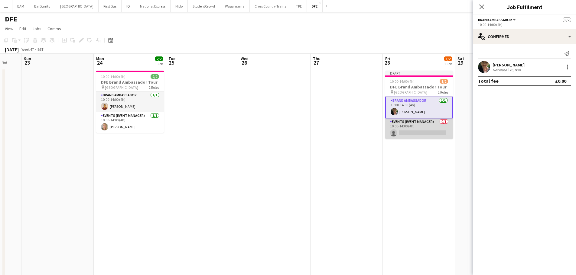
click at [445, 133] on app-card-role "Events (Event Manager) 0/1 10:00-14:00 (4h) single-neutral-actions" at bounding box center [419, 128] width 68 height 21
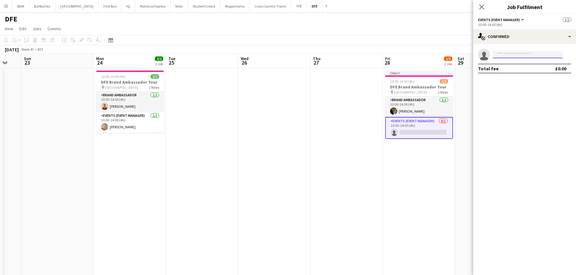
click at [513, 54] on input at bounding box center [527, 54] width 70 height 7
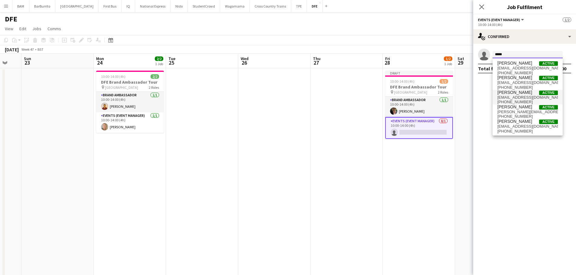
type input "*****"
click at [525, 95] on span "Laura cutts Active" at bounding box center [527, 92] width 60 height 5
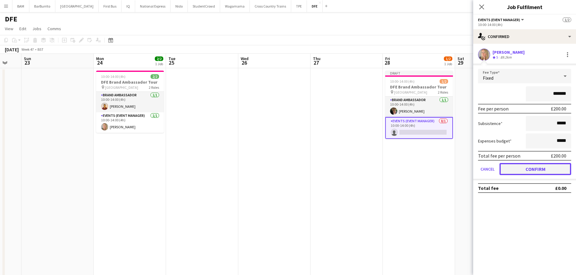
click at [540, 166] on button "Confirm" at bounding box center [535, 169] width 72 height 12
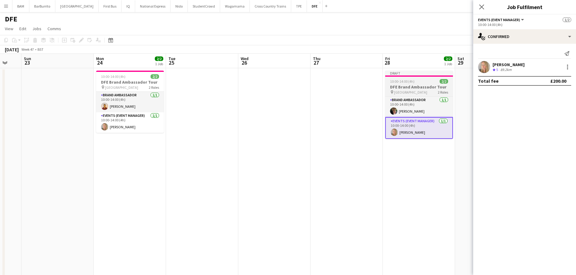
click at [441, 90] on span "2 Roles" at bounding box center [443, 92] width 10 height 5
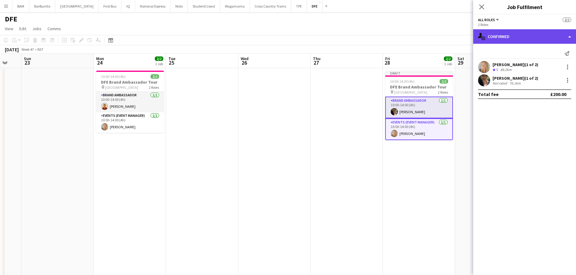
click at [494, 34] on div "single-neutral-actions-check-2 Confirmed" at bounding box center [524, 36] width 103 height 15
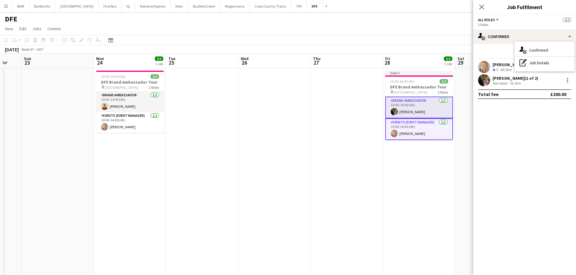
click at [397, 37] on app-toolbar "Copy Paste Paste Ctrl+V Paste with crew Ctrl+Shift+V Paste linked Job Delete Gr…" at bounding box center [288, 40] width 576 height 10
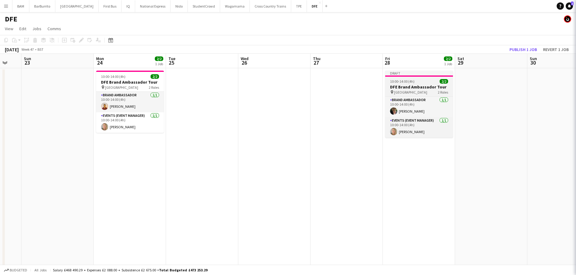
click at [421, 80] on div "10:00-14:00 (4h) 2/2" at bounding box center [419, 81] width 68 height 5
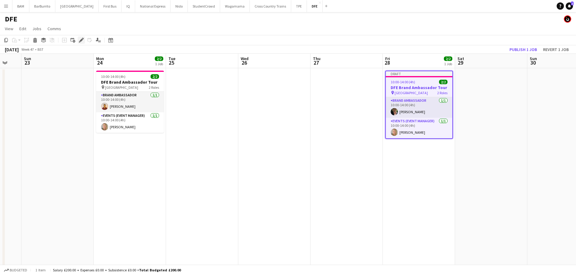
click at [83, 39] on icon at bounding box center [83, 39] width 2 height 2
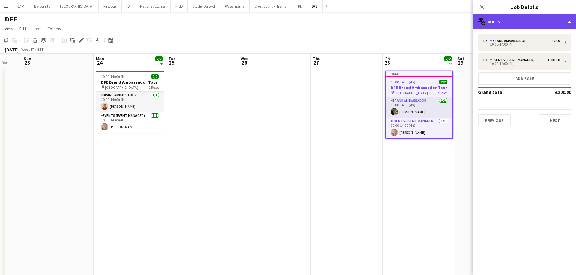
click at [510, 21] on div "multiple-users-add Roles" at bounding box center [524, 22] width 103 height 15
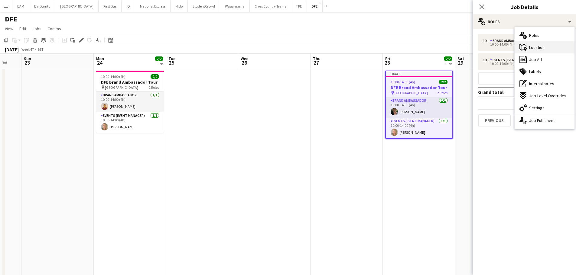
click at [537, 48] on span "Location" at bounding box center [536, 47] width 15 height 5
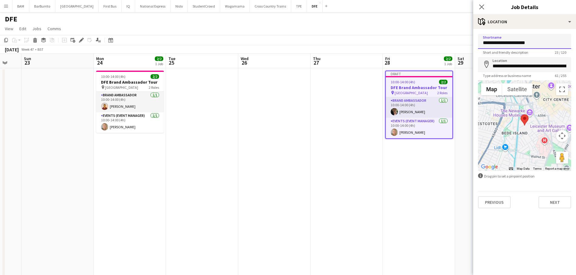
drag, startPoint x: 507, startPoint y: 42, endPoint x: 468, endPoint y: 44, distance: 39.1
click at [468, 44] on body "Menu Boards Boards Boards All jobs Status Workforce Workforce My Workforce Recr…" at bounding box center [288, 223] width 576 height 447
type input "**********"
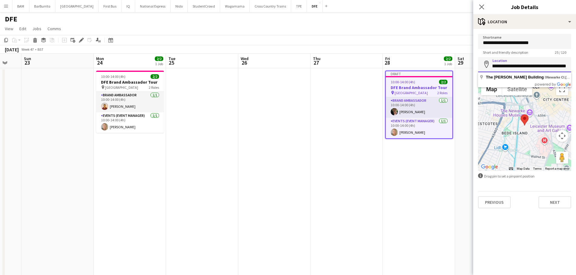
scroll to position [0, 47]
drag, startPoint x: 491, startPoint y: 65, endPoint x: 574, endPoint y: 64, distance: 82.5
click at [574, 64] on form "**********" at bounding box center [524, 121] width 103 height 175
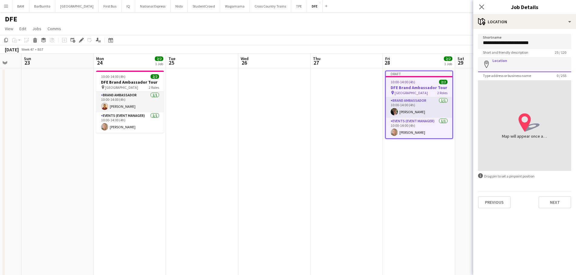
drag, startPoint x: 496, startPoint y: 72, endPoint x: 498, endPoint y: 69, distance: 3.3
click at [496, 72] on input "Location" at bounding box center [524, 64] width 93 height 15
click at [500, 66] on input "Location" at bounding box center [524, 64] width 93 height 15
paste input "**********"
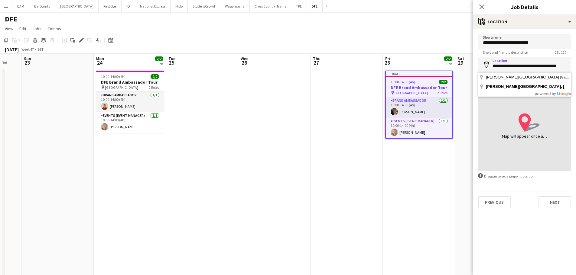
type input "**********"
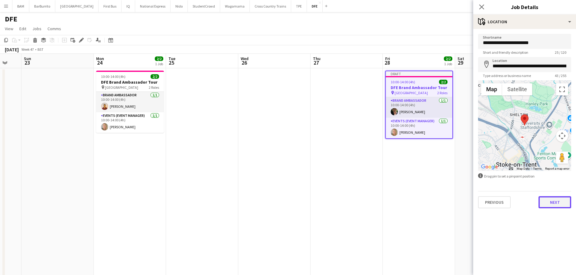
drag, startPoint x: 552, startPoint y: 201, endPoint x: 531, endPoint y: 177, distance: 32.3
click at [552, 201] on button "Next" at bounding box center [554, 202] width 33 height 12
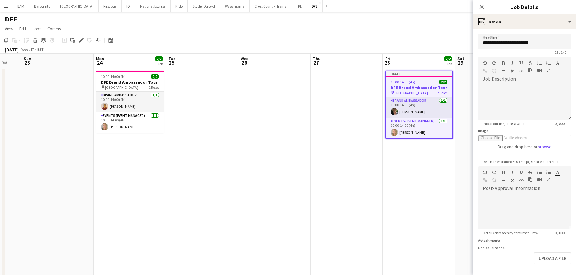
click at [416, 36] on app-toolbar "Copy Paste Paste Ctrl+V Paste with crew Ctrl+Shift+V Paste linked Job Delete Gr…" at bounding box center [288, 40] width 576 height 10
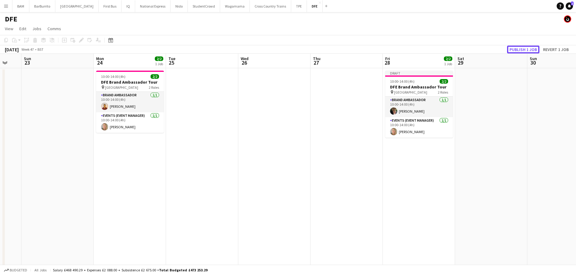
click at [520, 47] on button "Publish 1 job" at bounding box center [523, 50] width 32 height 8
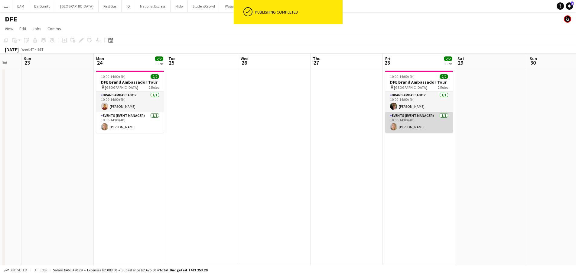
click at [432, 125] on app-card-role "Events (Event Manager) 1/1 10:00-14:00 (4h) Laura cutts" at bounding box center [419, 122] width 68 height 21
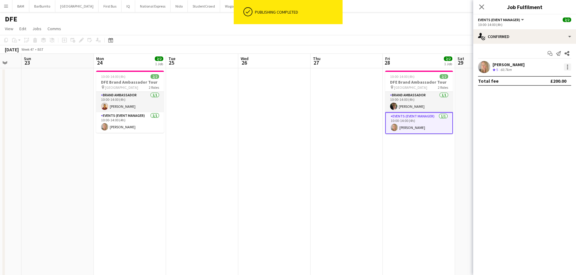
click at [564, 64] on div at bounding box center [567, 66] width 7 height 7
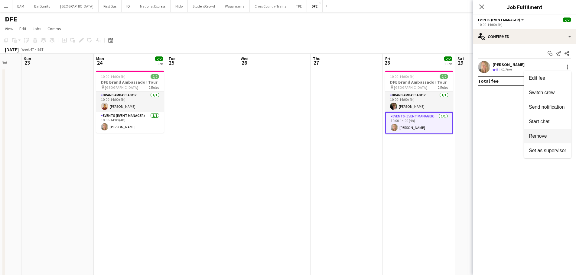
click at [549, 134] on span "Remove" at bounding box center [547, 136] width 37 height 5
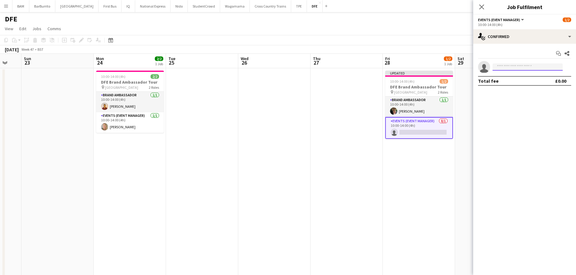
click at [522, 67] on input at bounding box center [527, 66] width 70 height 7
type input "***"
click at [523, 77] on span "Givenchy Sneekes" at bounding box center [514, 75] width 35 height 5
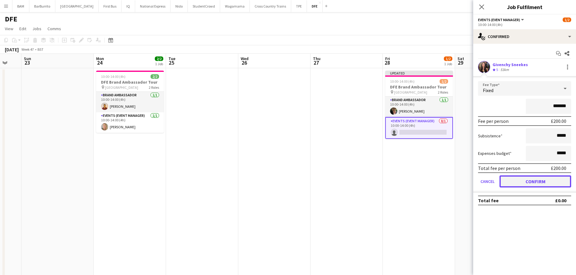
click at [525, 180] on button "Confirm" at bounding box center [535, 182] width 72 height 12
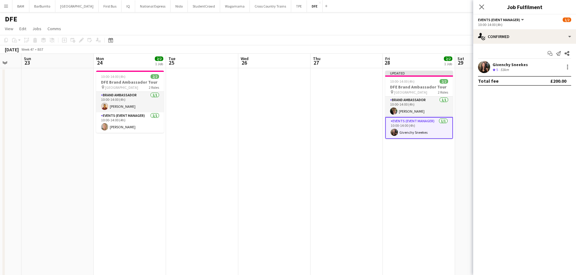
click at [428, 42] on app-toolbar "Copy Paste Paste Ctrl+V Paste with crew Ctrl+Shift+V Paste linked Job Delete Gr…" at bounding box center [288, 40] width 576 height 10
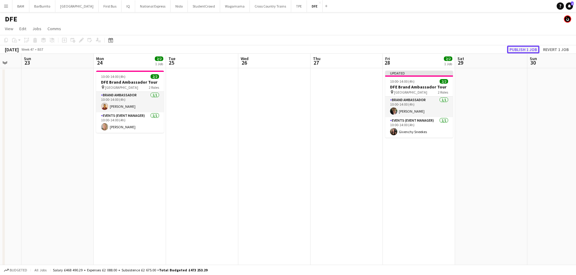
click at [525, 47] on button "Publish 1 job" at bounding box center [523, 50] width 32 height 8
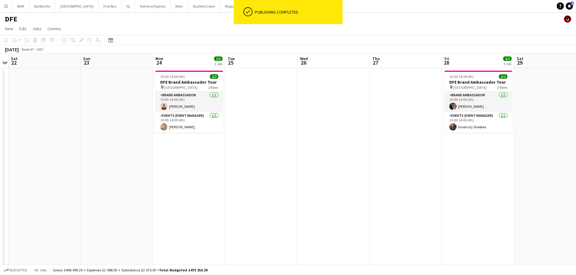
scroll to position [0, 136]
drag, startPoint x: 238, startPoint y: 141, endPoint x: 298, endPoint y: 149, distance: 60.0
click at [298, 149] on app-calendar-viewport "Thu 20 4/4 2 Jobs Fri 21 Sat 22 Sun 23 Mon 24 2/2 1 Job Tue 25 Wed 26 Thu 27 Fr…" at bounding box center [288, 245] width 576 height 383
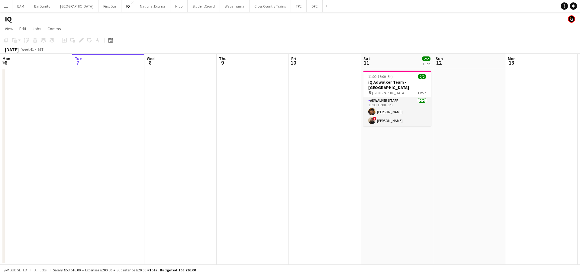
click at [8, 10] on button "Menu" at bounding box center [6, 6] width 12 height 12
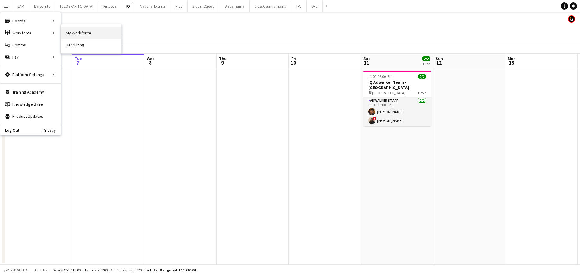
click at [82, 31] on link "My Workforce" at bounding box center [91, 33] width 60 height 12
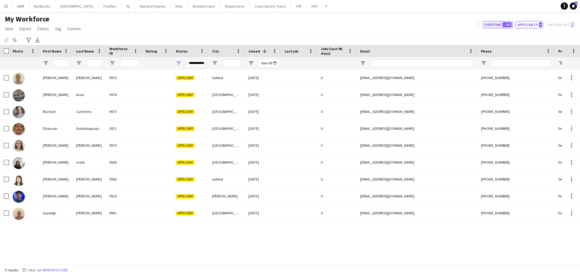
click at [503, 23] on button "Everyone 1,982" at bounding box center [498, 24] width 30 height 7
type input "**********"
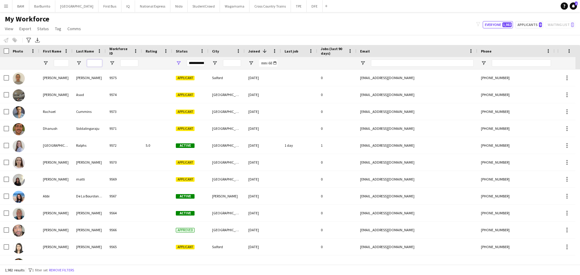
click at [94, 63] on input "Last Name Filter Input" at bounding box center [94, 63] width 15 height 7
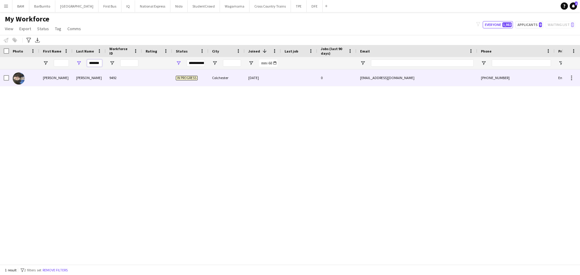
type input "*******"
drag, startPoint x: 102, startPoint y: 74, endPoint x: 104, endPoint y: 78, distance: 4.1
click at [103, 74] on div "Lacerda" at bounding box center [89, 78] width 33 height 17
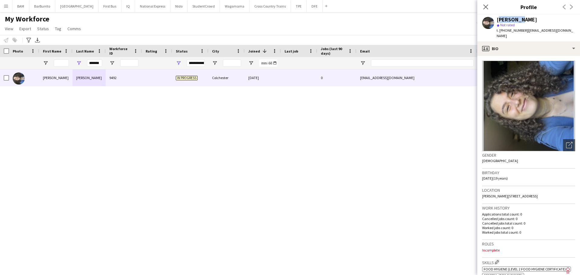
drag, startPoint x: 497, startPoint y: 19, endPoint x: 516, endPoint y: 19, distance: 19.0
click at [516, 19] on div "Gabriela Lacerda" at bounding box center [517, 19] width 40 height 5
copy div "Gabriela"
click at [278, 26] on div "My Workforce View Views Default view New view Update view Delete view Edit name…" at bounding box center [290, 25] width 580 height 21
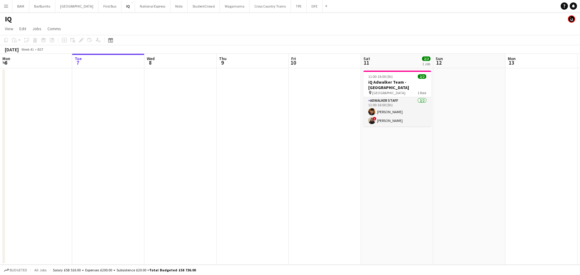
click at [8, 6] on app-icon "Menu" at bounding box center [6, 6] width 5 height 5
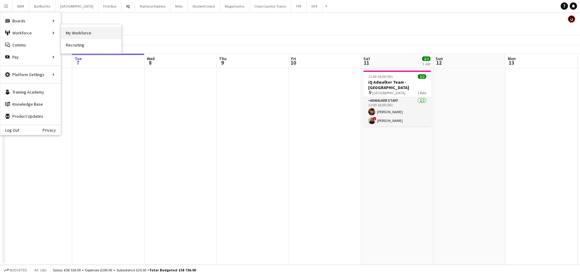
click at [86, 33] on link "My Workforce" at bounding box center [91, 33] width 60 height 12
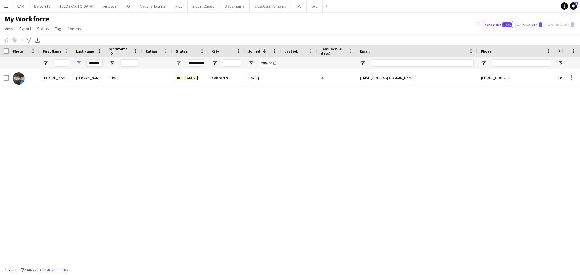
drag, startPoint x: 101, startPoint y: 63, endPoint x: 60, endPoint y: 65, distance: 40.5
click at [60, 65] on div "*******" at bounding box center [327, 63] width 655 height 12
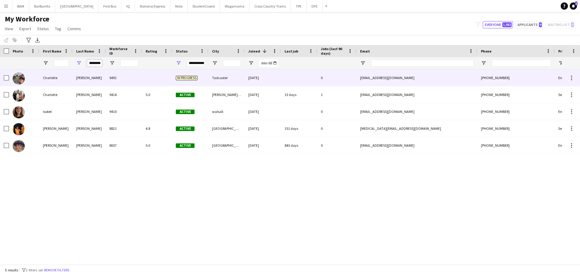
type input "********"
click at [105, 76] on div "Fletcher" at bounding box center [89, 78] width 33 height 17
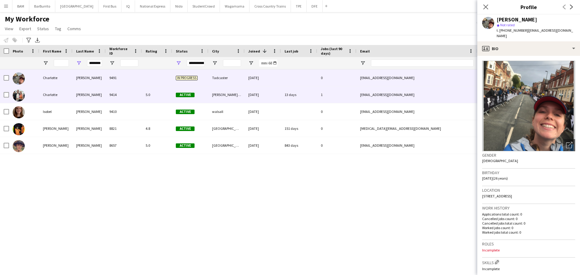
click at [149, 98] on div "5.0" at bounding box center [157, 94] width 30 height 17
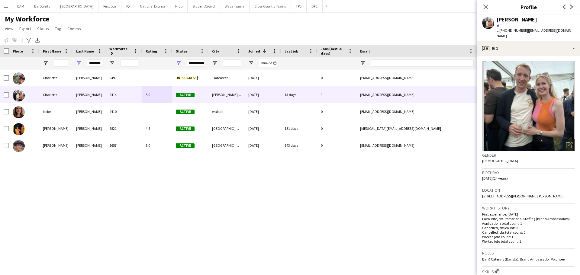
drag, startPoint x: 497, startPoint y: 20, endPoint x: 538, endPoint y: 19, distance: 41.4
click at [537, 19] on div "[PERSON_NAME]" at bounding box center [517, 19] width 40 height 5
copy div "Charlotte Fletche"
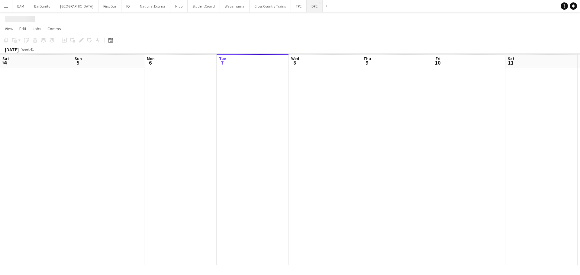
scroll to position [0, 144]
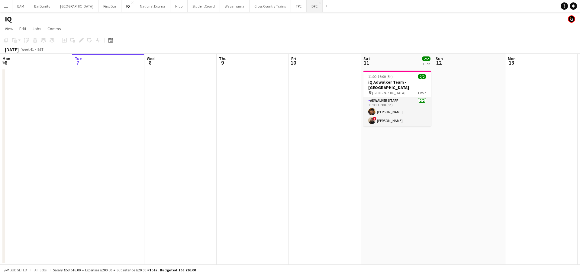
click at [307, 8] on button "DFE Close" at bounding box center [315, 6] width 16 height 12
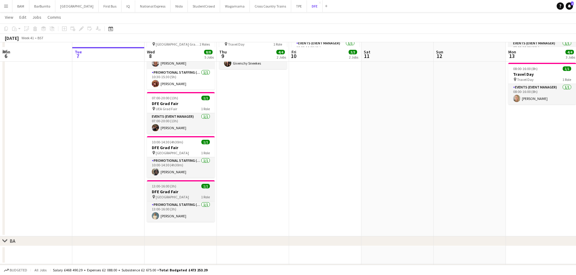
scroll to position [60, 0]
